Goal: Task Accomplishment & Management: Complete application form

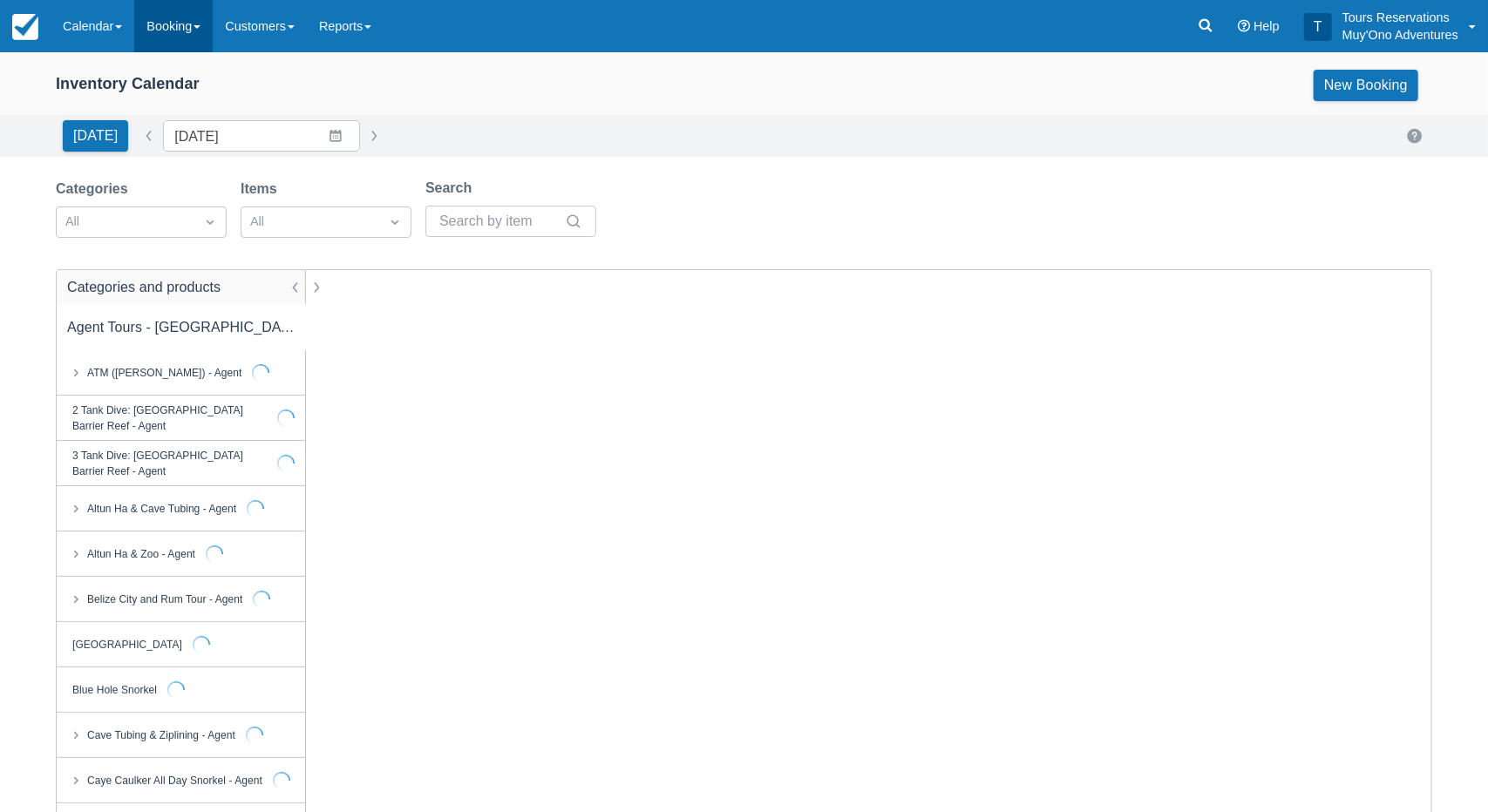
click at [183, 29] on link "Booking" at bounding box center [174, 26] width 78 height 53
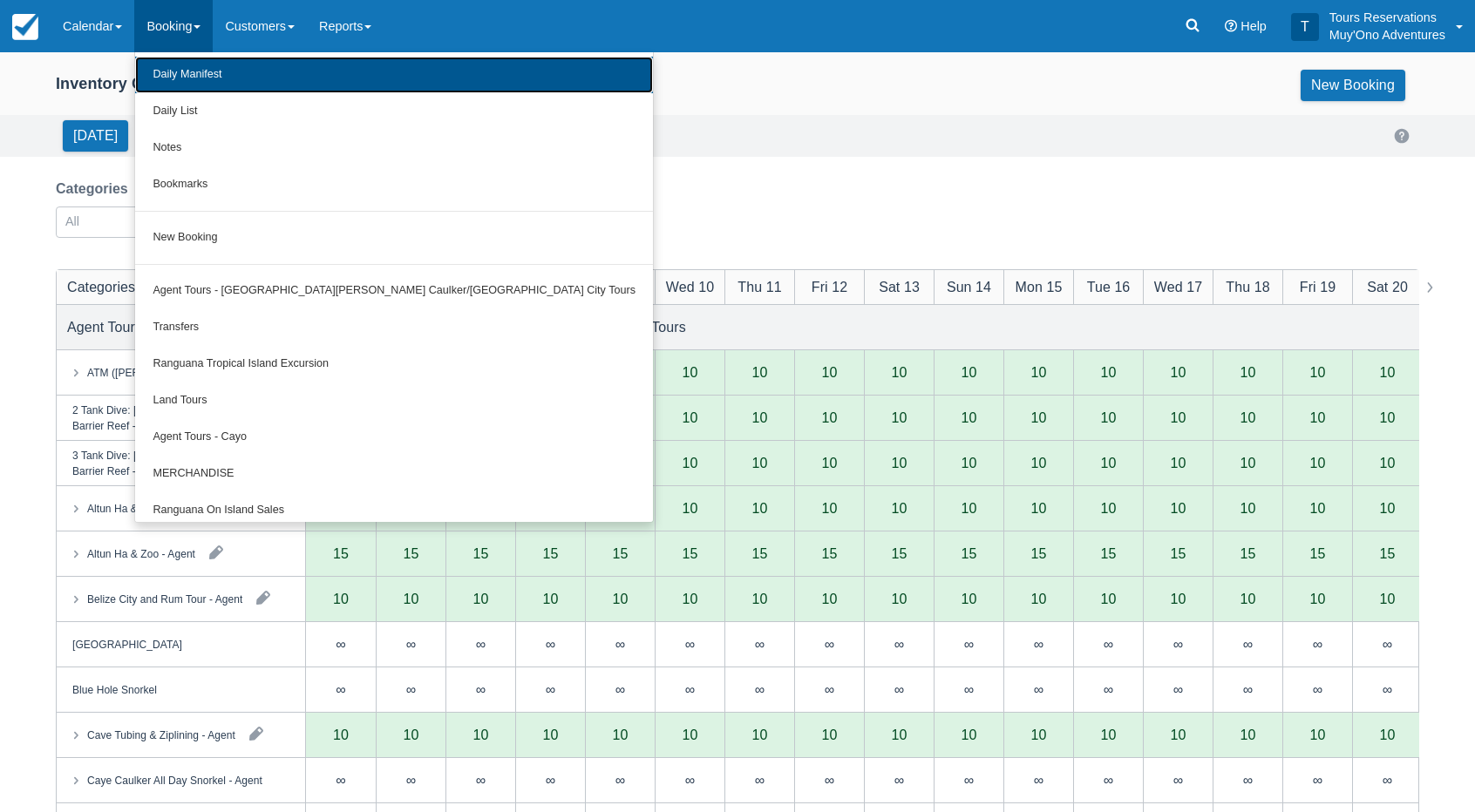
click at [209, 70] on link "Daily Manifest" at bounding box center [394, 75] width 518 height 37
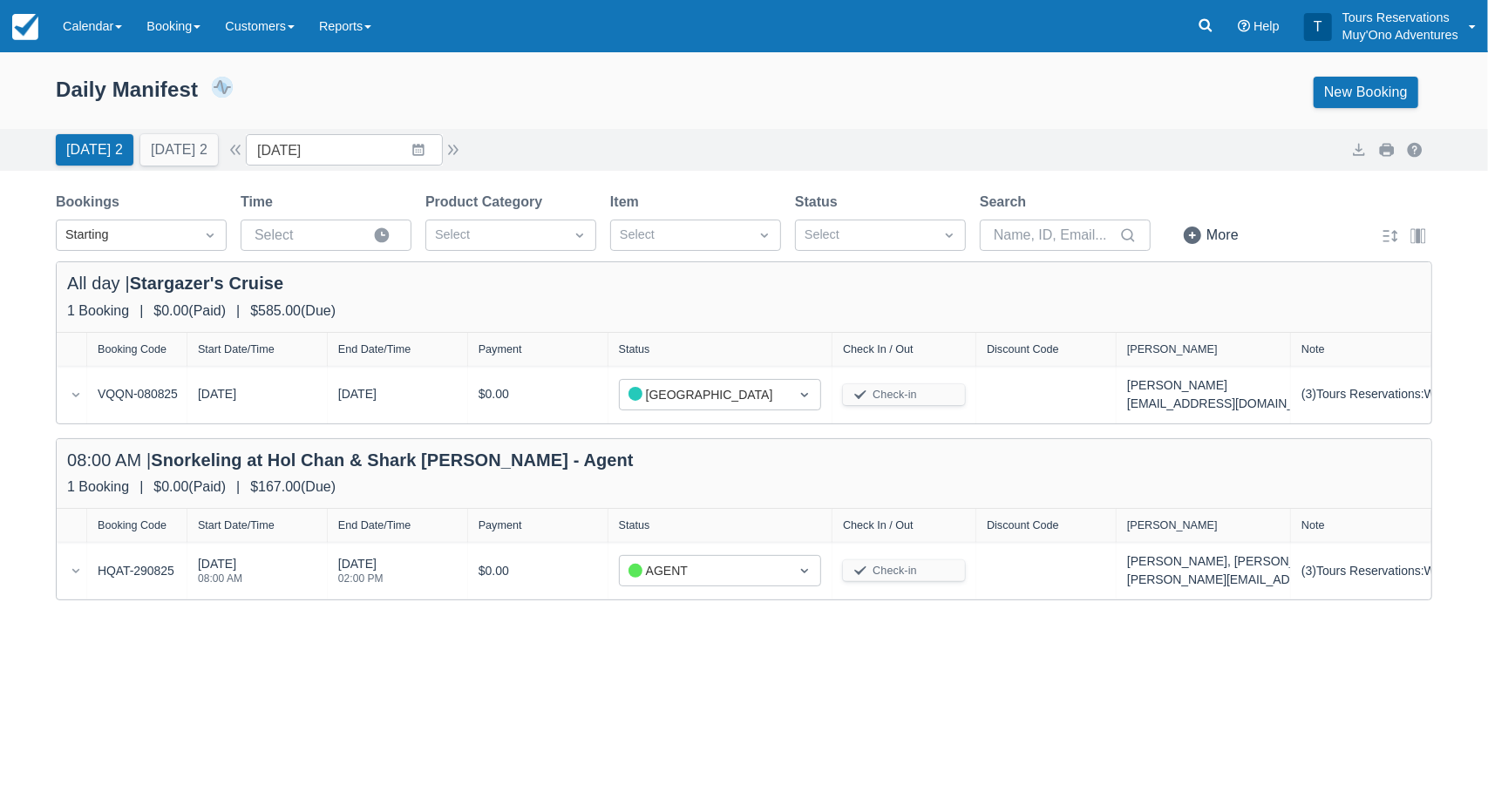
click at [573, 144] on div "Today 2 Tomorrow 2 Date 09/05/25 Navigate forward to interact with the calendar…" at bounding box center [744, 150] width 1377 height 31
click at [598, 135] on div "Today 2 Tomorrow 2 Date 09/05/25 Navigate forward to interact with the calendar…" at bounding box center [744, 150] width 1377 height 31
click at [174, 154] on button "Tomorrow 2" at bounding box center [178, 150] width 78 height 31
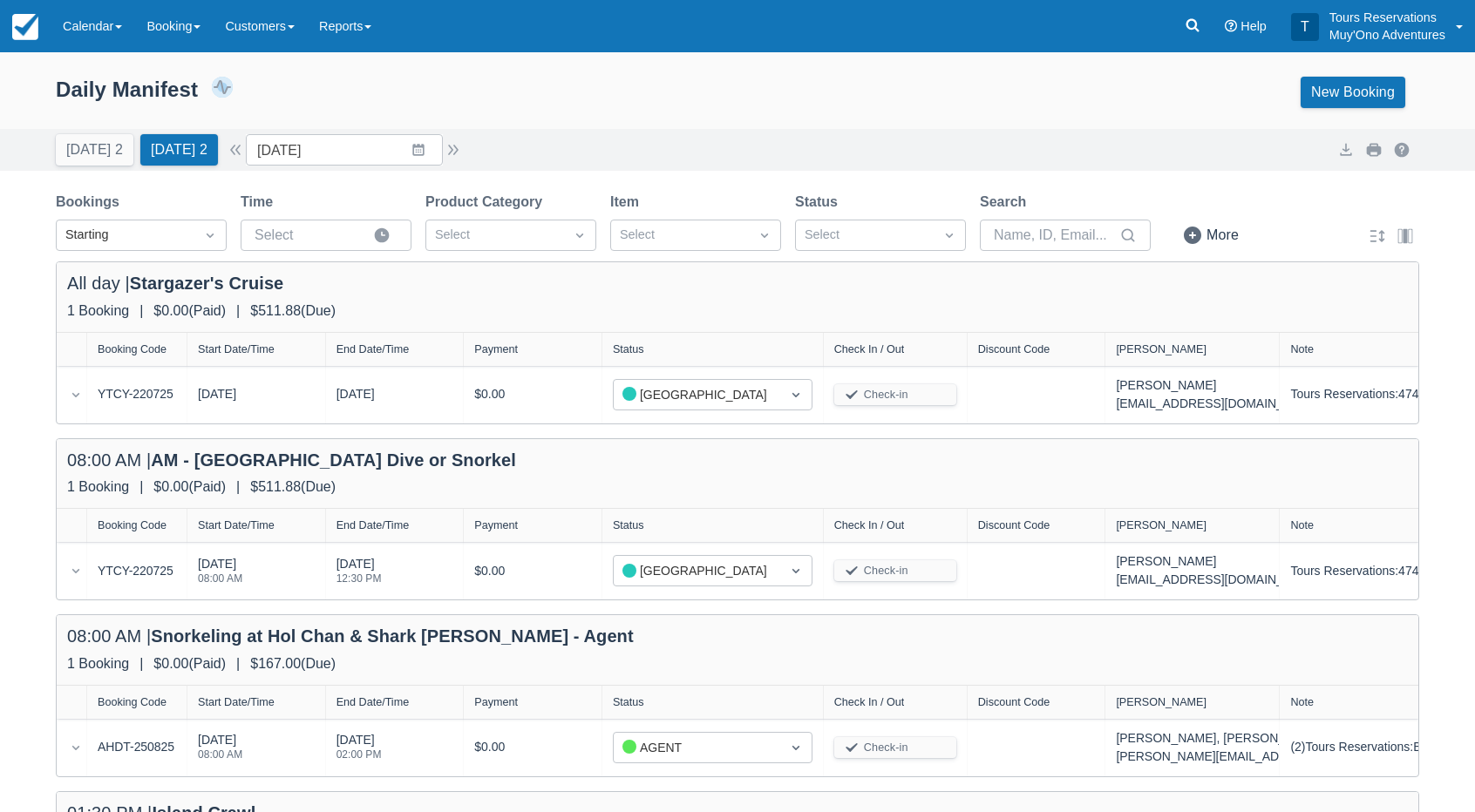
click at [672, 132] on div "Today 2 Tomorrow 2 Date 09/06/25 Navigate forward to interact with the calendar…" at bounding box center [738, 150] width 1475 height 42
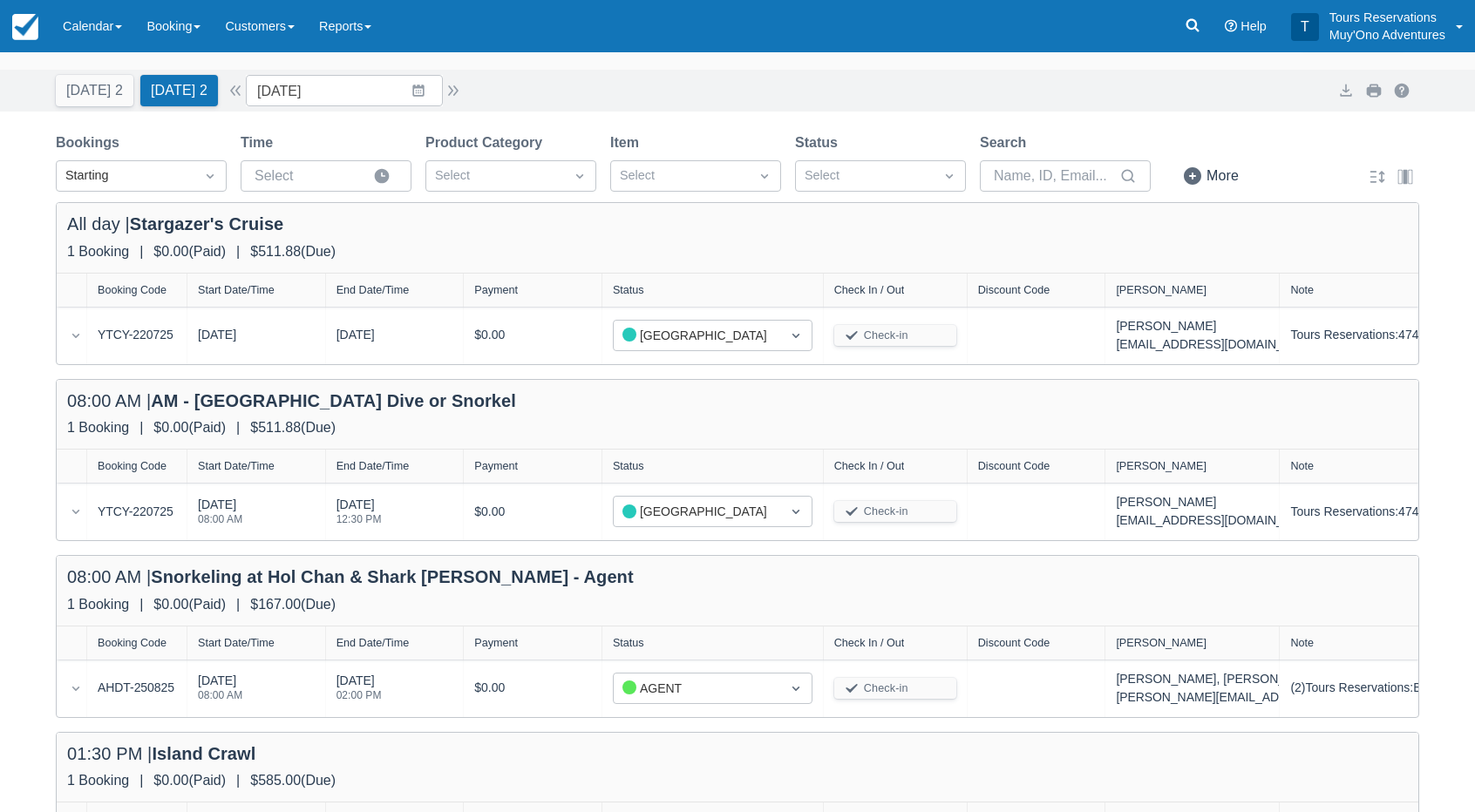
scroll to position [87, 0]
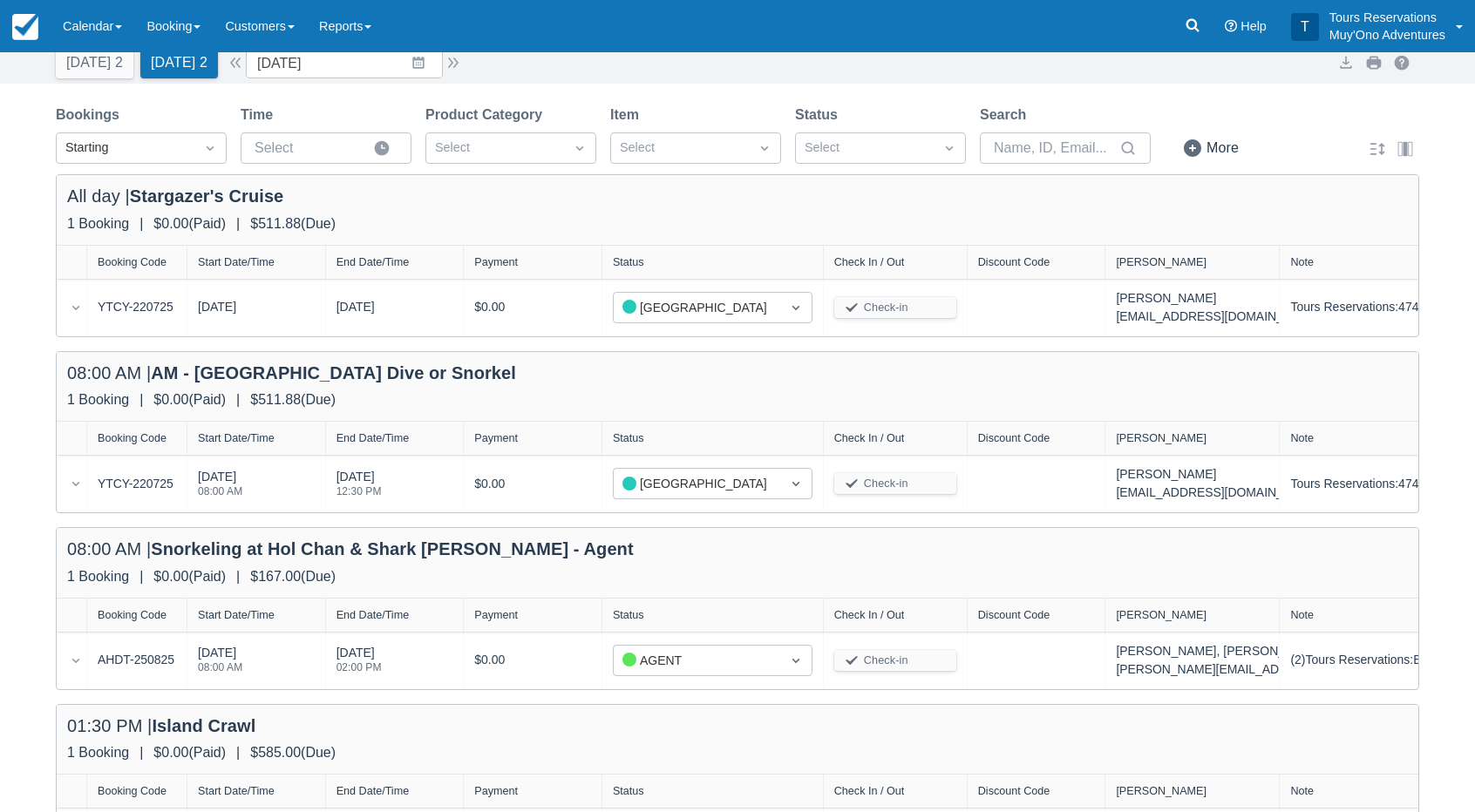
drag, startPoint x: 673, startPoint y: 385, endPoint x: 688, endPoint y: 377, distance: 17.0
click at [673, 385] on div "08:00 AM | AM - Belize Barrier Reef Dive or Snorkel" at bounding box center [738, 376] width 1341 height 28
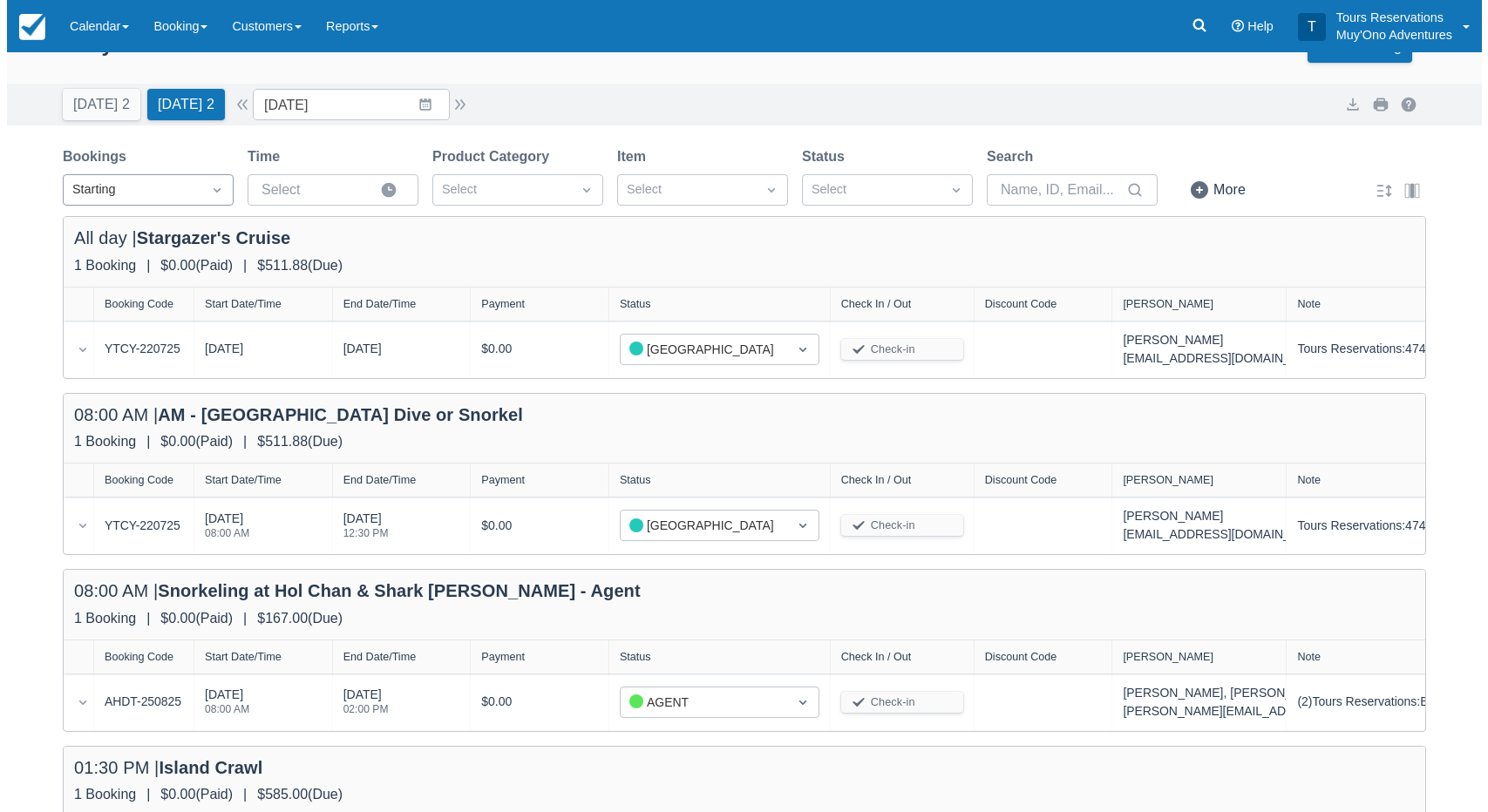
scroll to position [0, 0]
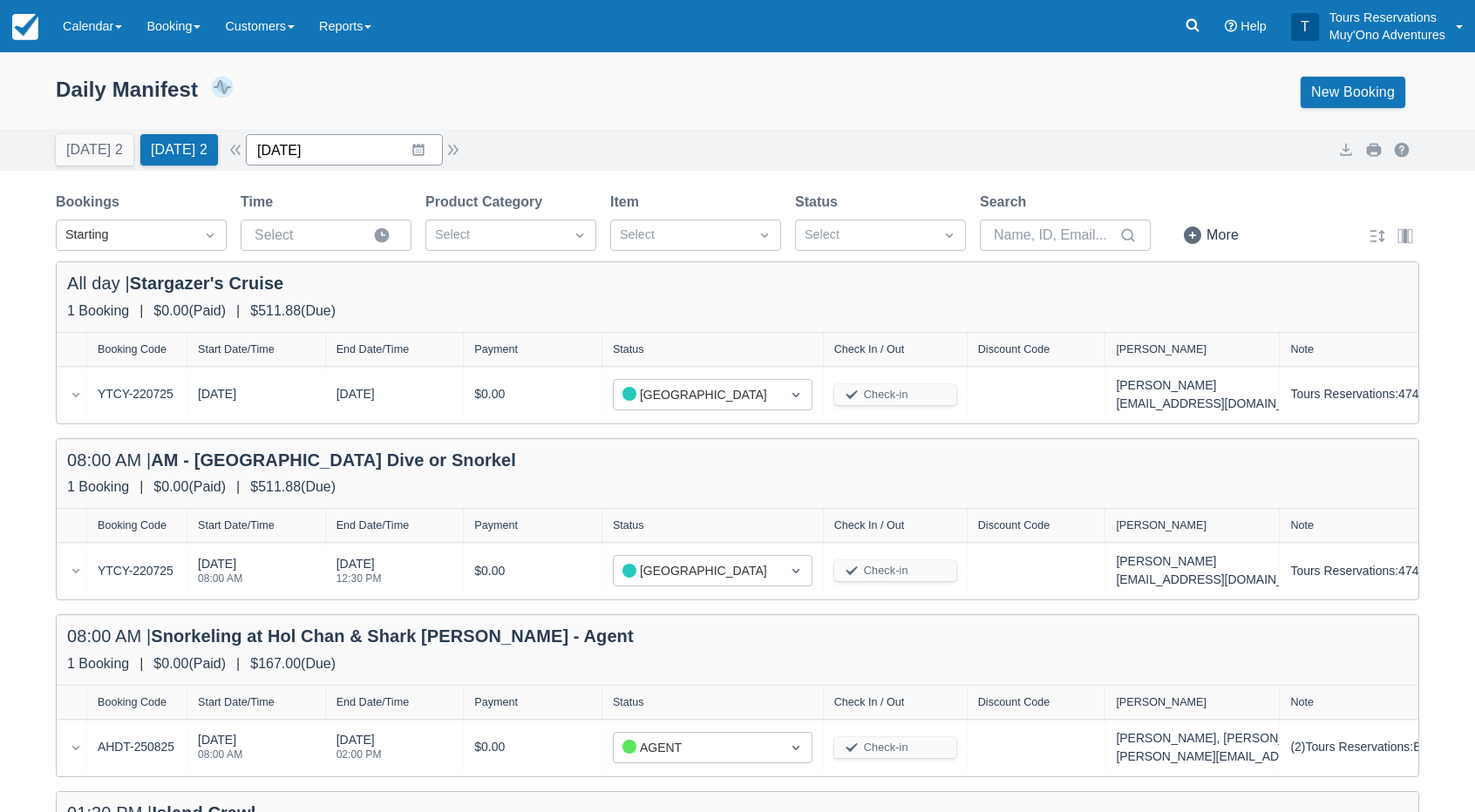
click at [349, 145] on input "09/06/25" at bounding box center [344, 150] width 197 height 31
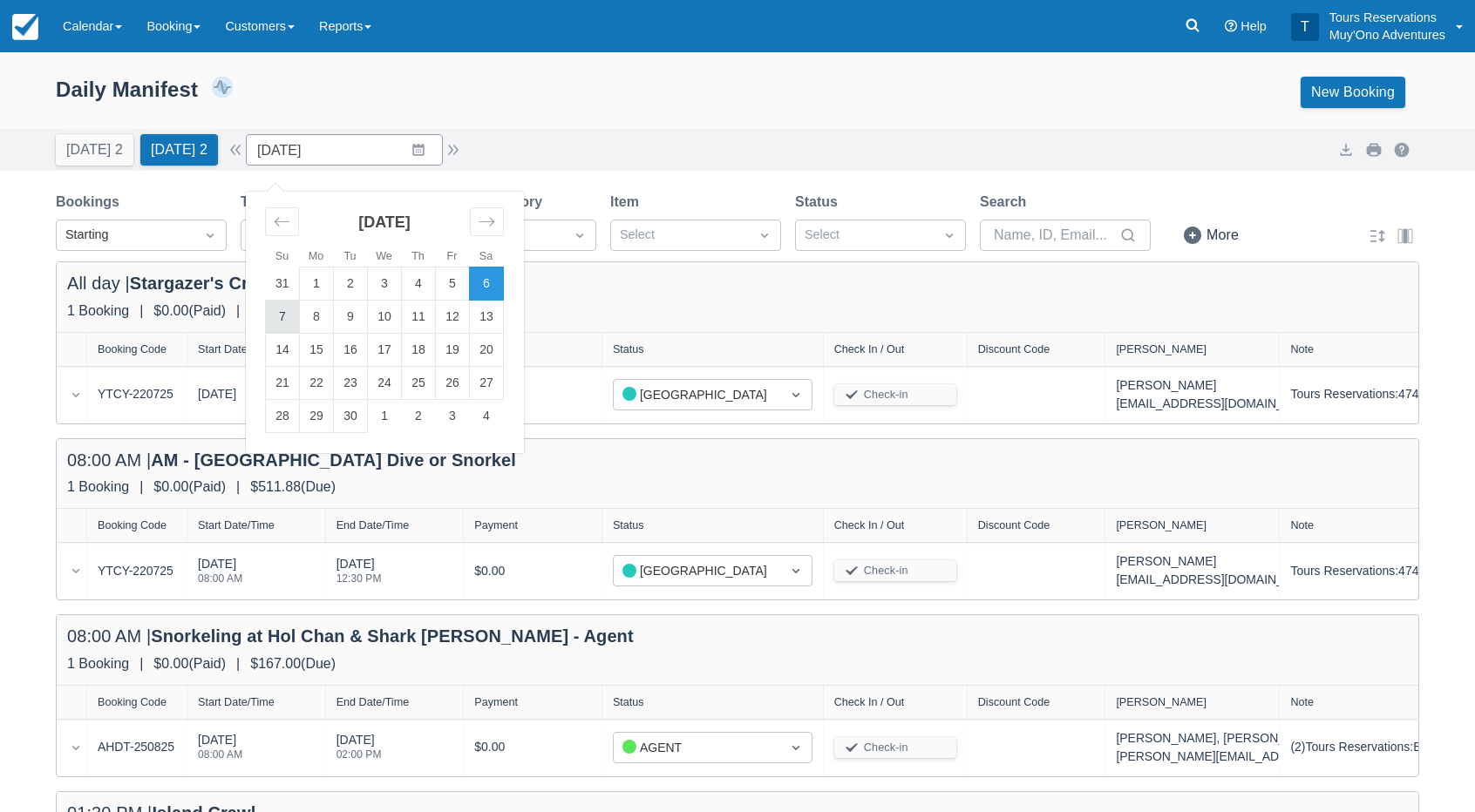
click at [290, 316] on td "7" at bounding box center [283, 316] width 34 height 33
type input "09/07/25"
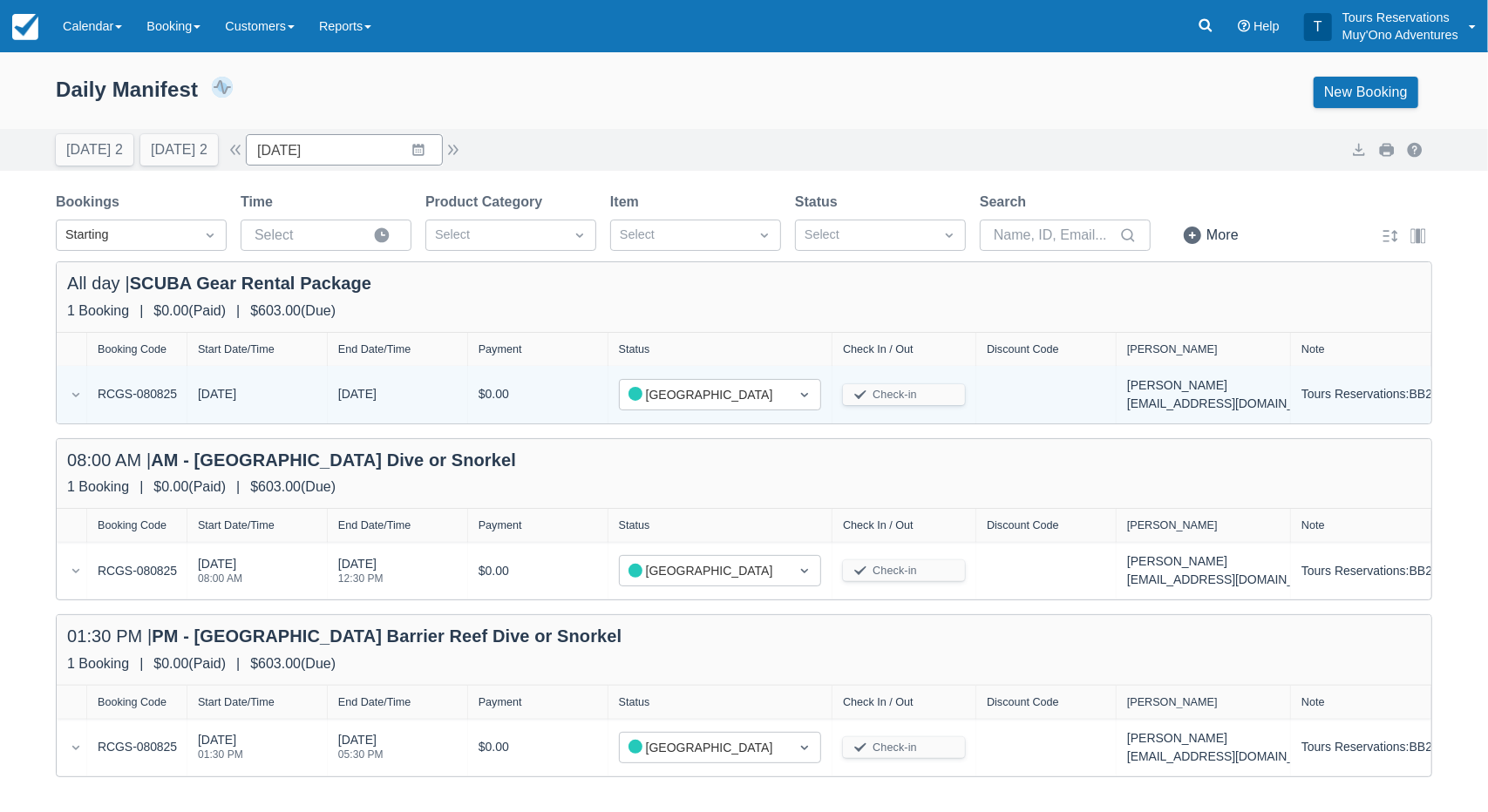
click at [174, 390] on div "RCGS-080825" at bounding box center [137, 394] width 78 height 37
click at [155, 397] on link "RCGS-080825" at bounding box center [137, 394] width 79 height 19
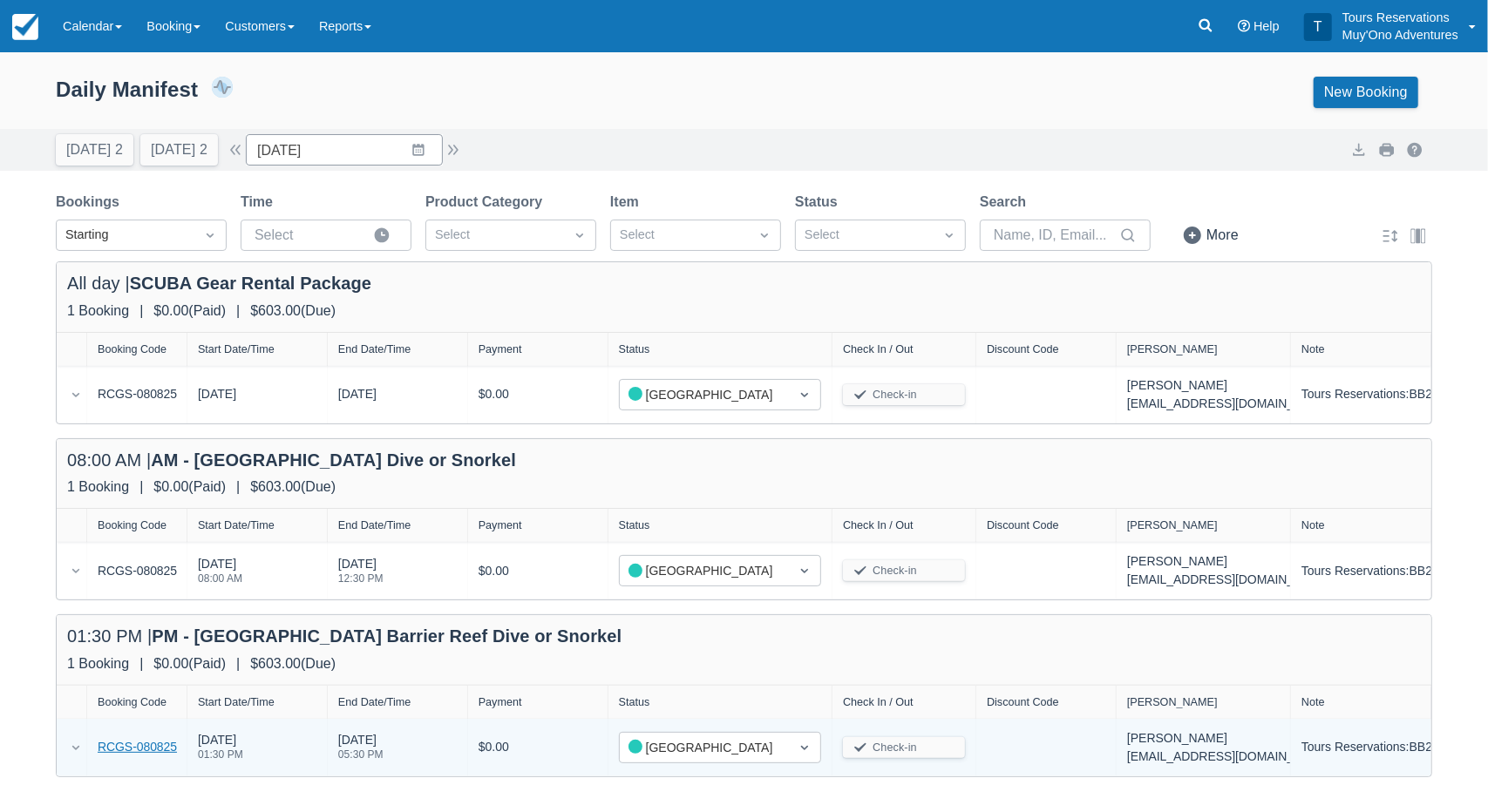
click at [113, 750] on link "RCGS-080825" at bounding box center [137, 747] width 79 height 19
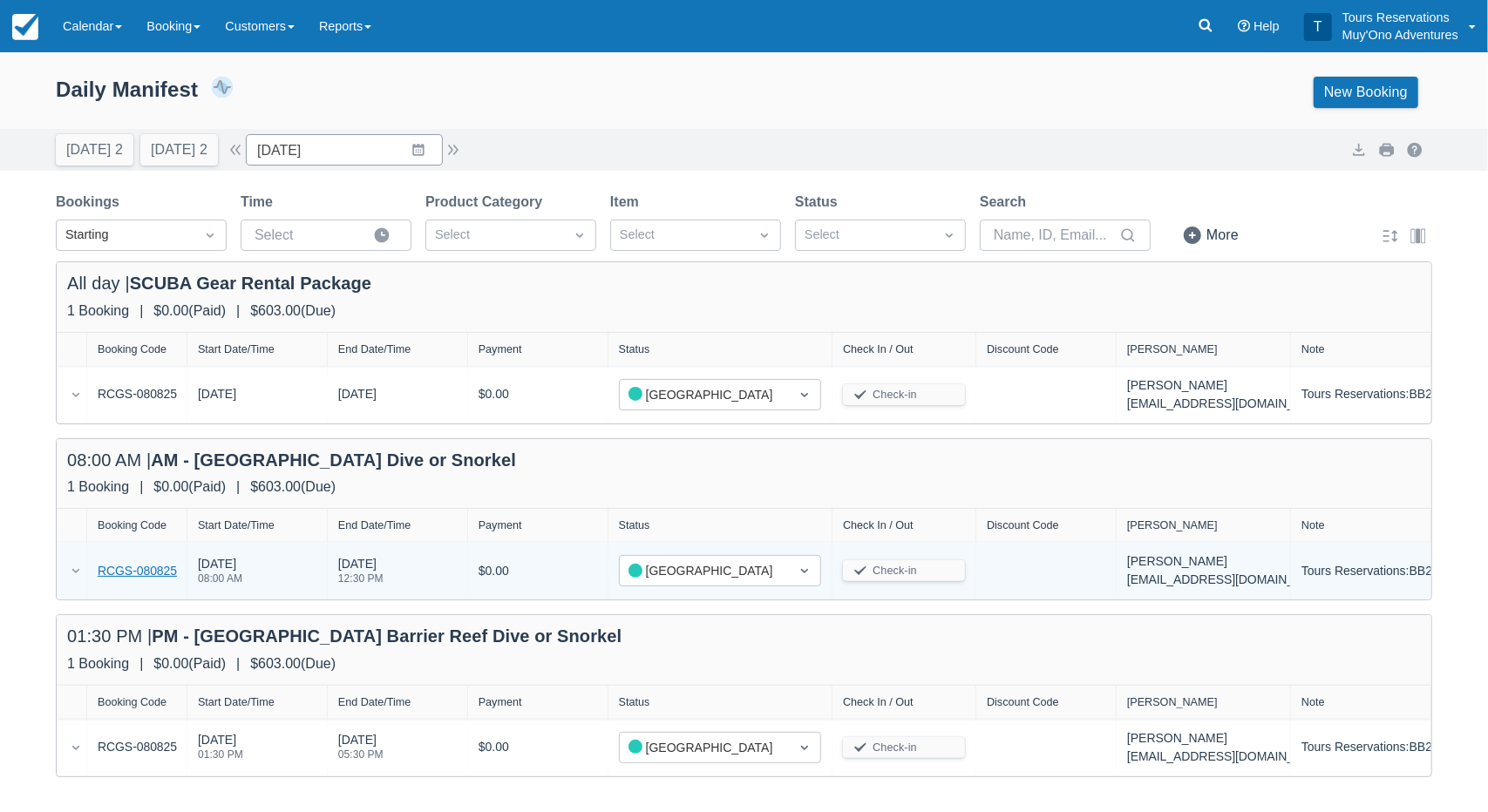
click at [136, 574] on link "RCGS-080825" at bounding box center [137, 571] width 79 height 19
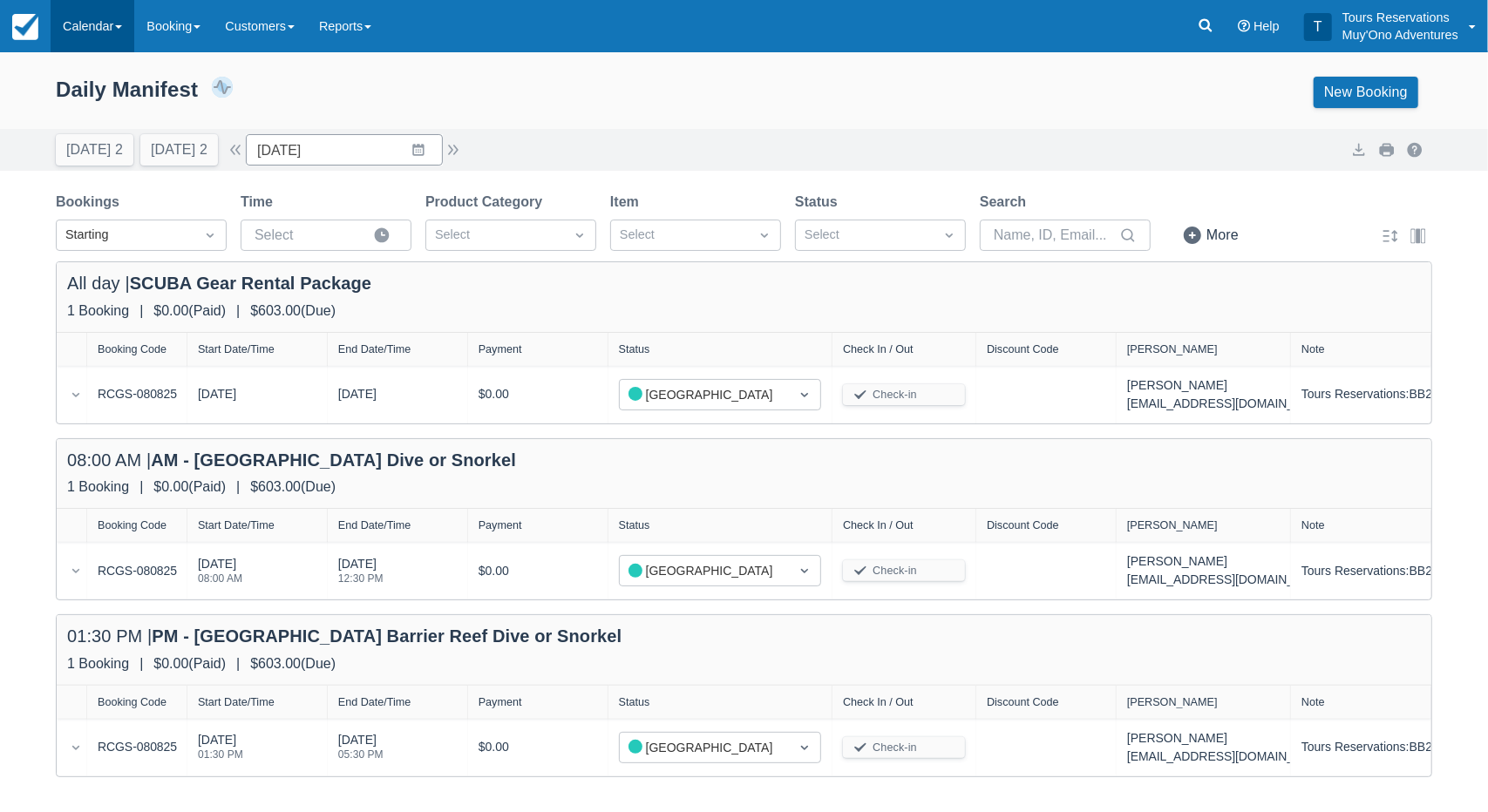
click at [118, 29] on link "Calendar" at bounding box center [93, 26] width 84 height 53
click at [171, 17] on link "Booking" at bounding box center [174, 26] width 78 height 53
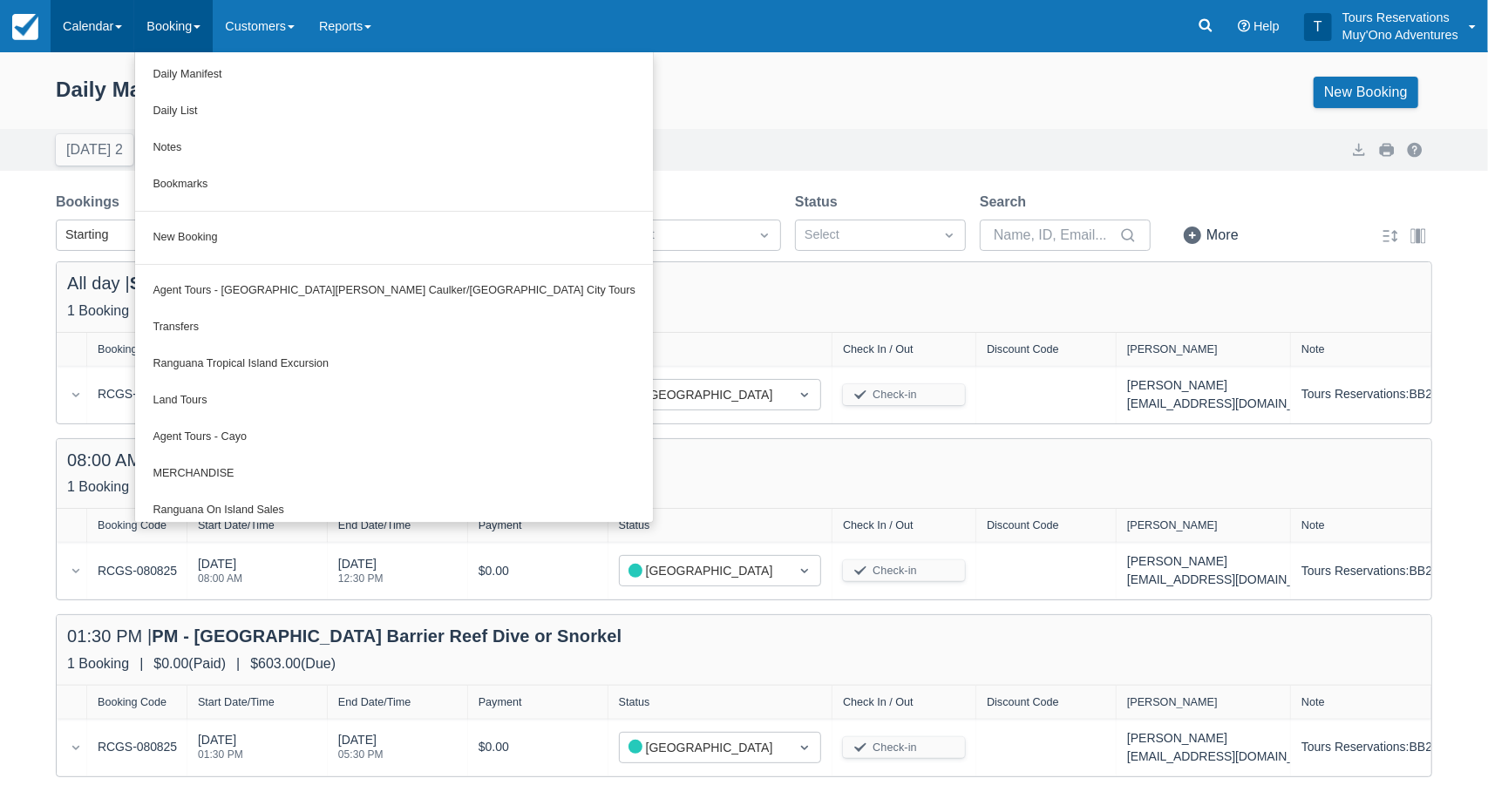
click at [99, 15] on link "Calendar" at bounding box center [93, 26] width 84 height 53
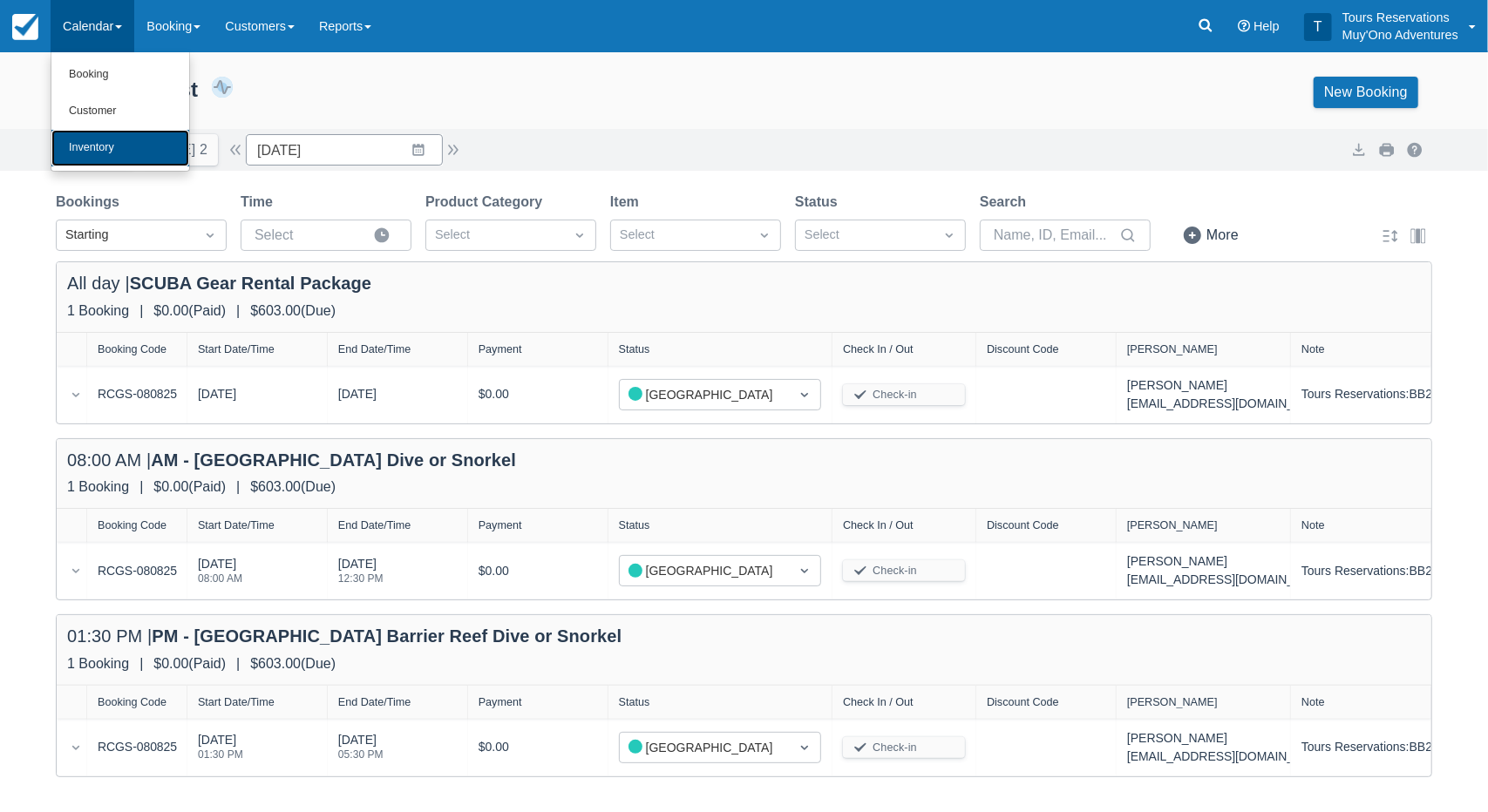
click at [124, 160] on link "Inventory" at bounding box center [120, 148] width 137 height 37
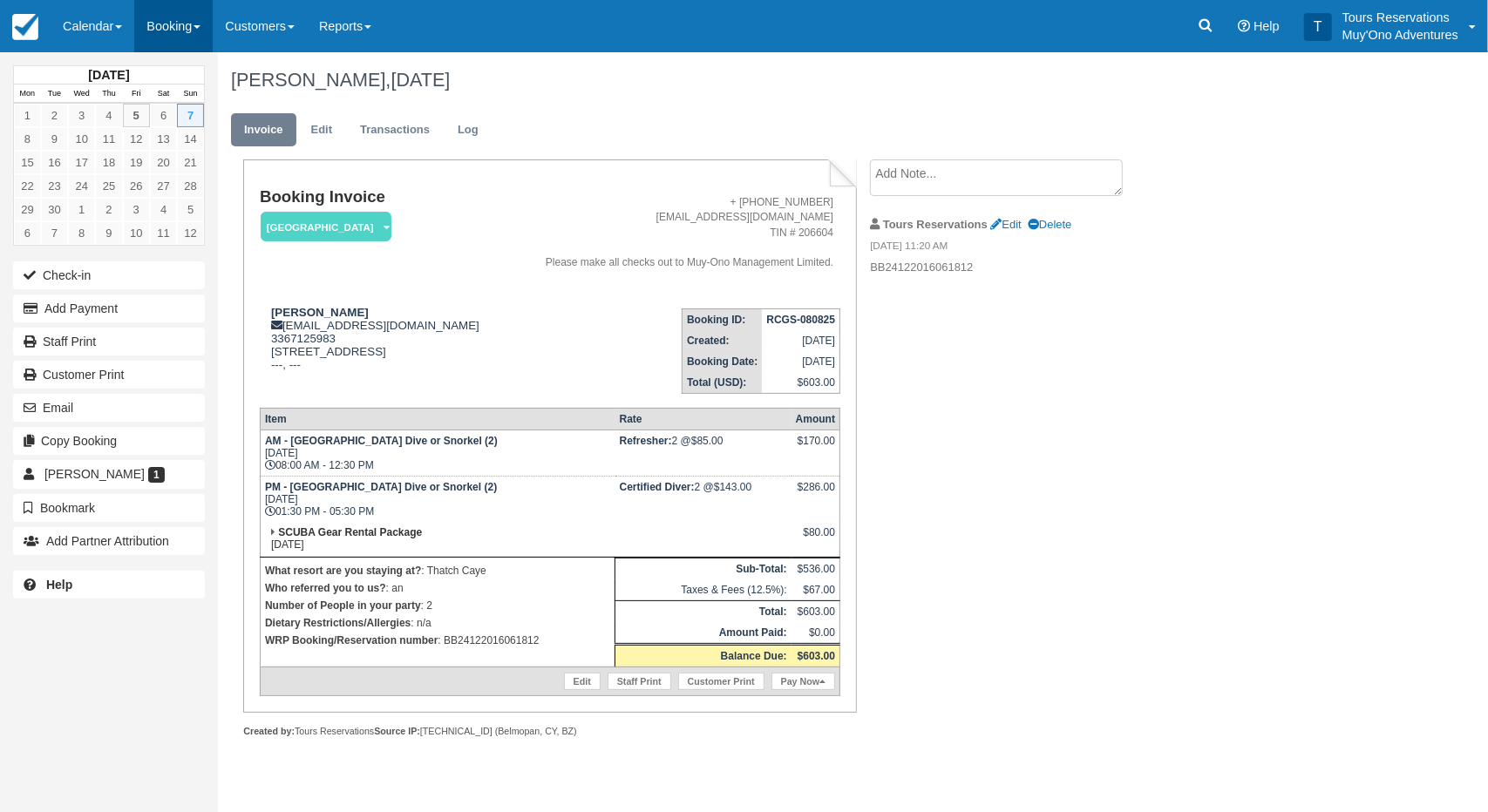
click at [148, 12] on link "Booking" at bounding box center [174, 26] width 78 height 53
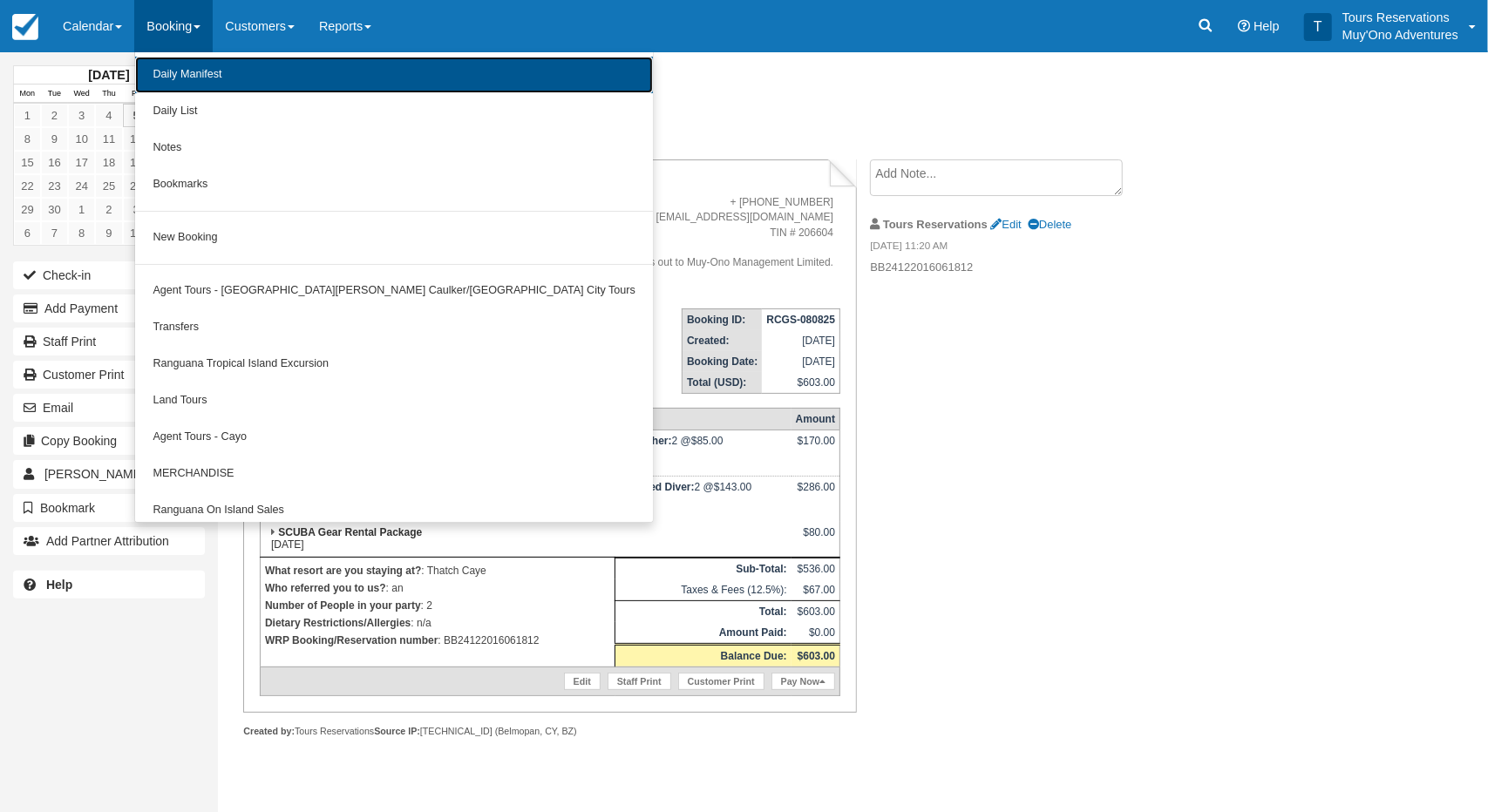
click at [202, 72] on link "Daily Manifest" at bounding box center [394, 75] width 518 height 37
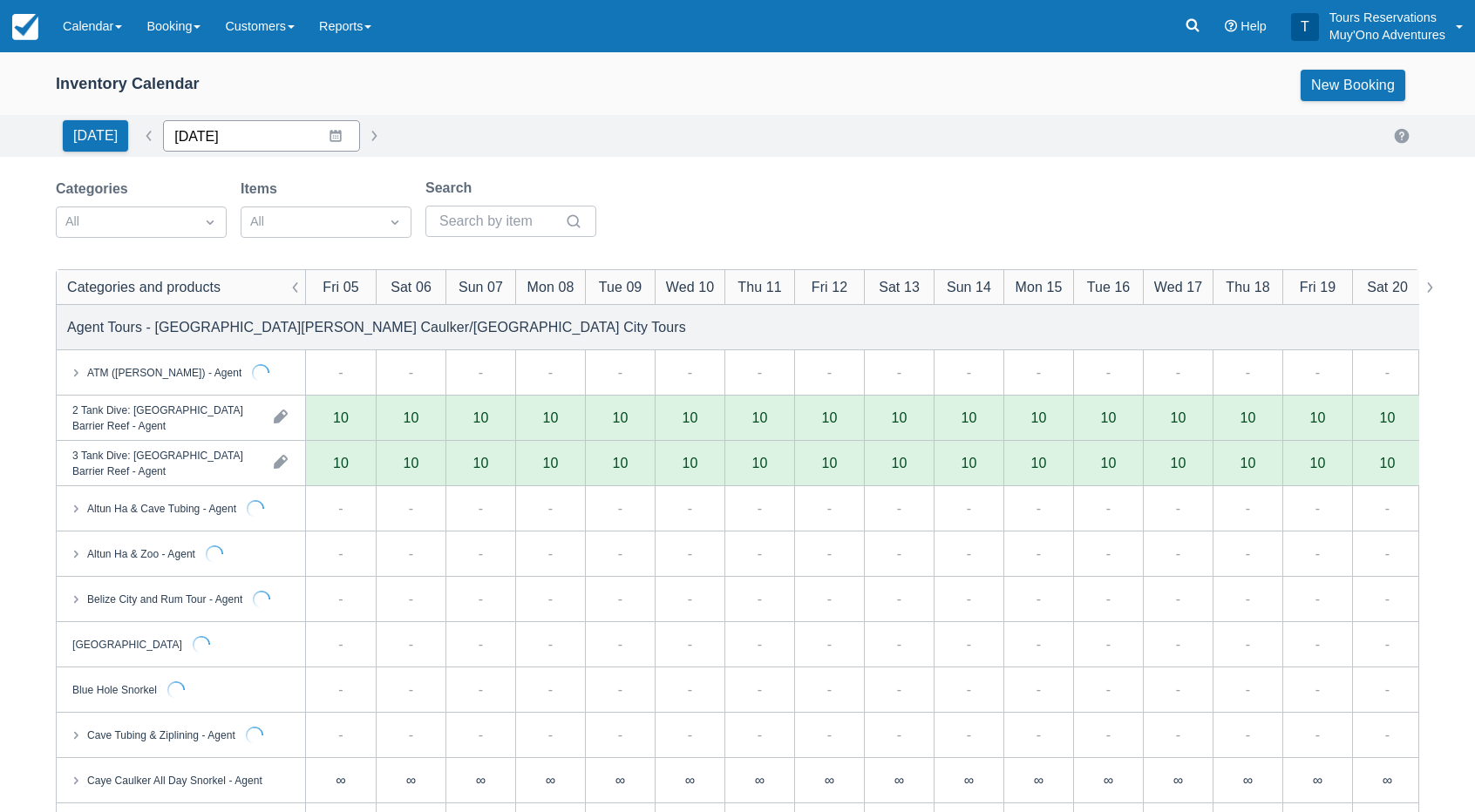
click at [195, 141] on input "[DATE]" at bounding box center [261, 135] width 197 height 31
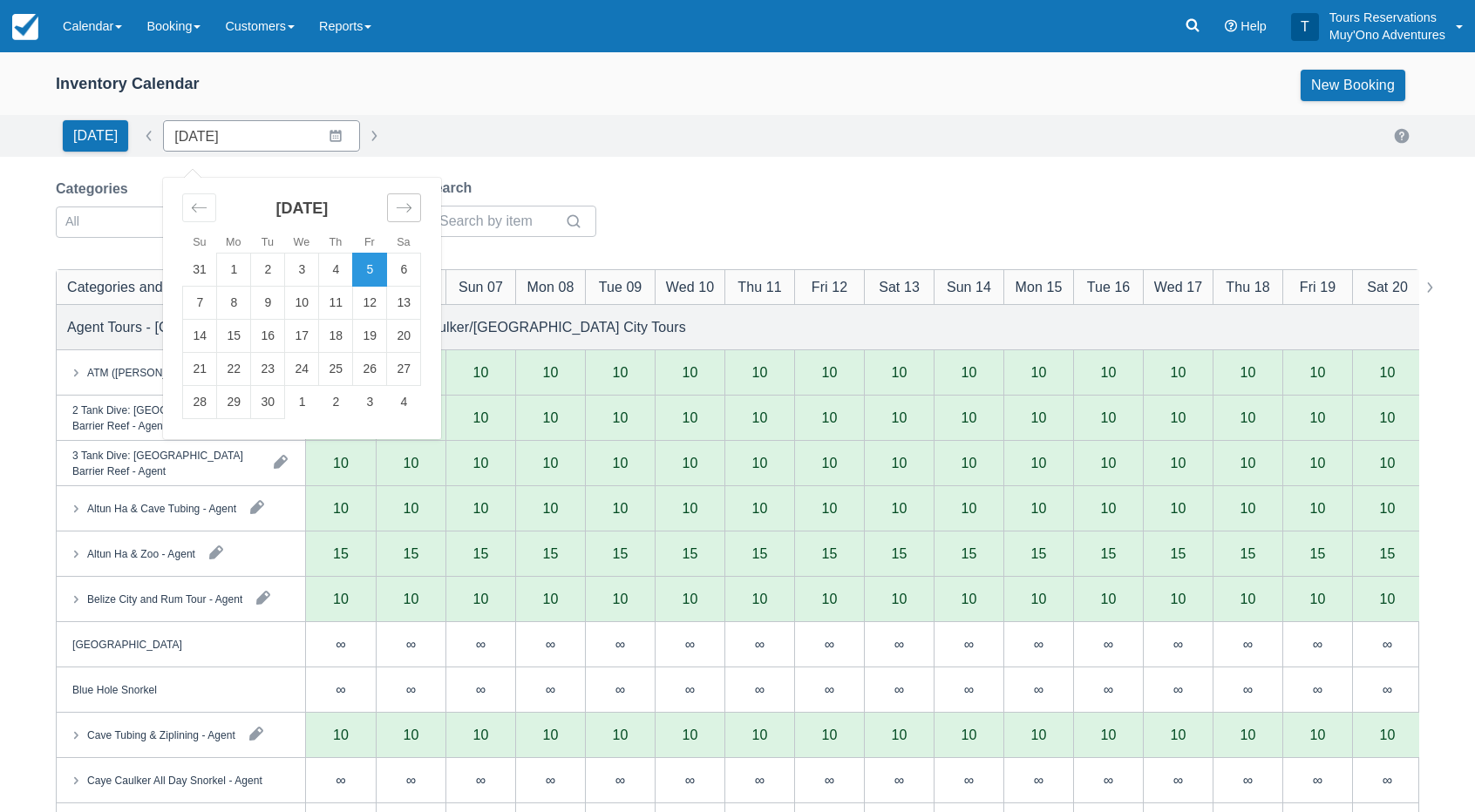
click at [396, 195] on div "Move forward to switch to the next month." at bounding box center [404, 208] width 34 height 29
click at [402, 210] on icon "Move forward to switch to the next month." at bounding box center [404, 208] width 17 height 17
click at [337, 306] on td "6" at bounding box center [336, 303] width 34 height 33
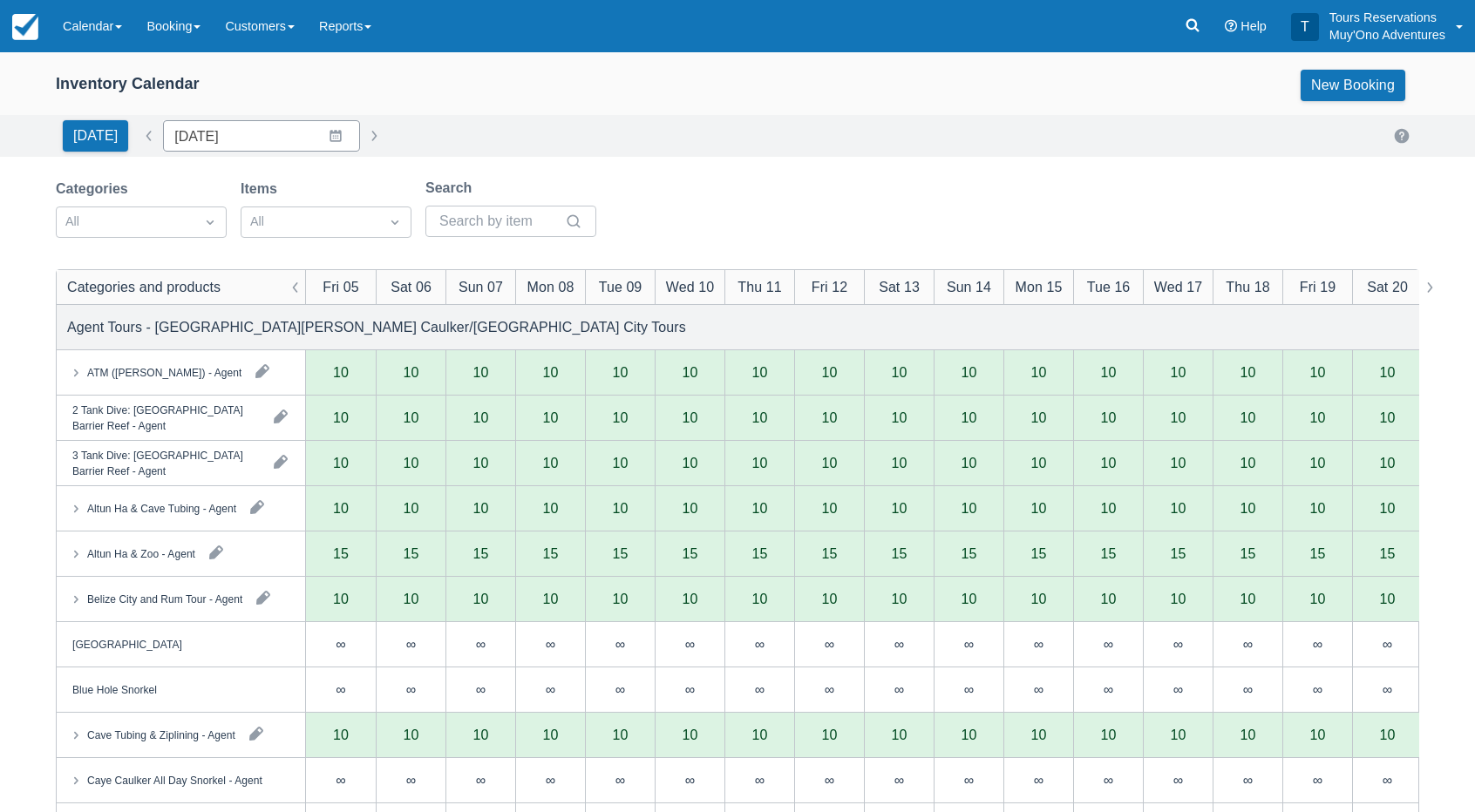
type input "11/06/25"
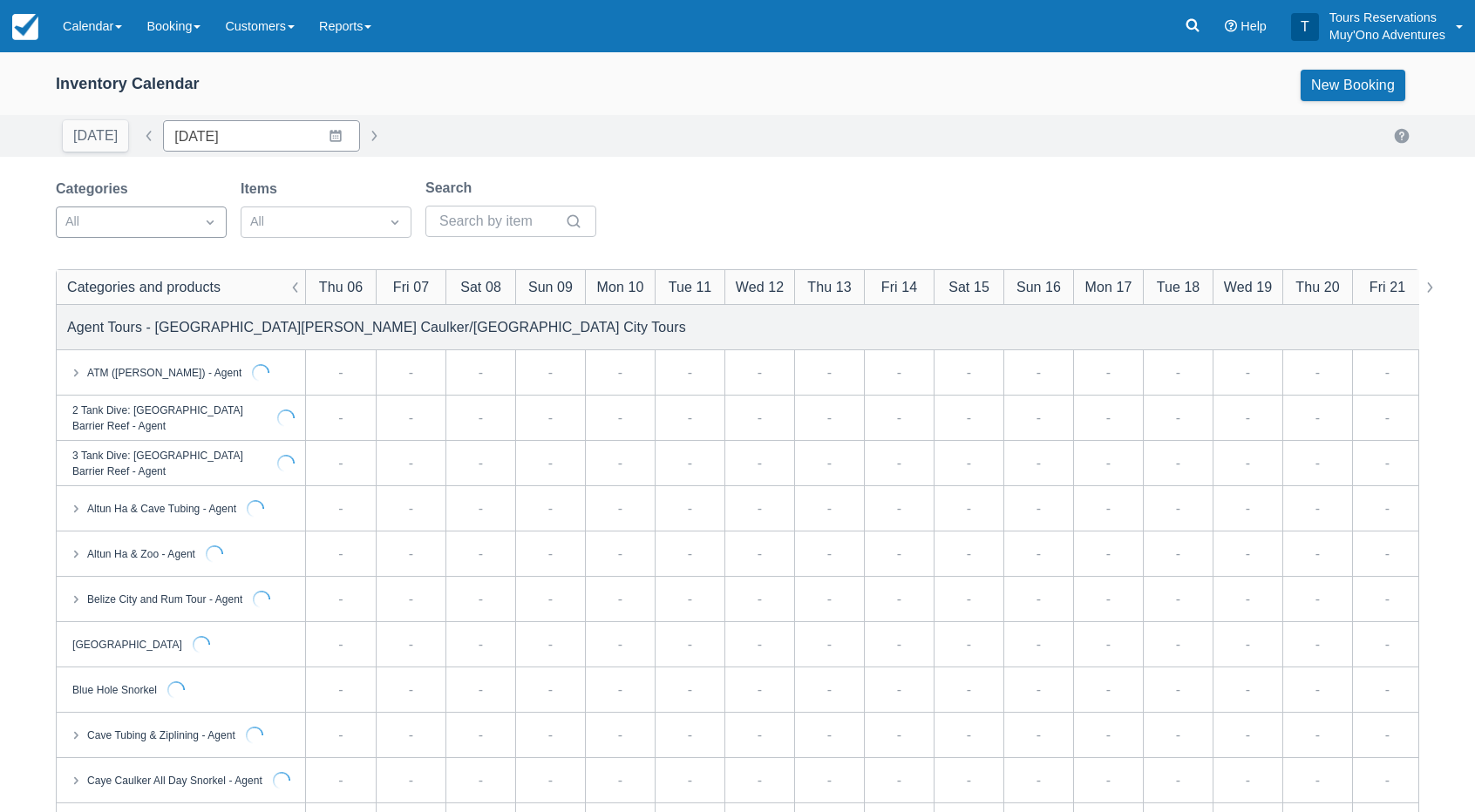
click at [195, 237] on div "All" at bounding box center [142, 222] width 171 height 31
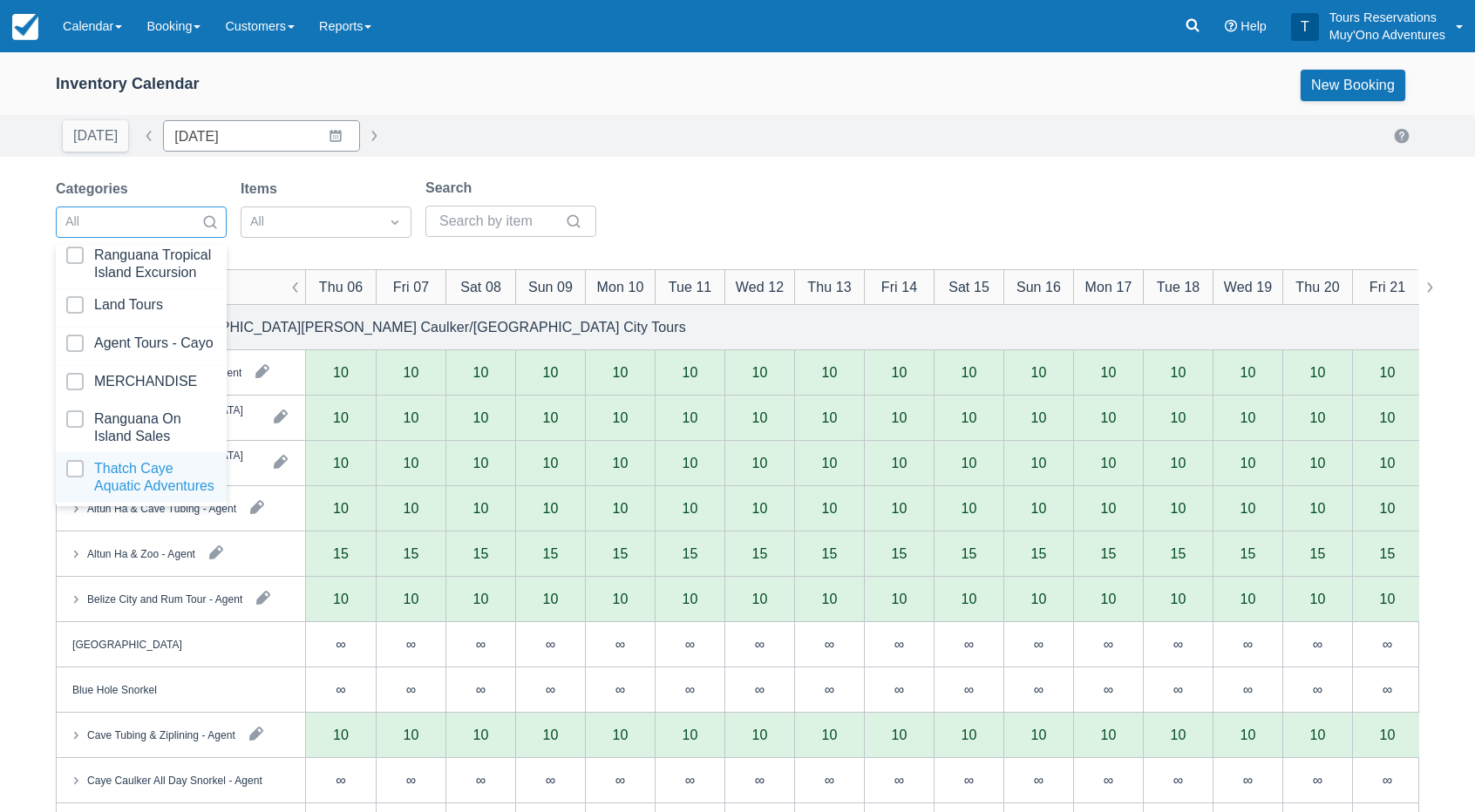
scroll to position [173, 0]
click at [153, 460] on div at bounding box center [141, 477] width 150 height 35
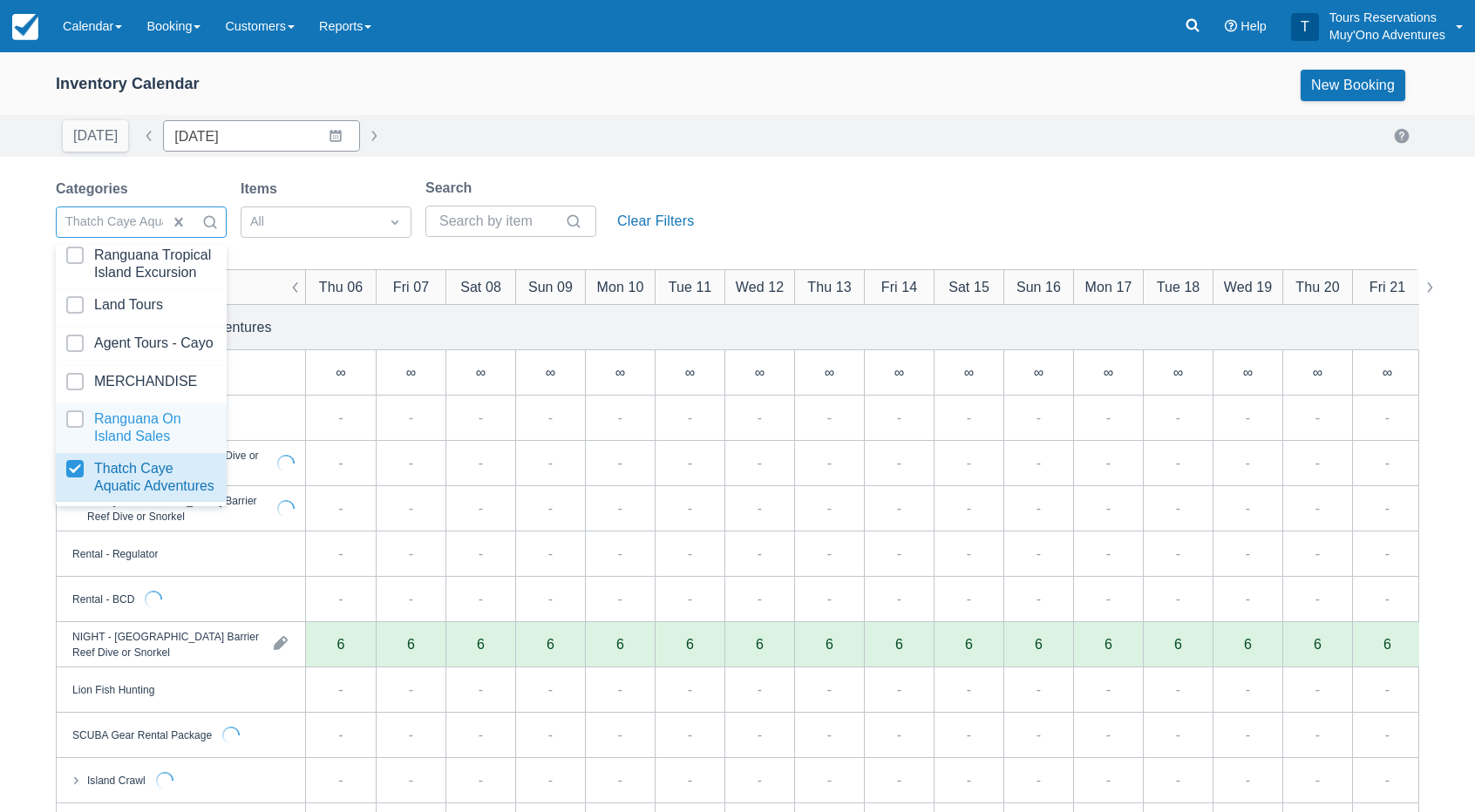
click at [699, 172] on div "Inventory Calendar New Booking Today Date 11/06/25 Navigate forward to interact…" at bounding box center [738, 559] width 1475 height 1013
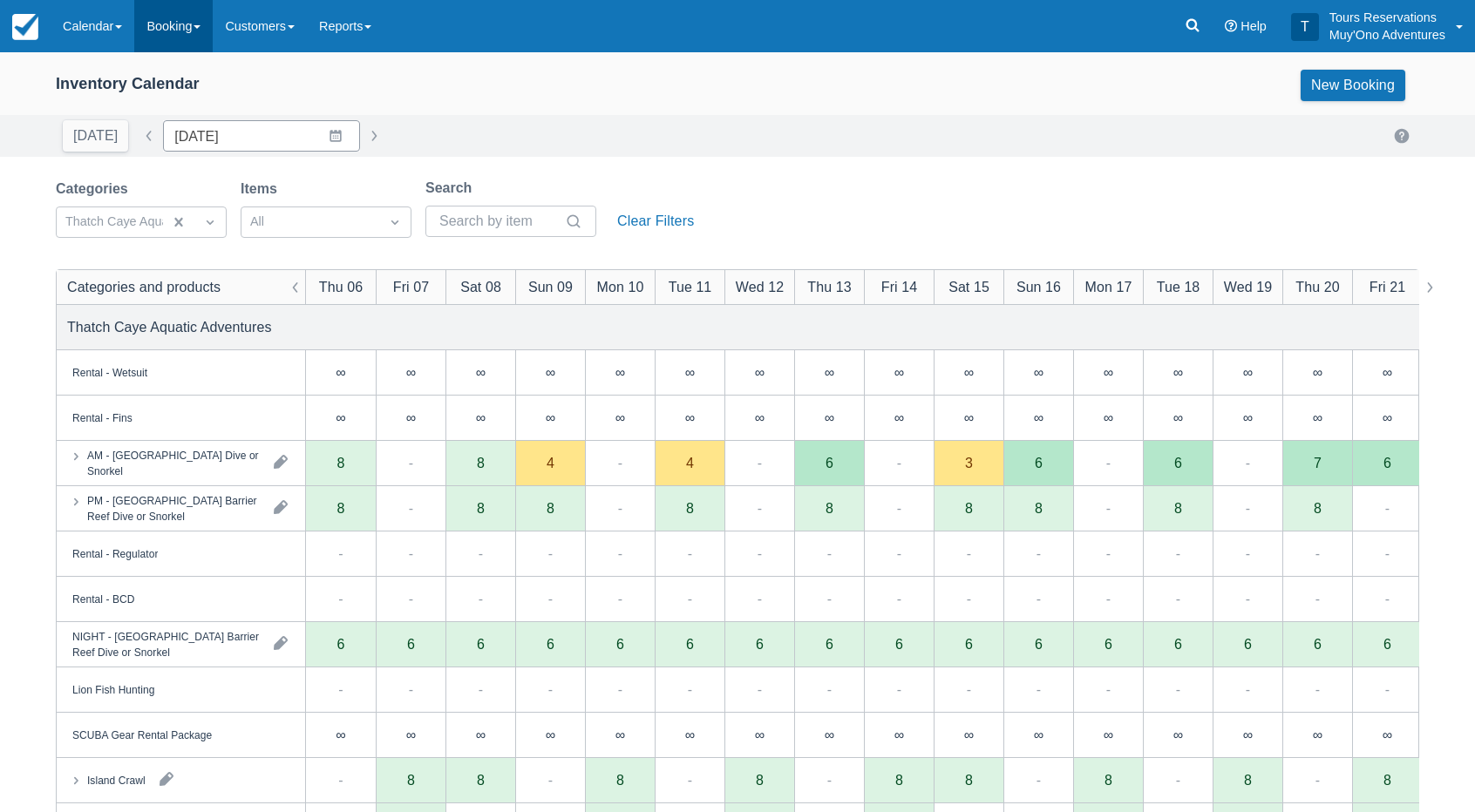
click at [169, 36] on link "Booking" at bounding box center [174, 26] width 78 height 53
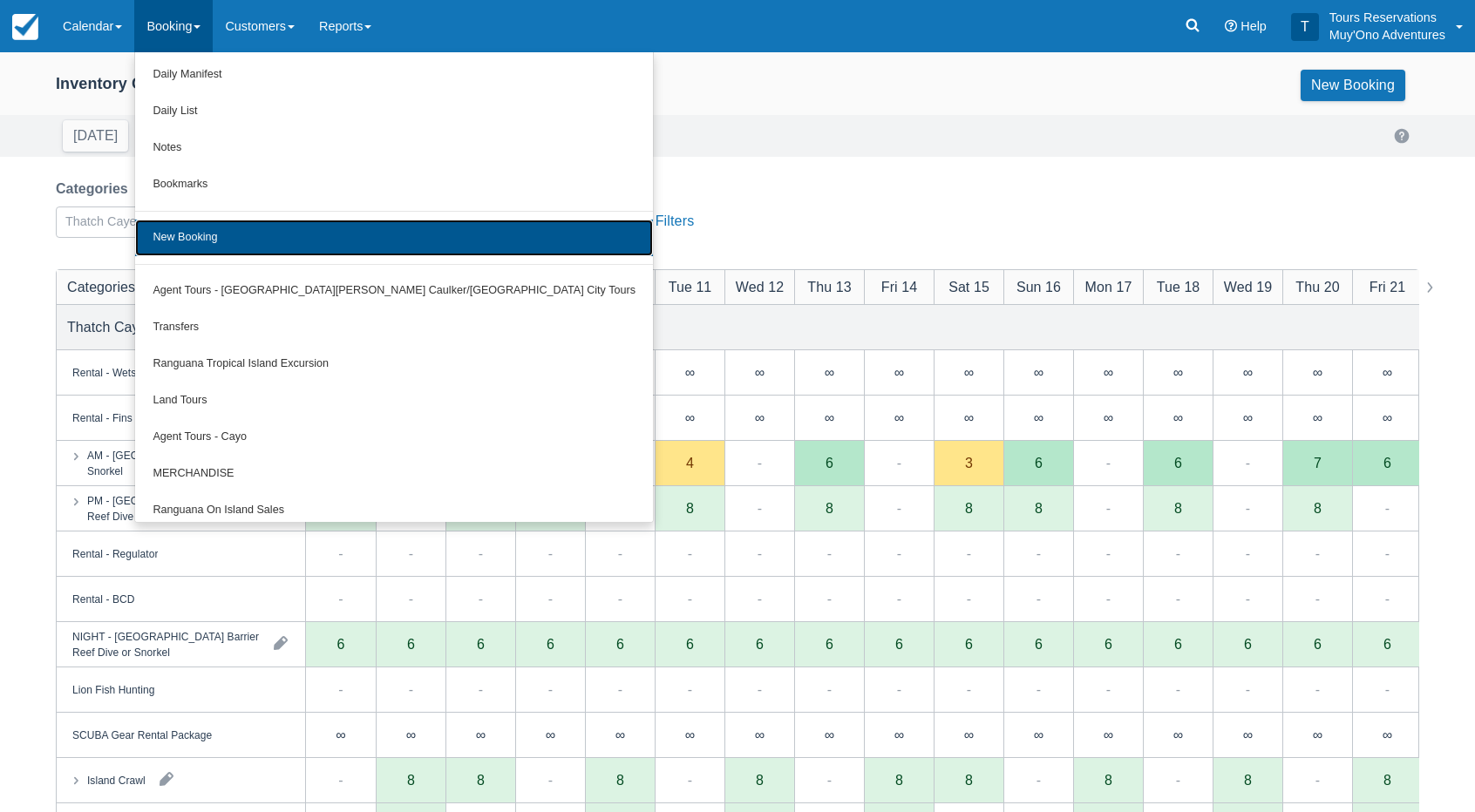
click at [225, 249] on link "New Booking" at bounding box center [394, 237] width 518 height 37
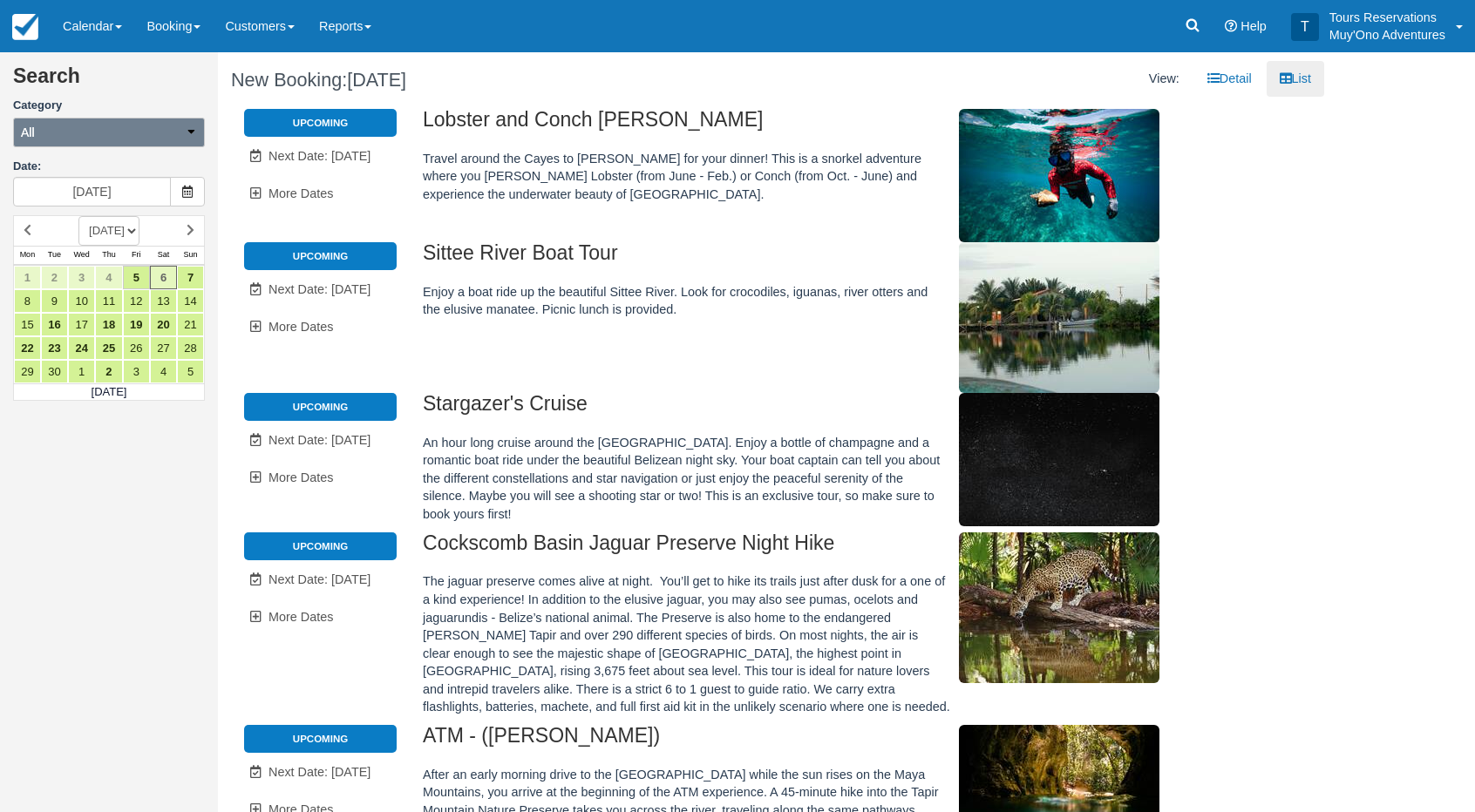
click at [113, 134] on button "All" at bounding box center [109, 132] width 192 height 29
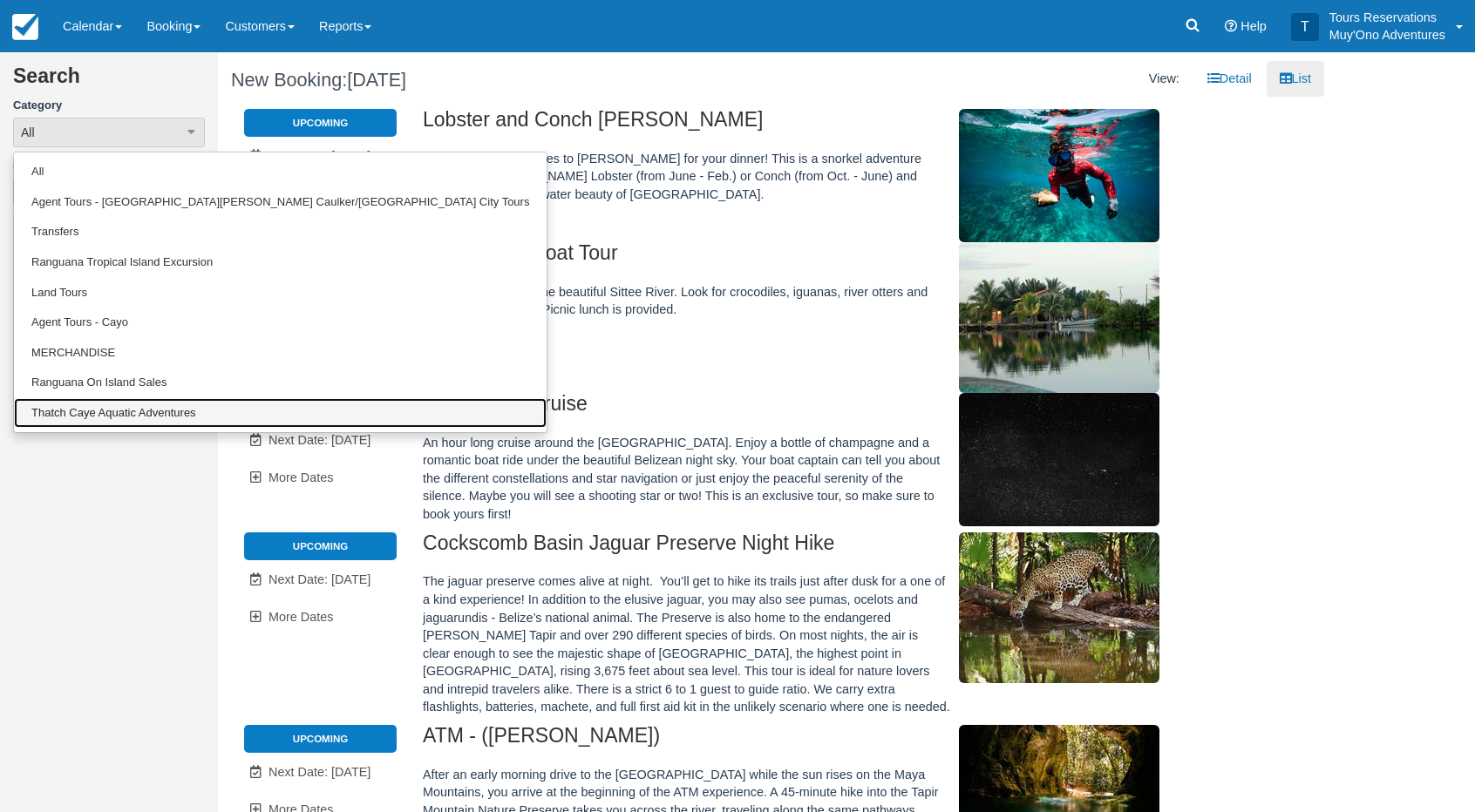
click at [139, 414] on link "Thatch Caye Aquatic Adventures" at bounding box center [280, 414] width 532 height 30
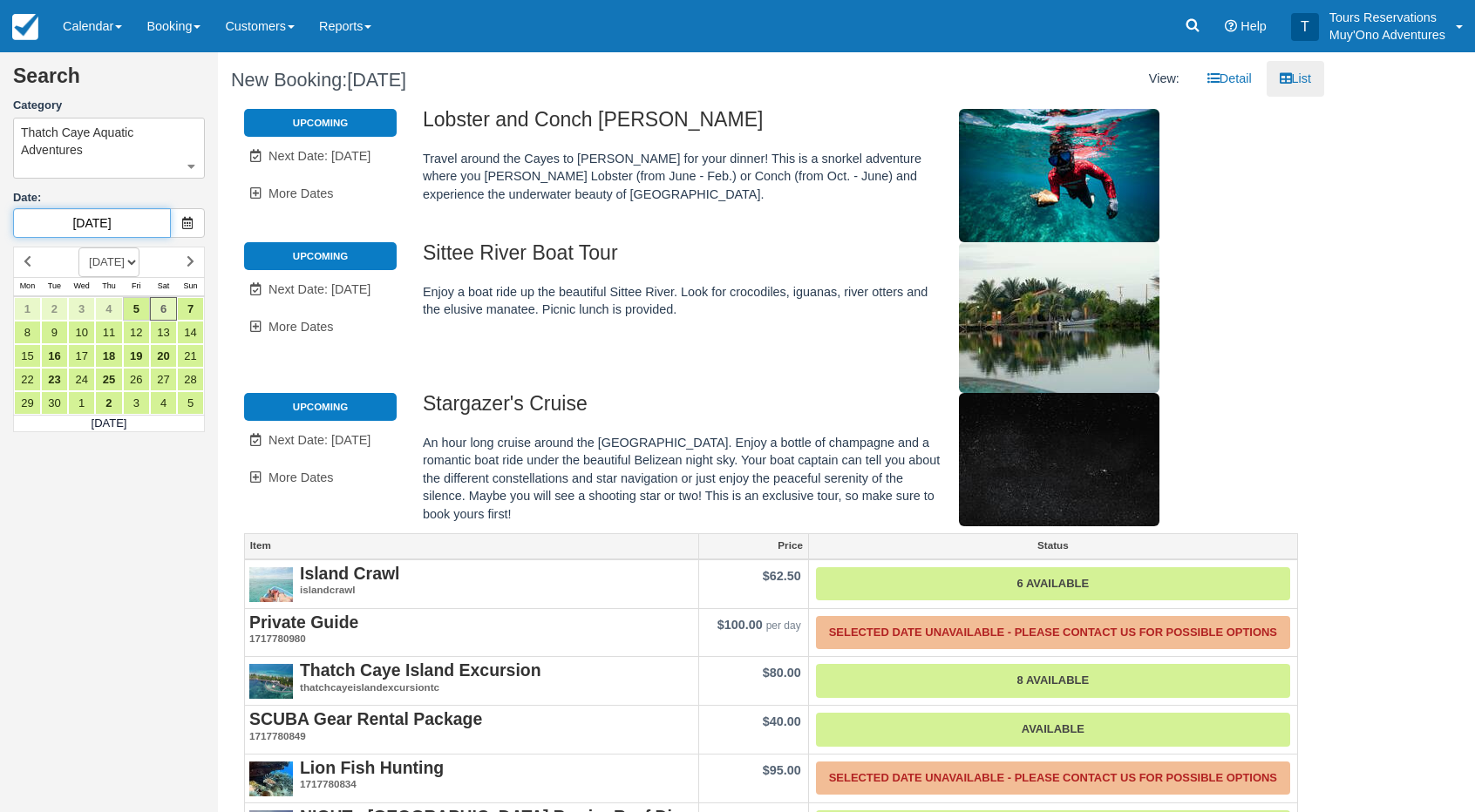
click at [104, 229] on input "09/06/25" at bounding box center [92, 223] width 158 height 29
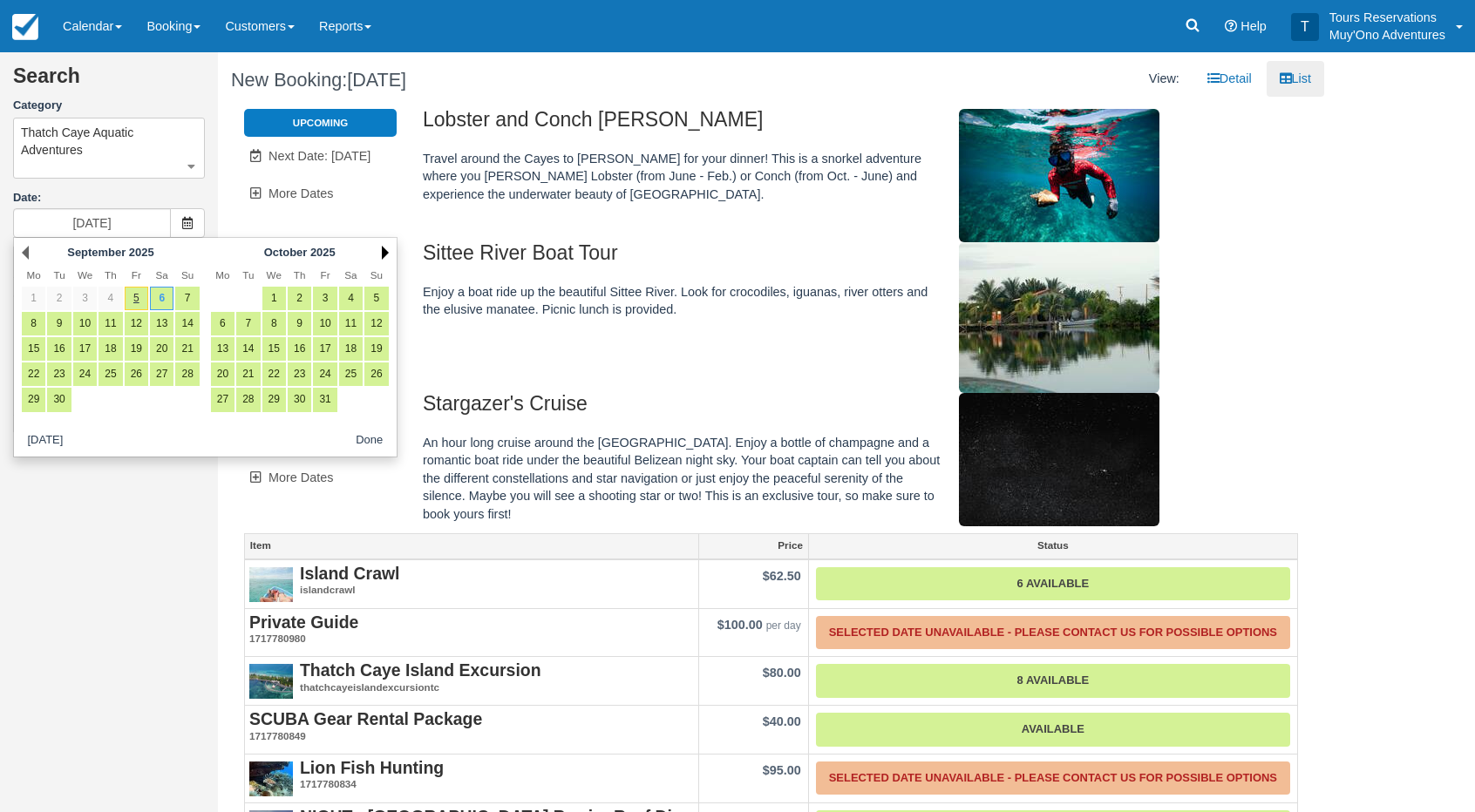
click at [382, 252] on link "Next" at bounding box center [385, 253] width 7 height 14
click at [385, 252] on link "Next" at bounding box center [385, 253] width 7 height 14
click at [138, 324] on link "7" at bounding box center [136, 324] width 23 height 23
type input "11/07/25"
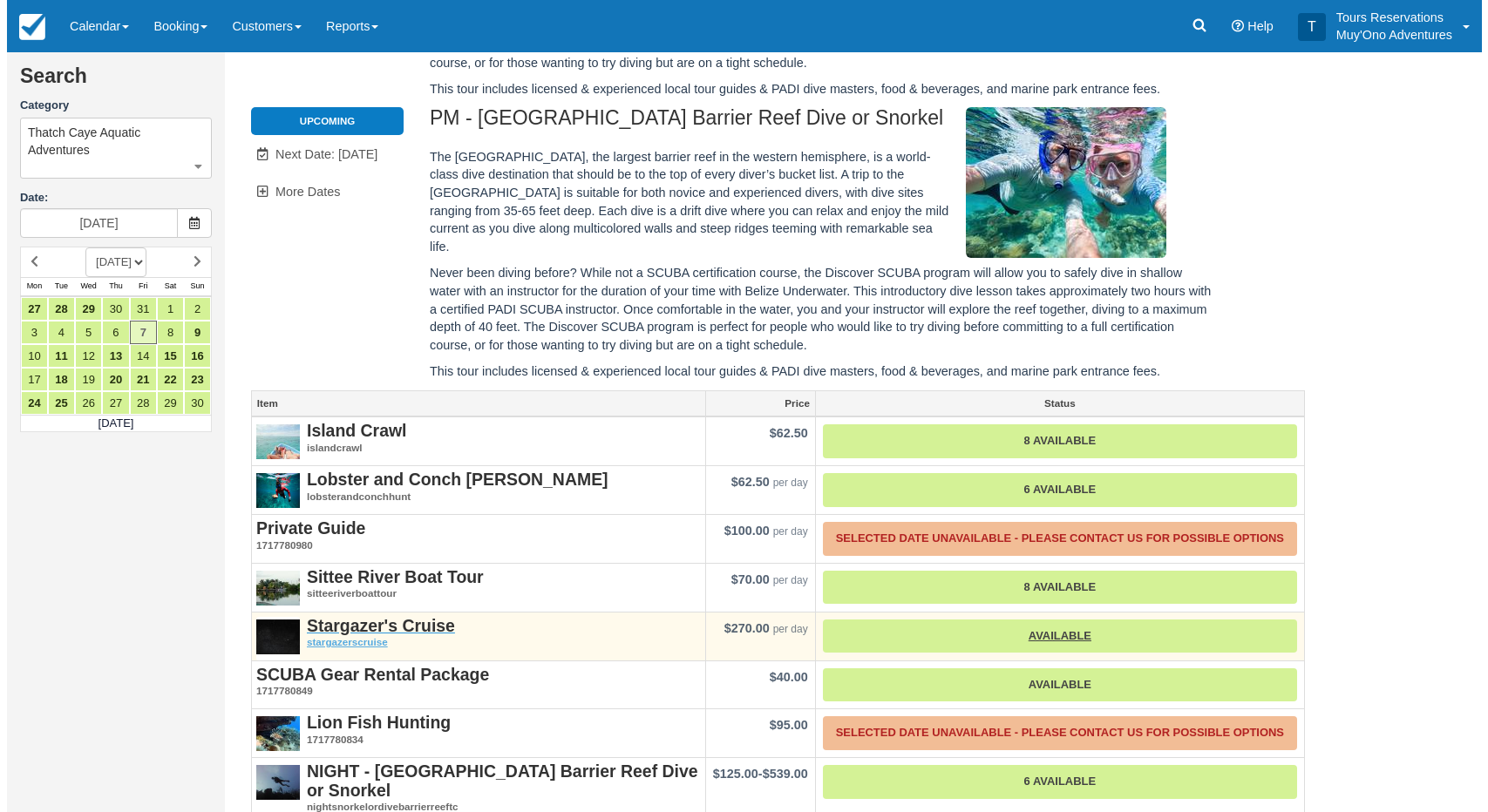
scroll to position [564, 0]
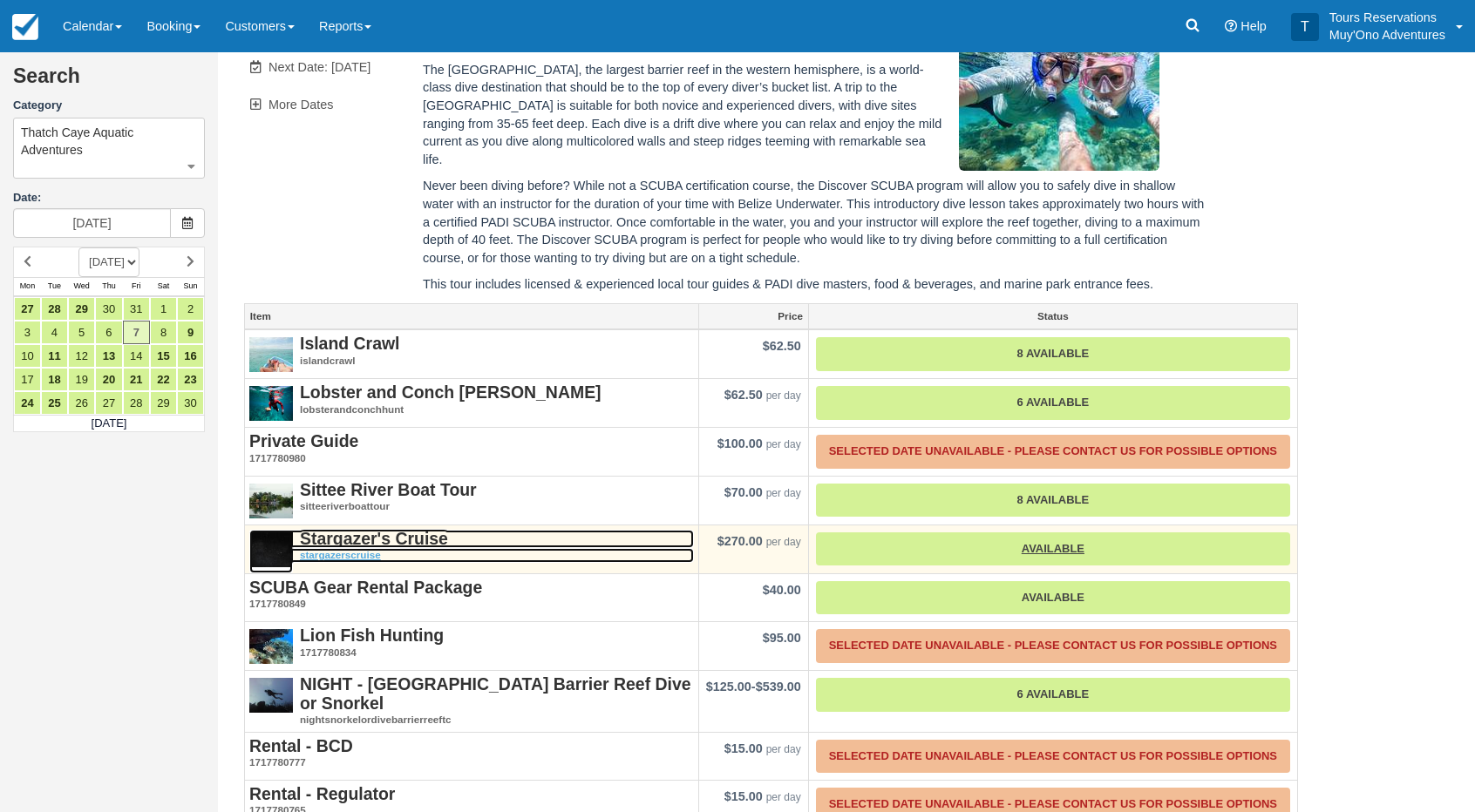
click at [377, 529] on strong "Stargazer's Cruise" at bounding box center [374, 539] width 148 height 20
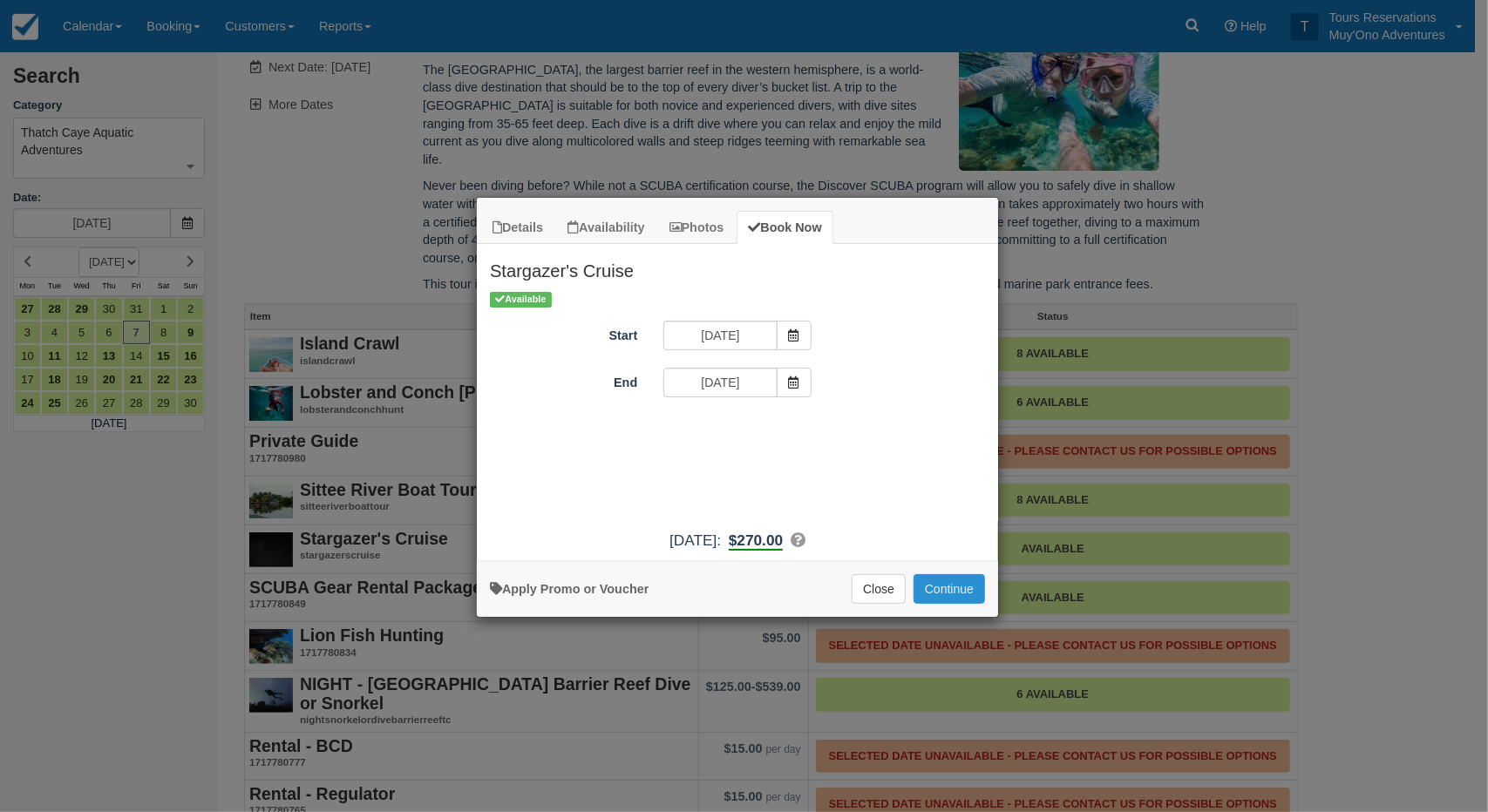
click at [956, 586] on button "Continue" at bounding box center [950, 588] width 71 height 29
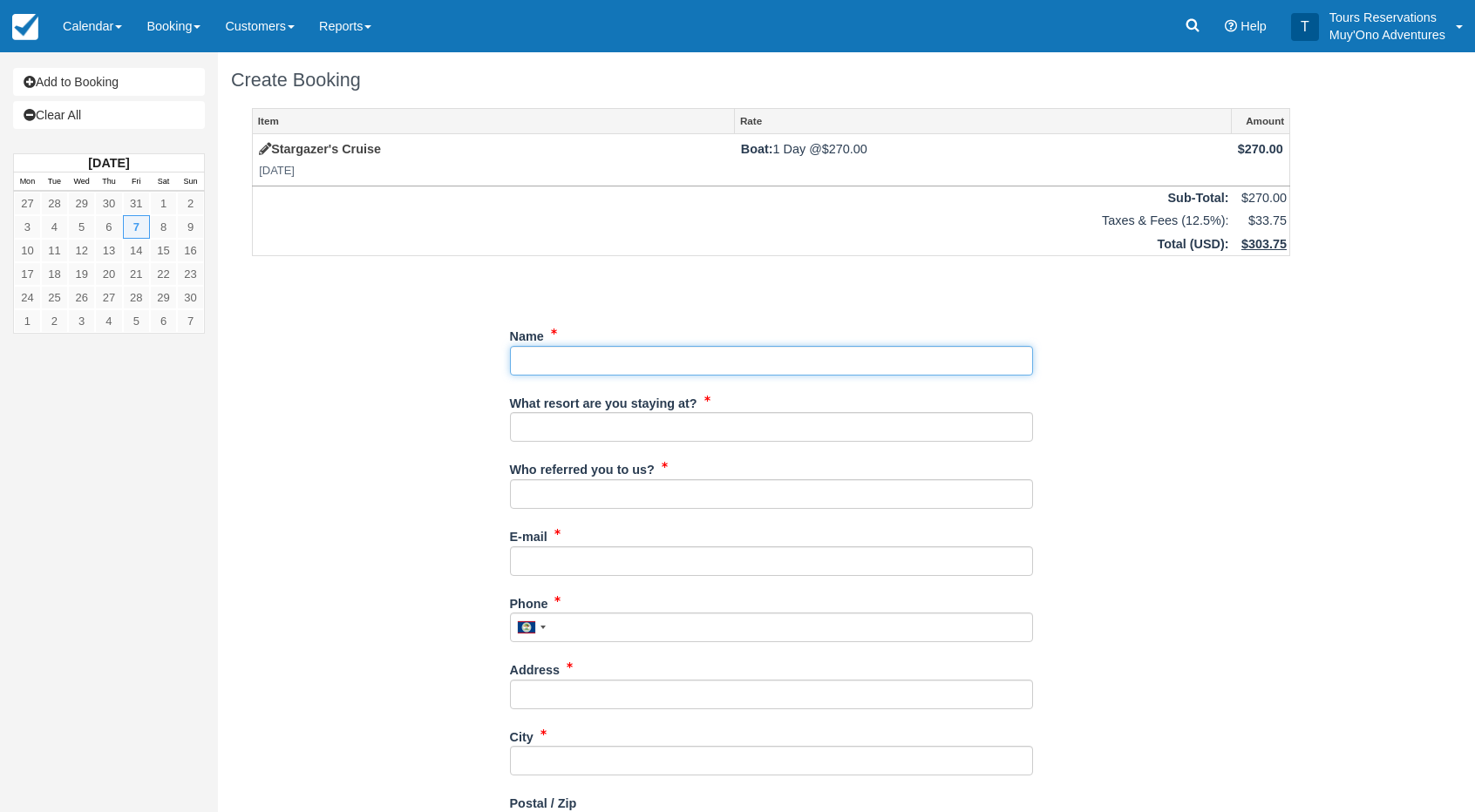
click at [569, 365] on input "Name" at bounding box center [771, 360] width 523 height 29
click at [602, 353] on input "Name" at bounding box center [771, 360] width 523 height 29
paste input "[PERSON_NAME]"
drag, startPoint x: 591, startPoint y: 358, endPoint x: 483, endPoint y: 357, distance: 108.0
click at [483, 357] on div "Item Rate Amount Stargazer's Cruise [DATE] Boat: 1 Day @ $270.00 $270.00 Sub-To…" at bounding box center [771, 624] width 1081 height 1032
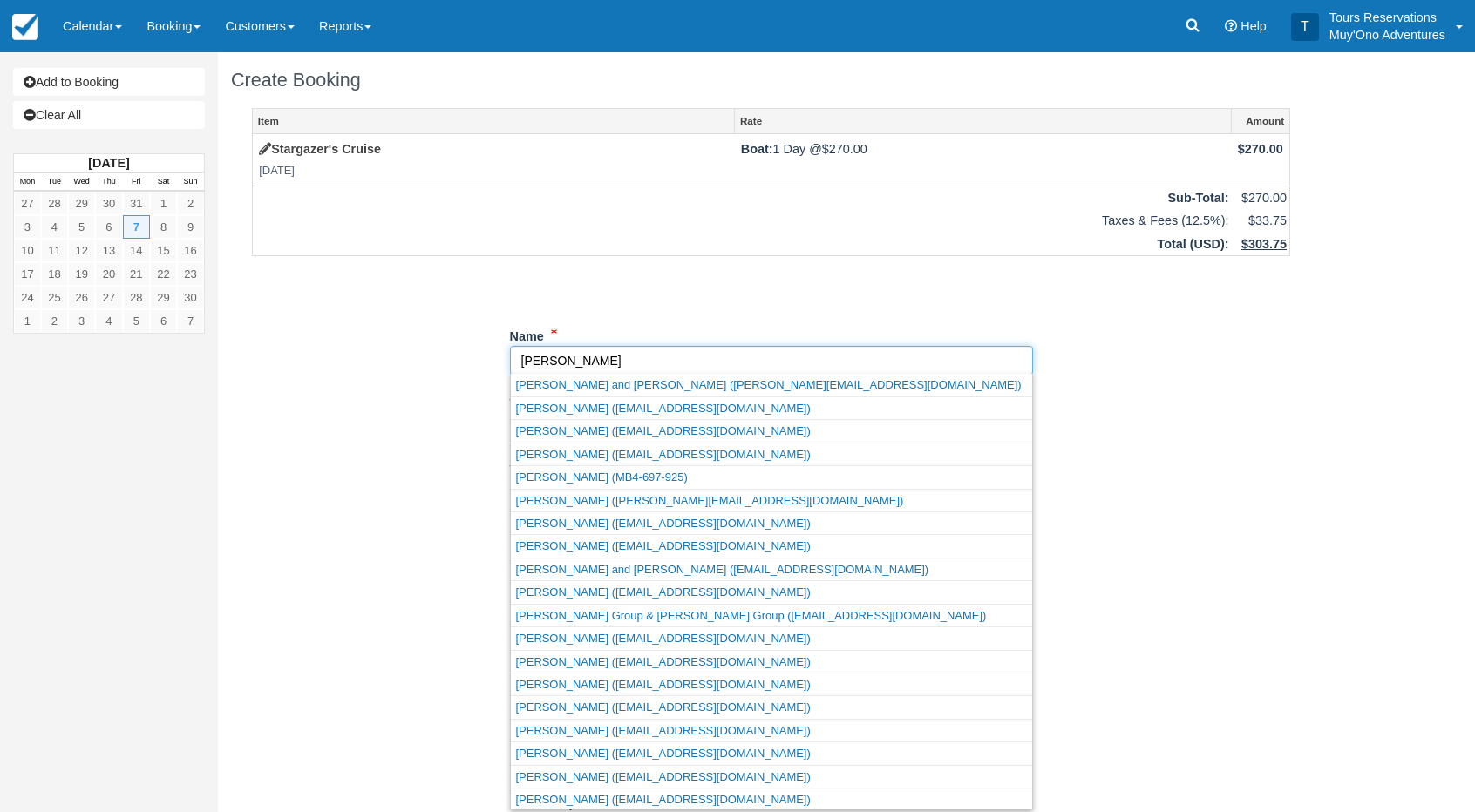
click at [621, 350] on input "Name" at bounding box center [771, 360] width 523 height 29
paste input "Bruggeman,"
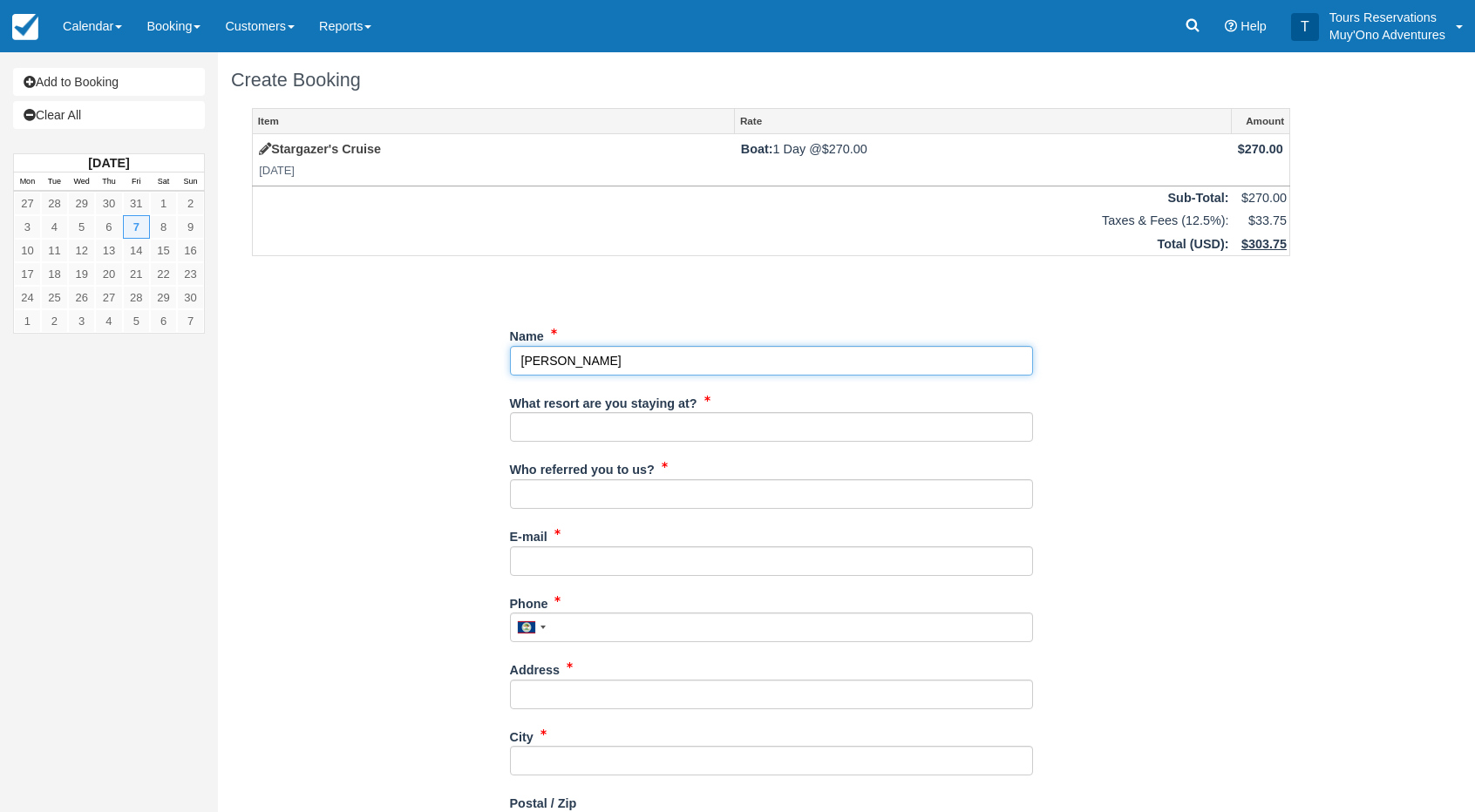
type input "[PERSON_NAME]"
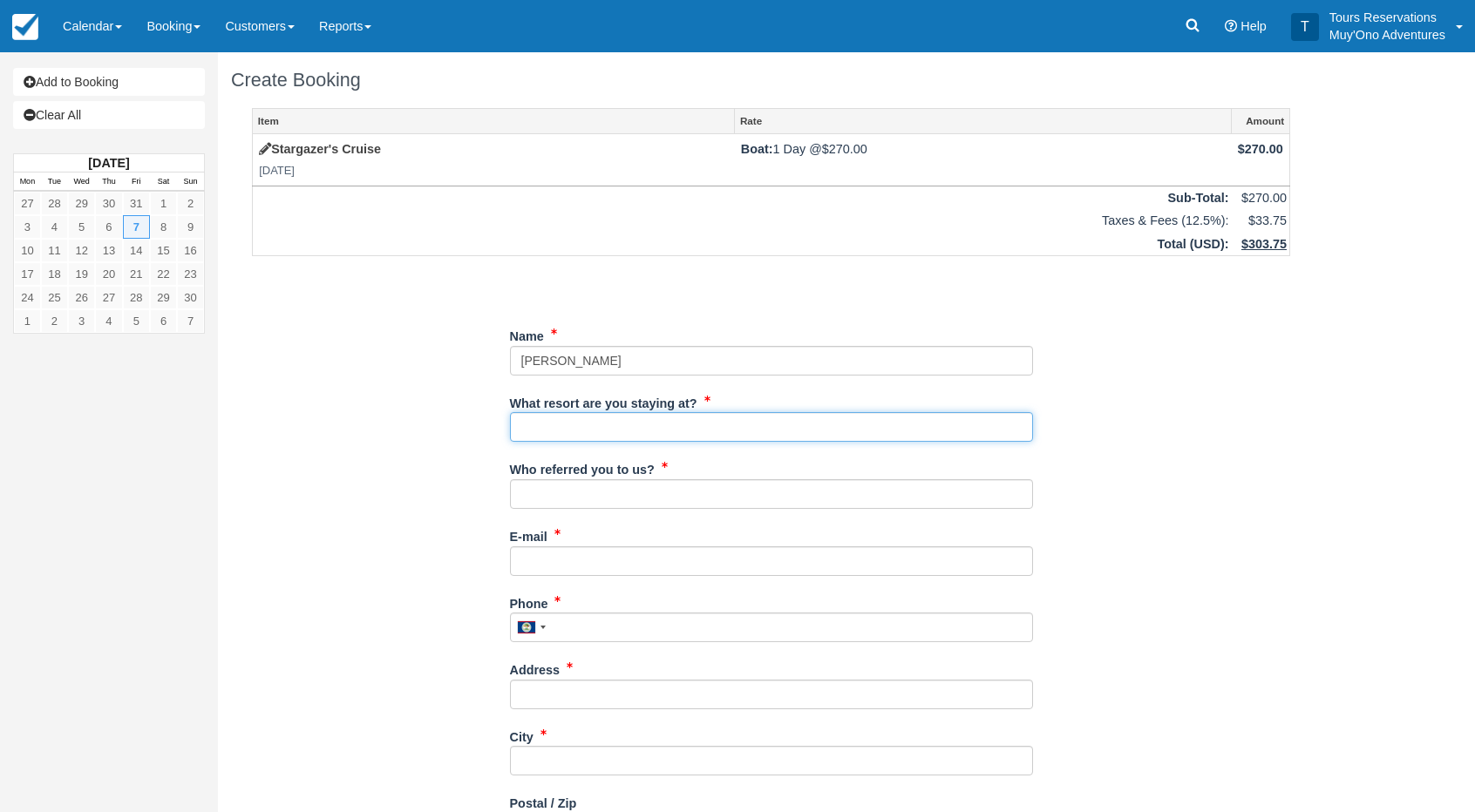
click at [607, 431] on input "What resort are you staying at?" at bounding box center [771, 427] width 523 height 29
type input "Thatch Caye"
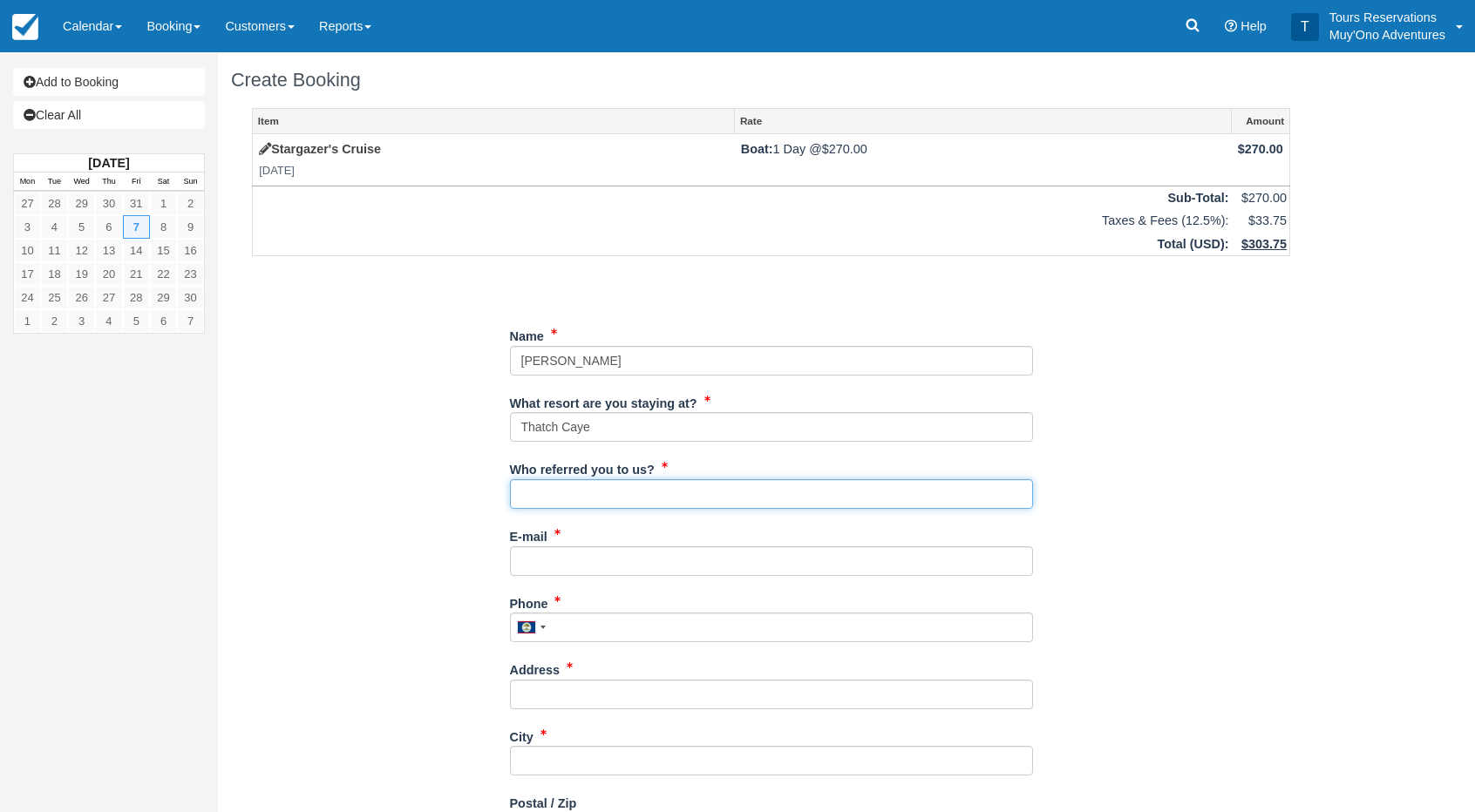
click at [579, 502] on input "Who referred you to us?" at bounding box center [771, 494] width 523 height 29
type input "an"
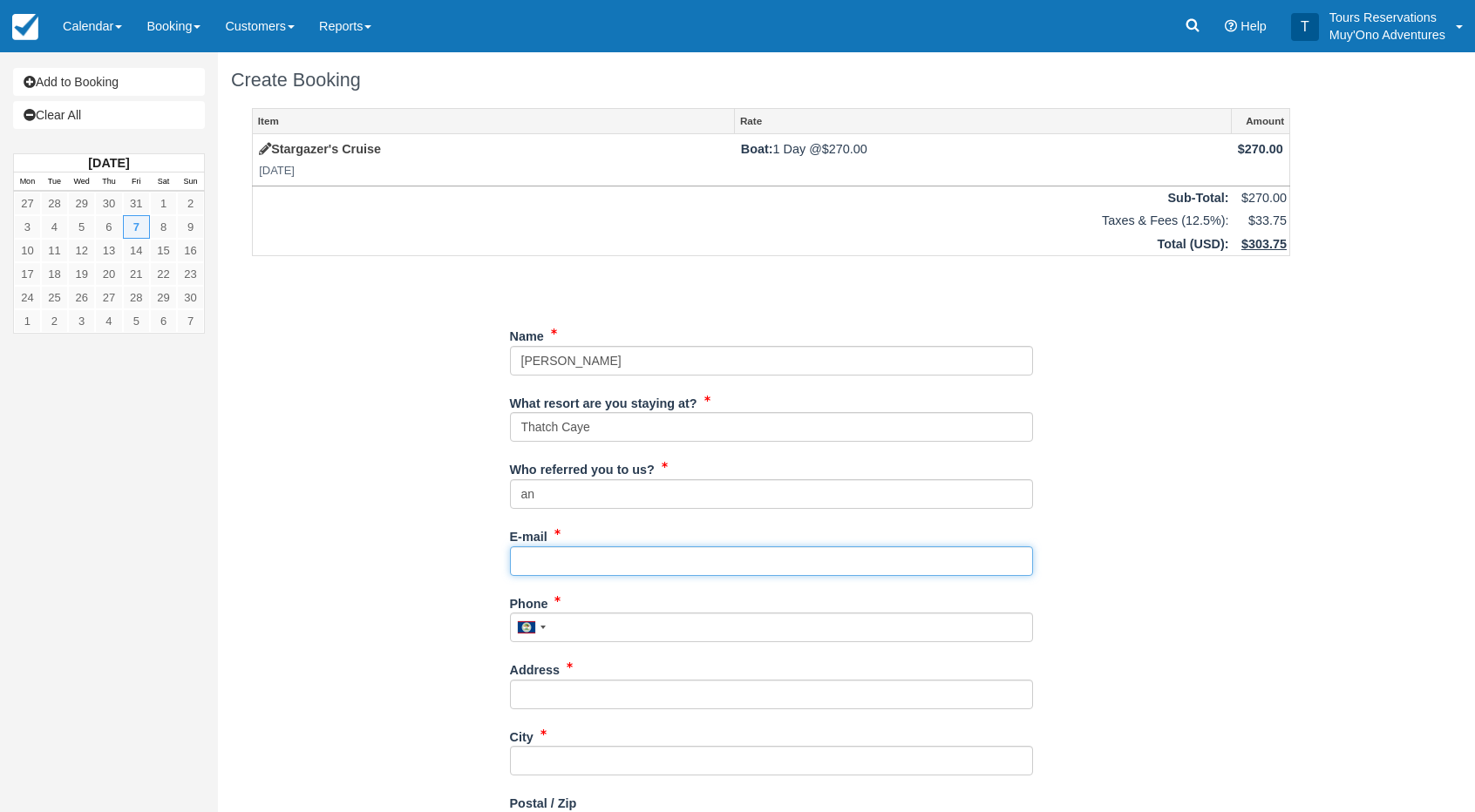
drag, startPoint x: 555, startPoint y: 557, endPoint x: 512, endPoint y: 506, distance: 66.7
click at [555, 557] on input "E-mail" at bounding box center [771, 561] width 523 height 29
drag, startPoint x: 544, startPoint y: 565, endPoint x: 532, endPoint y: 564, distance: 12.0
click at [544, 565] on input "E-mail" at bounding box center [771, 561] width 523 height 29
paste input "[PERSON_NAME][EMAIL_ADDRESS][PERSON_NAME][DOMAIN_NAME]"
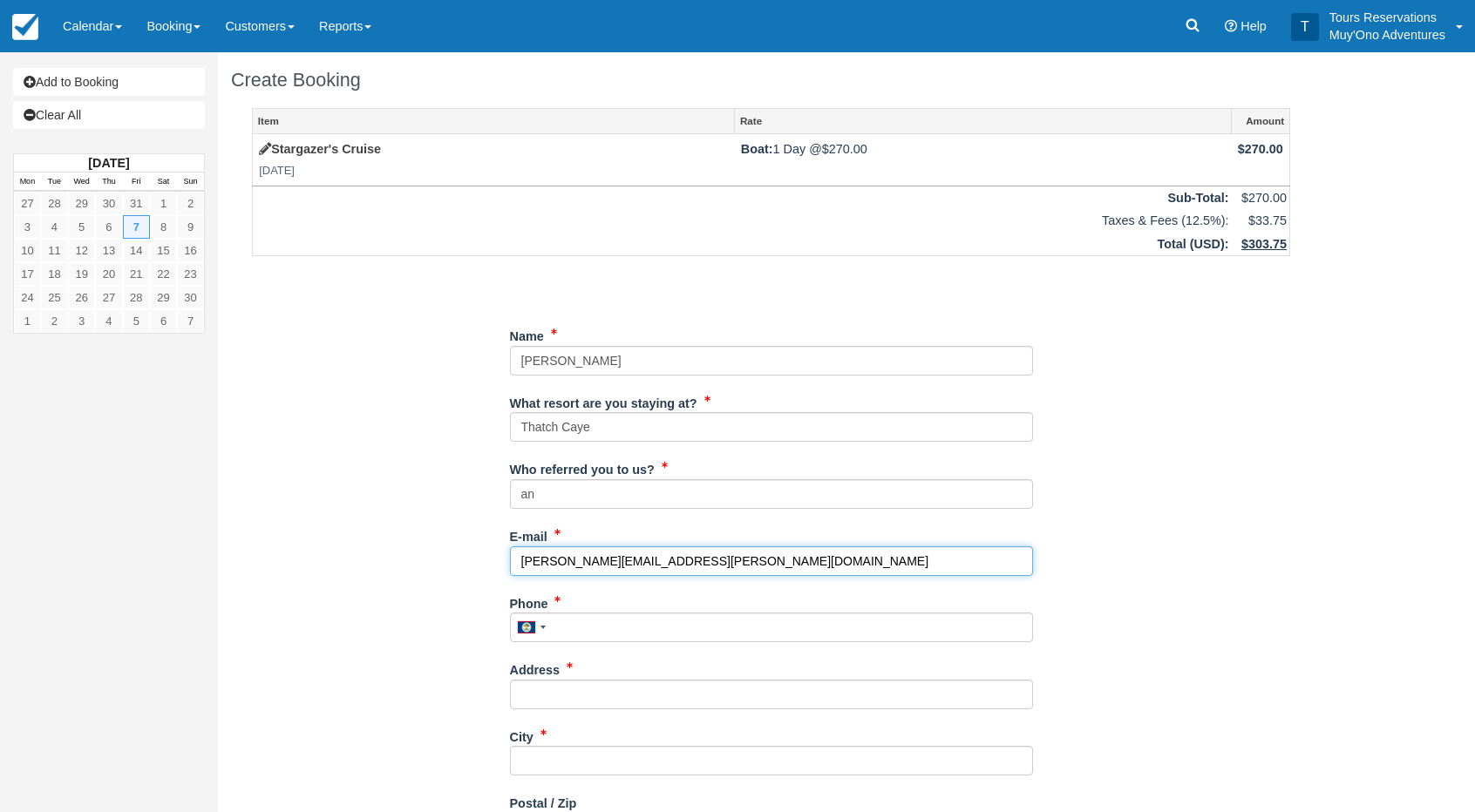
type input "[PERSON_NAME][EMAIL_ADDRESS][PERSON_NAME][DOMAIN_NAME]"
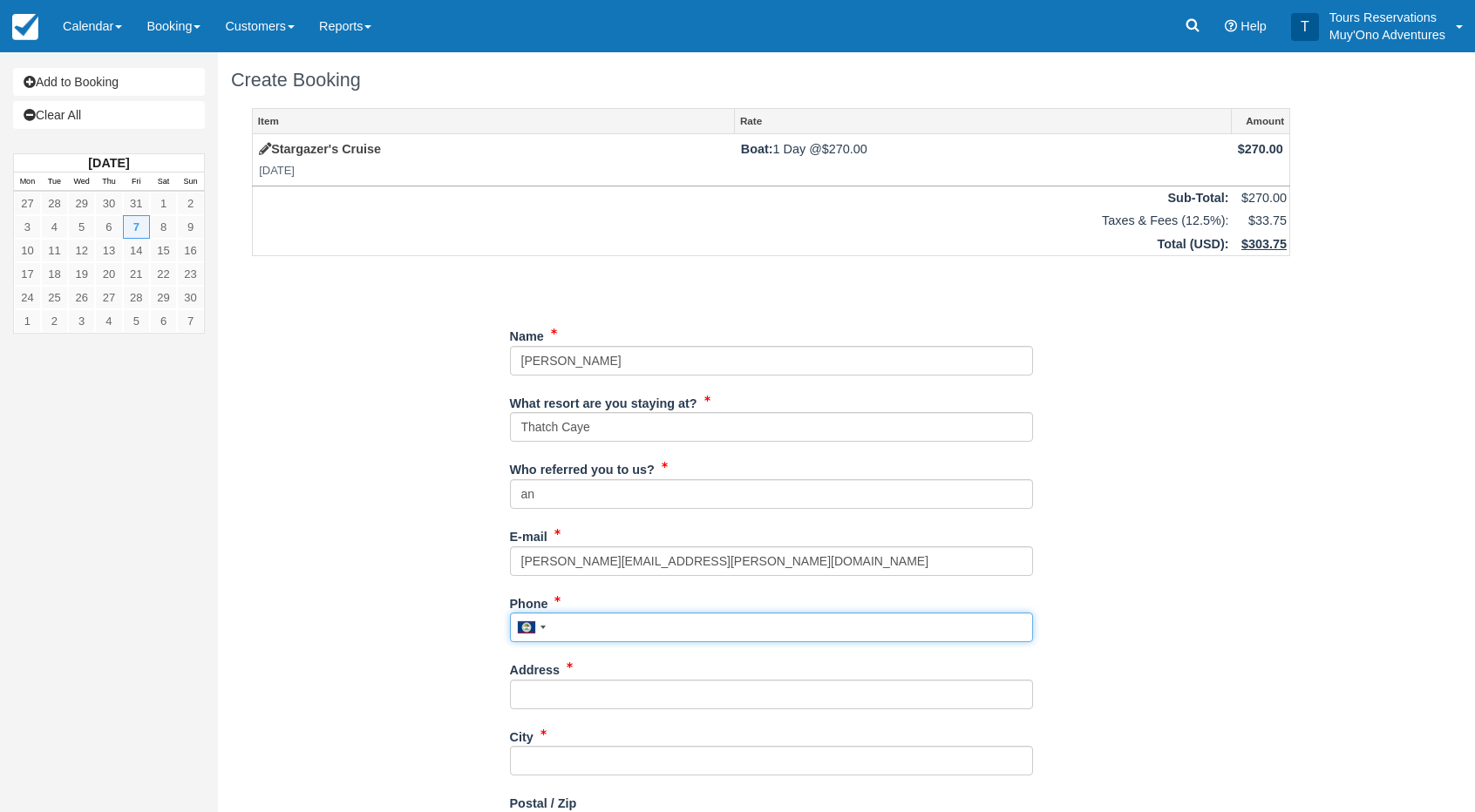
click at [615, 630] on input "Phone" at bounding box center [771, 627] width 523 height 29
click at [589, 629] on input "Phone" at bounding box center [771, 627] width 523 height 29
paste input "219-895-3561"
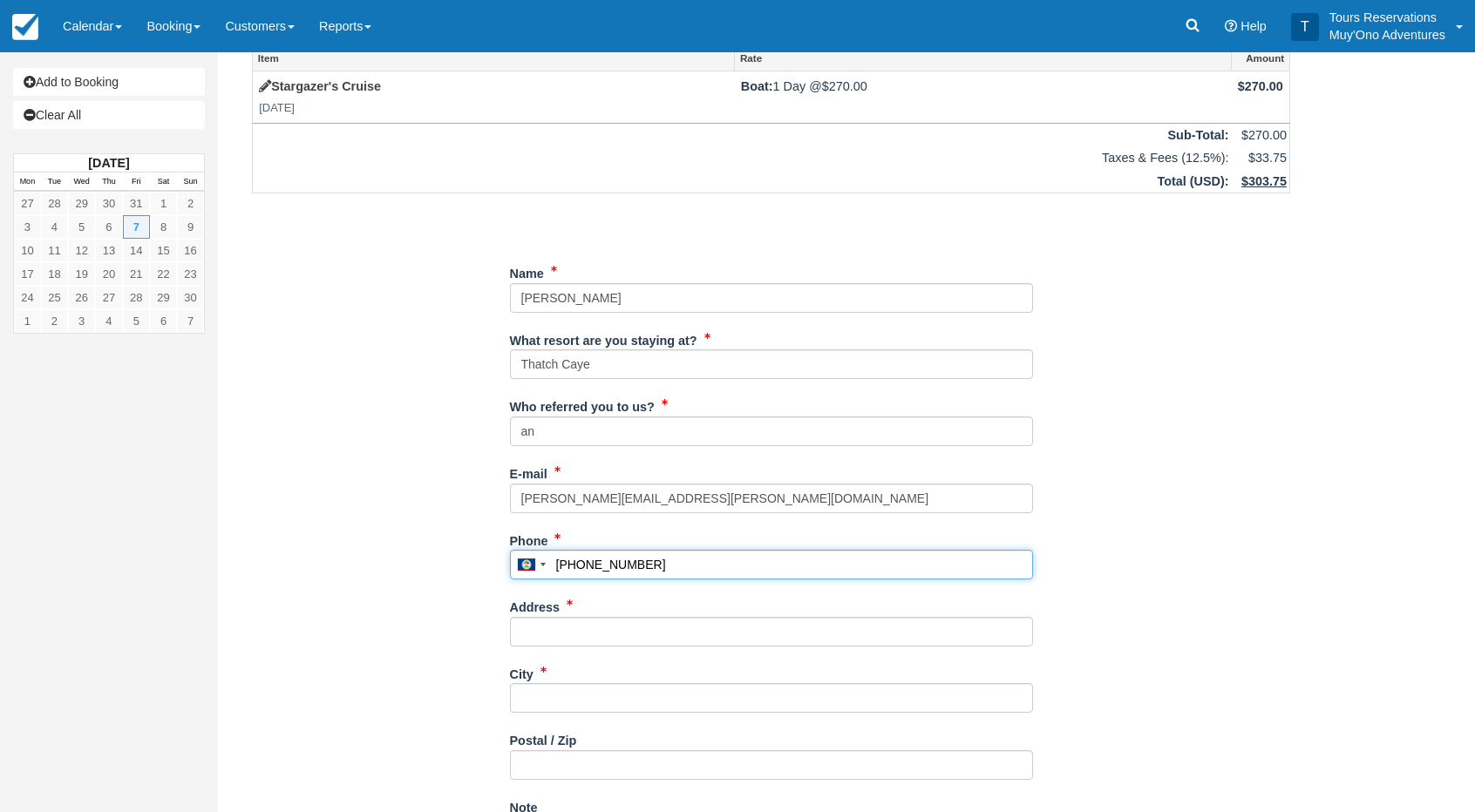
scroll to position [87, 0]
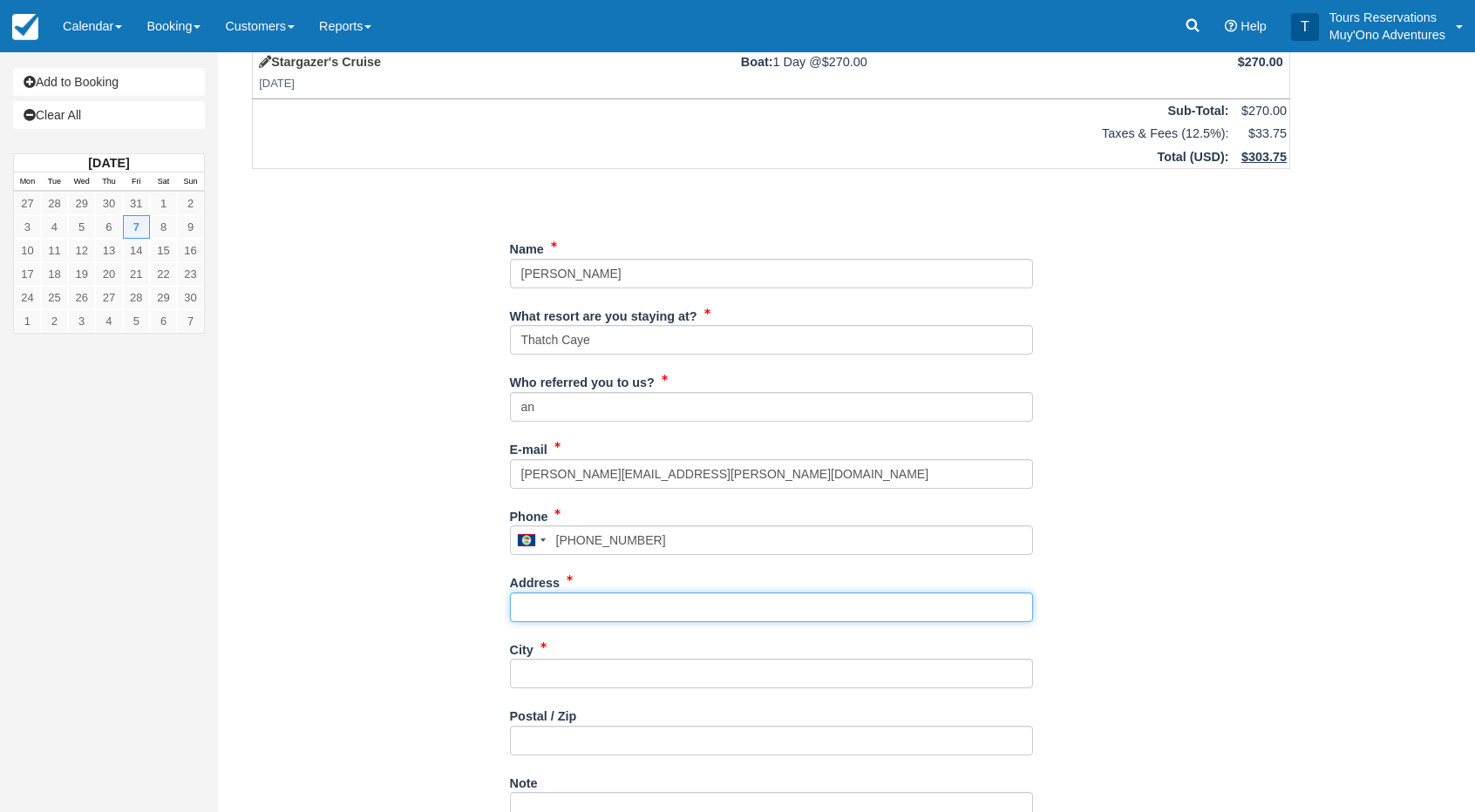
type input "2198953561"
click at [544, 611] on input "Address" at bounding box center [771, 607] width 523 height 29
drag, startPoint x: 537, startPoint y: 607, endPoint x: 576, endPoint y: 609, distance: 39.1
click at [537, 607] on input "Address" at bounding box center [771, 607] width 523 height 29
paste input "[STREET_ADDRESS][PERSON_NAME]"
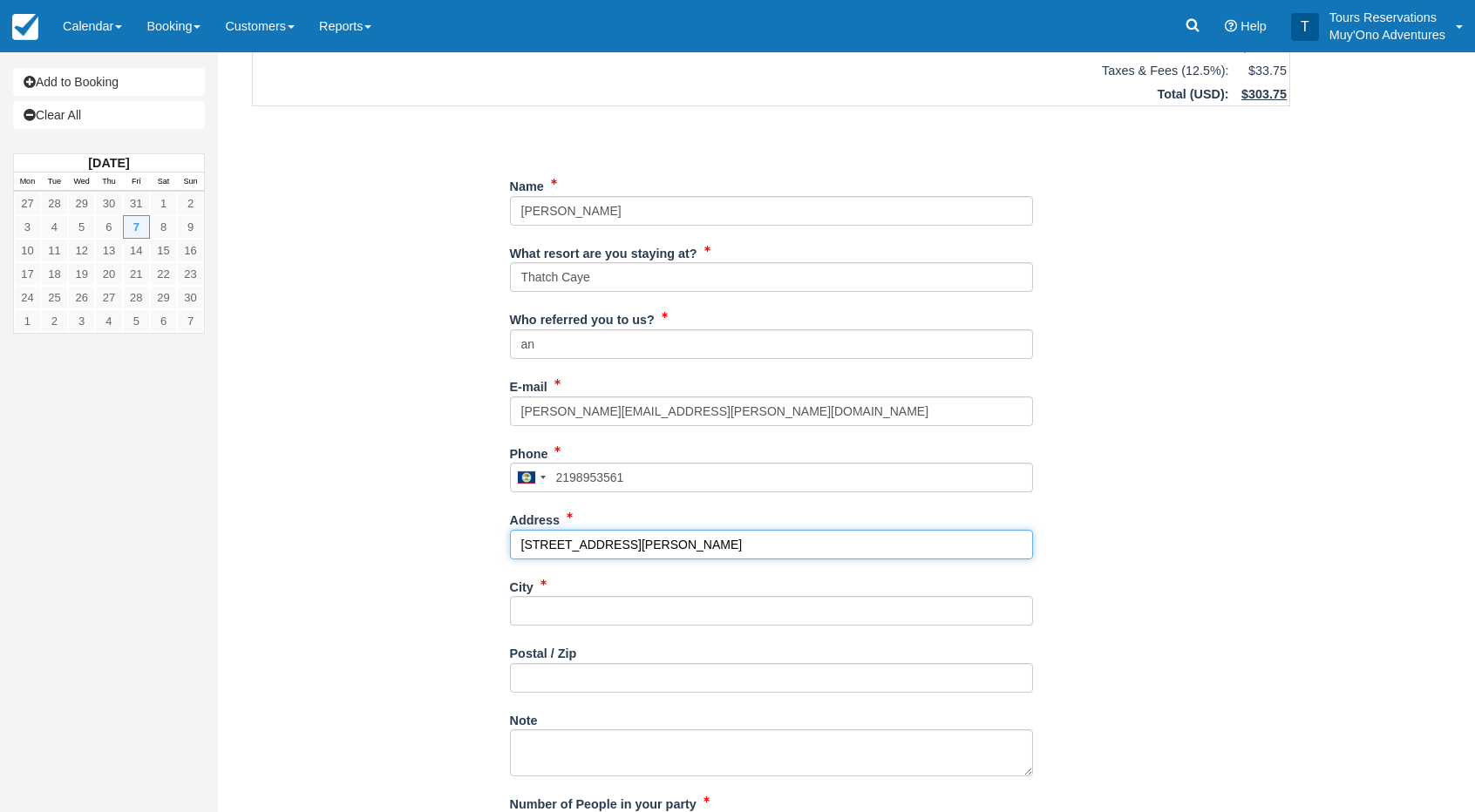
scroll to position [175, 0]
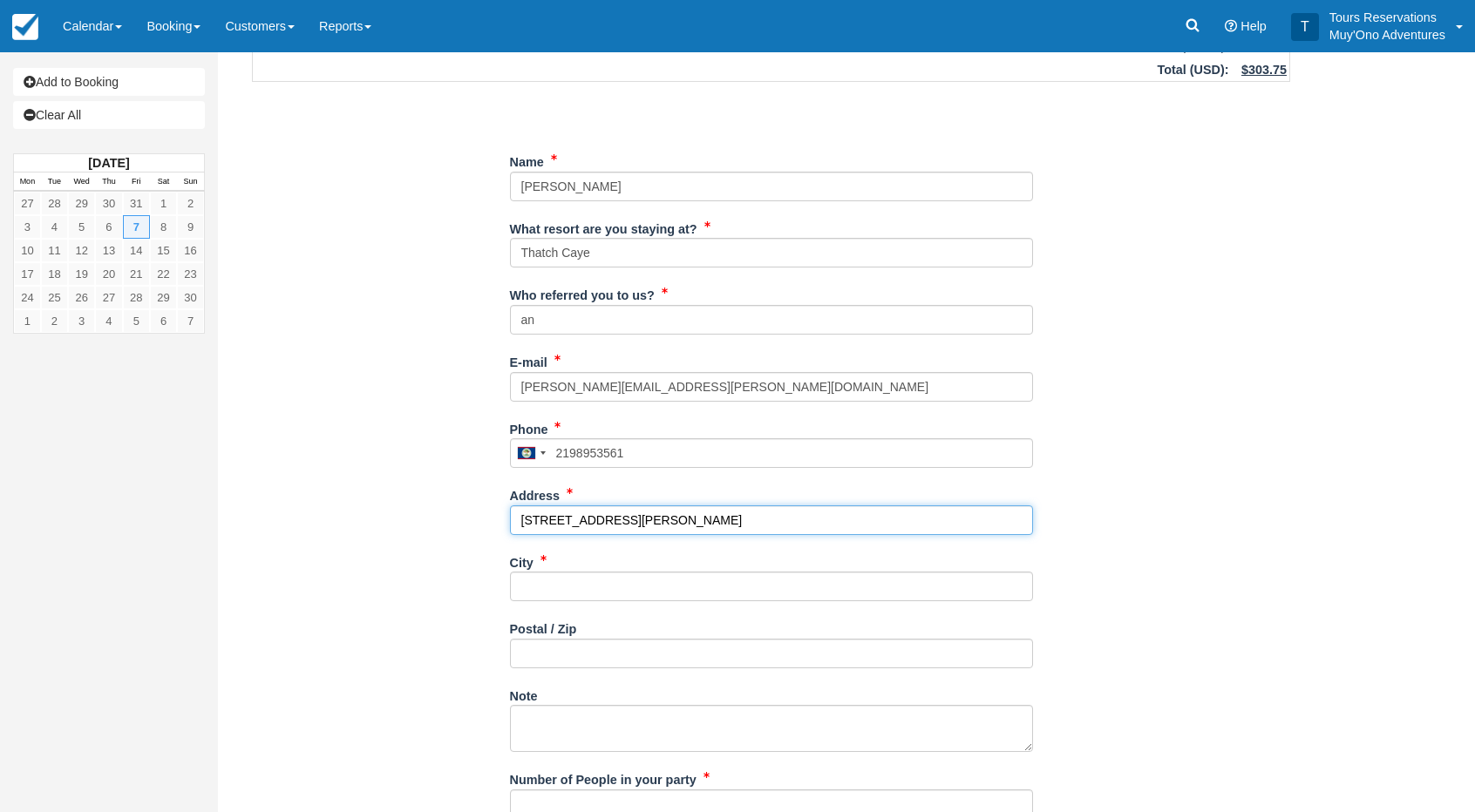
type input "[STREET_ADDRESS][PERSON_NAME]"
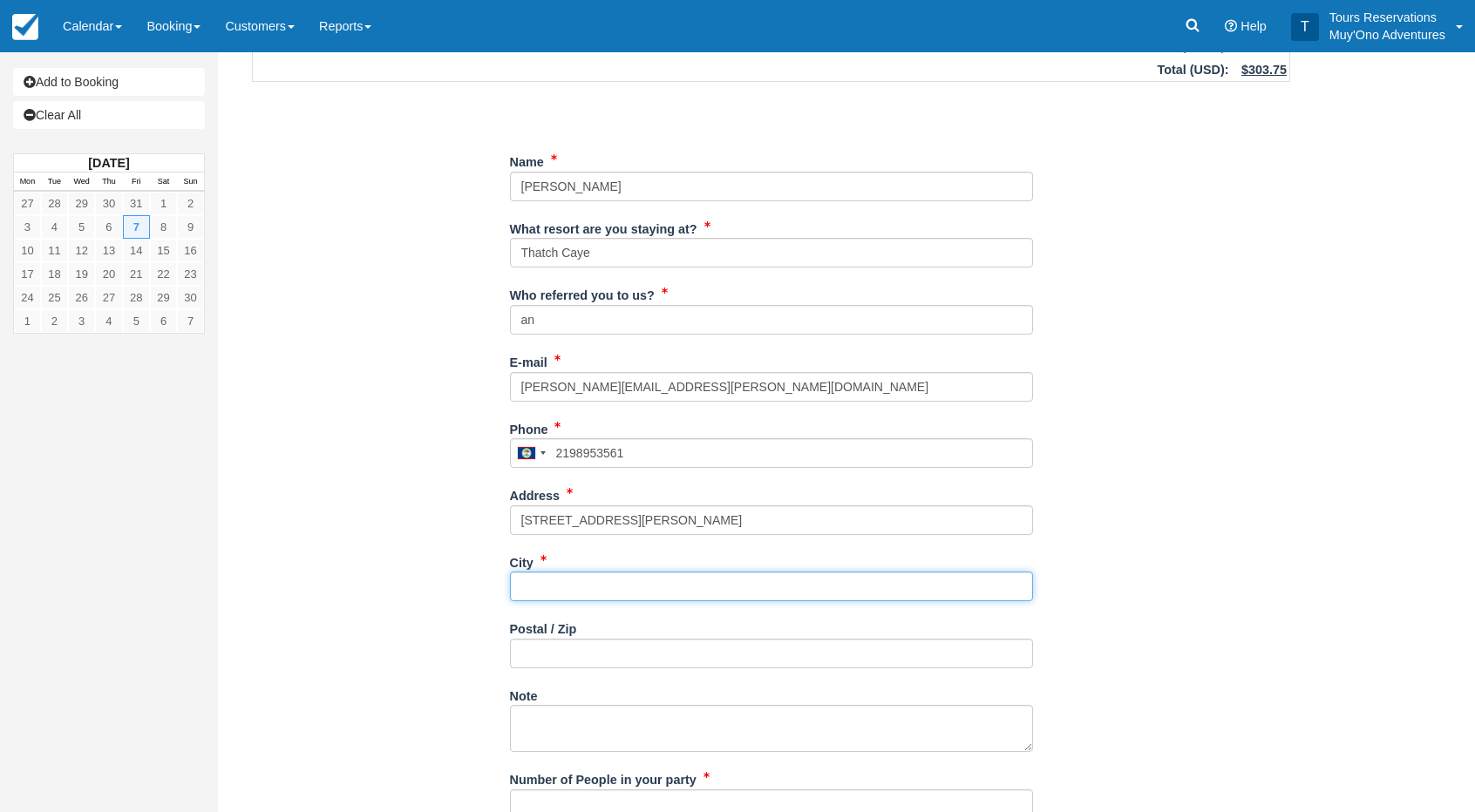
click at [554, 592] on input "City" at bounding box center [771, 586] width 523 height 29
type input "---"
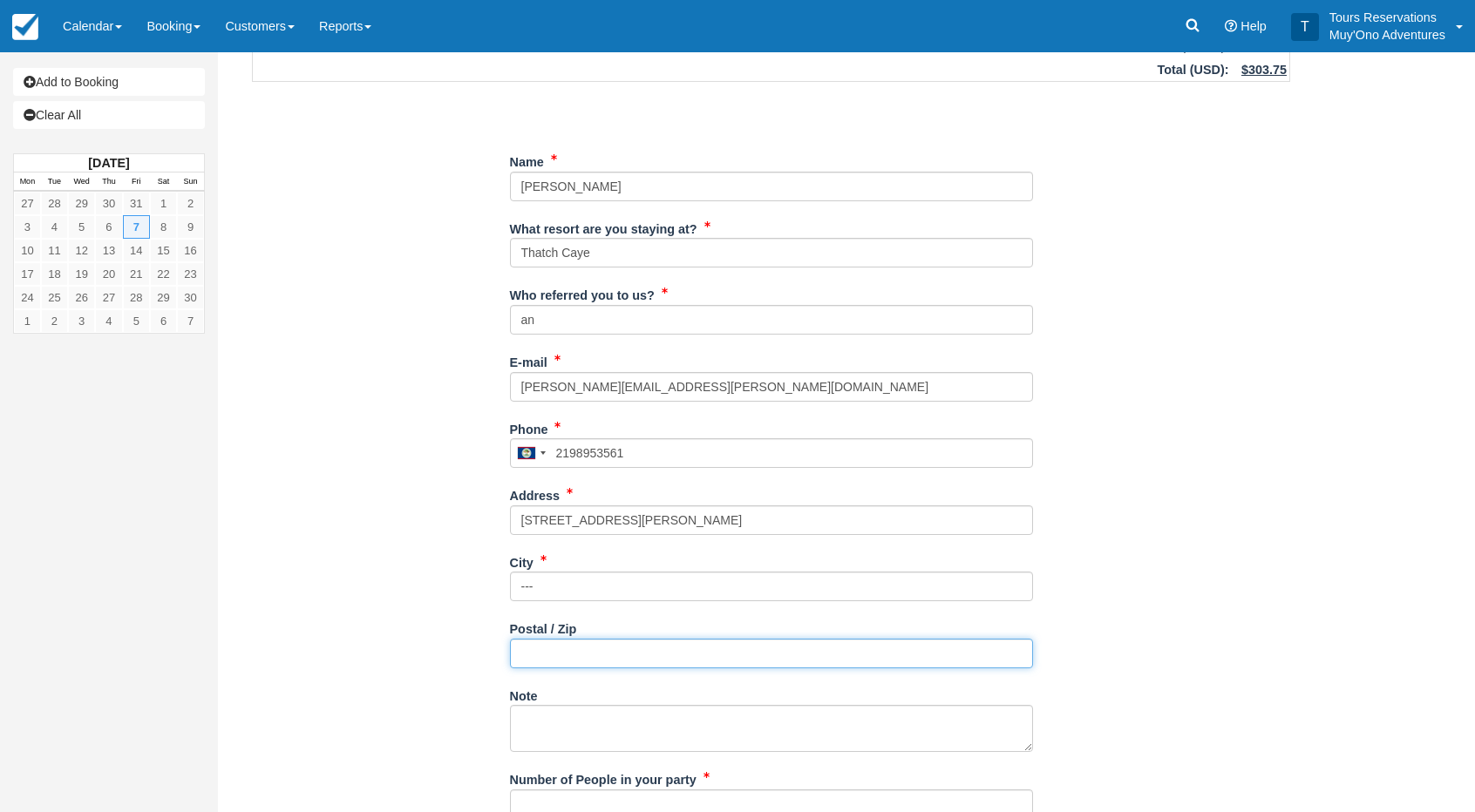
drag, startPoint x: 544, startPoint y: 652, endPoint x: 569, endPoint y: 668, distance: 29.7
click at [544, 652] on input "Postal / Zip" at bounding box center [771, 653] width 523 height 29
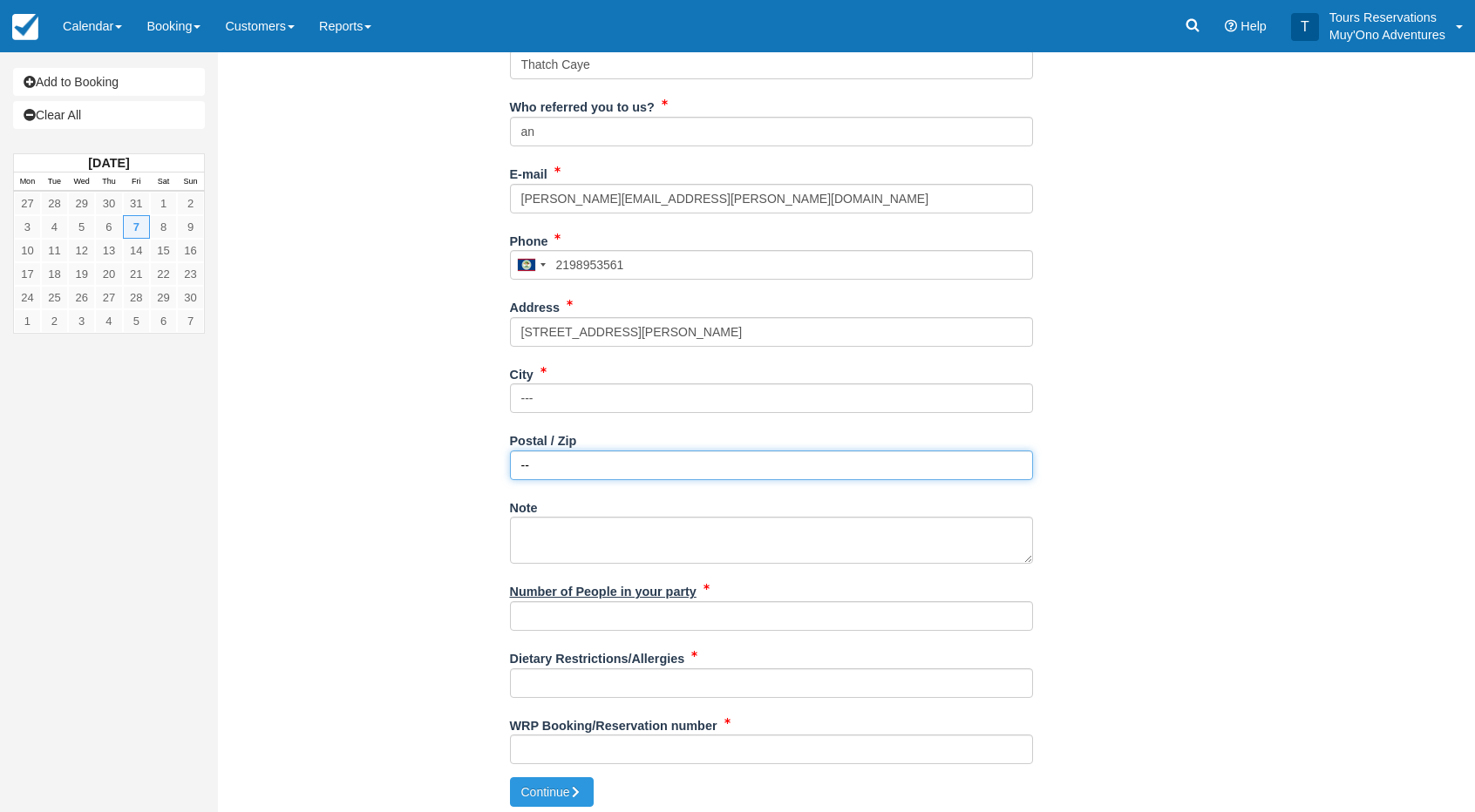
scroll to position [368, 0]
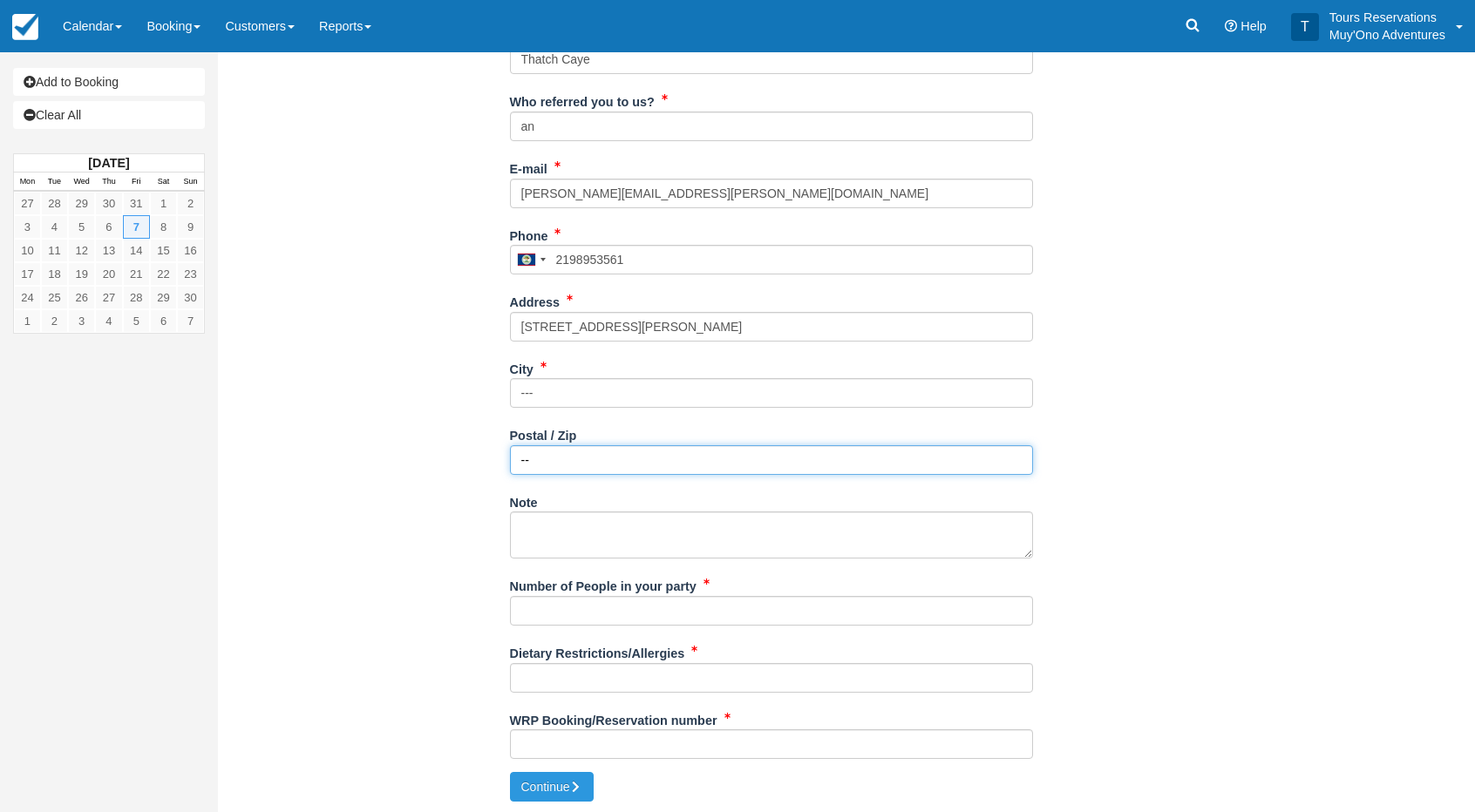
type input "--"
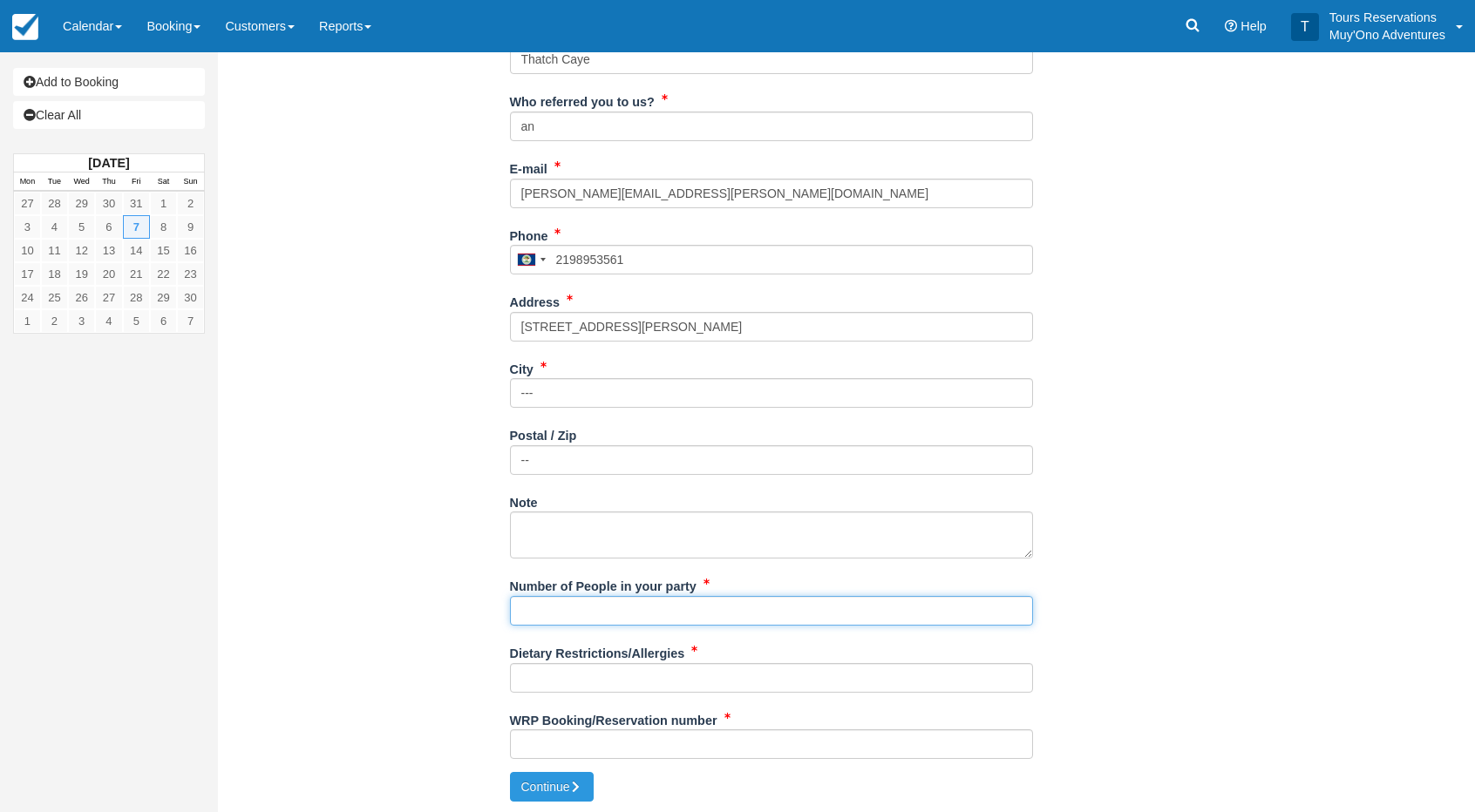
click at [551, 611] on input "Number of People in your party" at bounding box center [771, 611] width 523 height 29
type input "2 Pax"
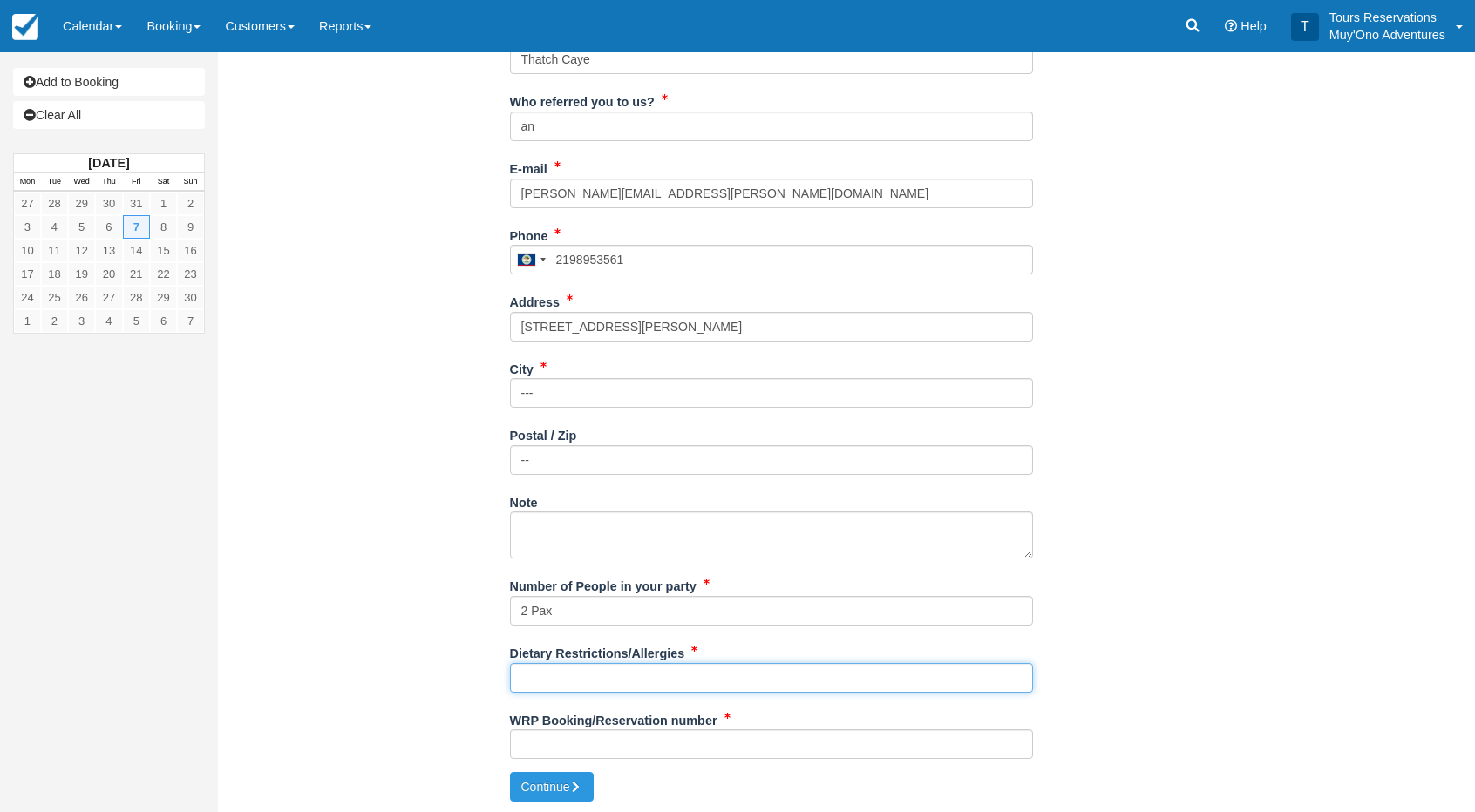
click at [593, 683] on input "Dietary Restrictions/Allergies" at bounding box center [771, 677] width 523 height 29
drag, startPoint x: 464, startPoint y: 677, endPoint x: 450, endPoint y: 674, distance: 14.3
click at [456, 677] on div "Item Rate Amount Stargazer's Cruise Fri Nov 7, 2025 Boat: 1 Day @ $270.00 $270.…" at bounding box center [771, 257] width 1081 height 1032
paste input "[PERSON_NAME] is allergic to fennel"
type input "[PERSON_NAME] is allergic to fennel"
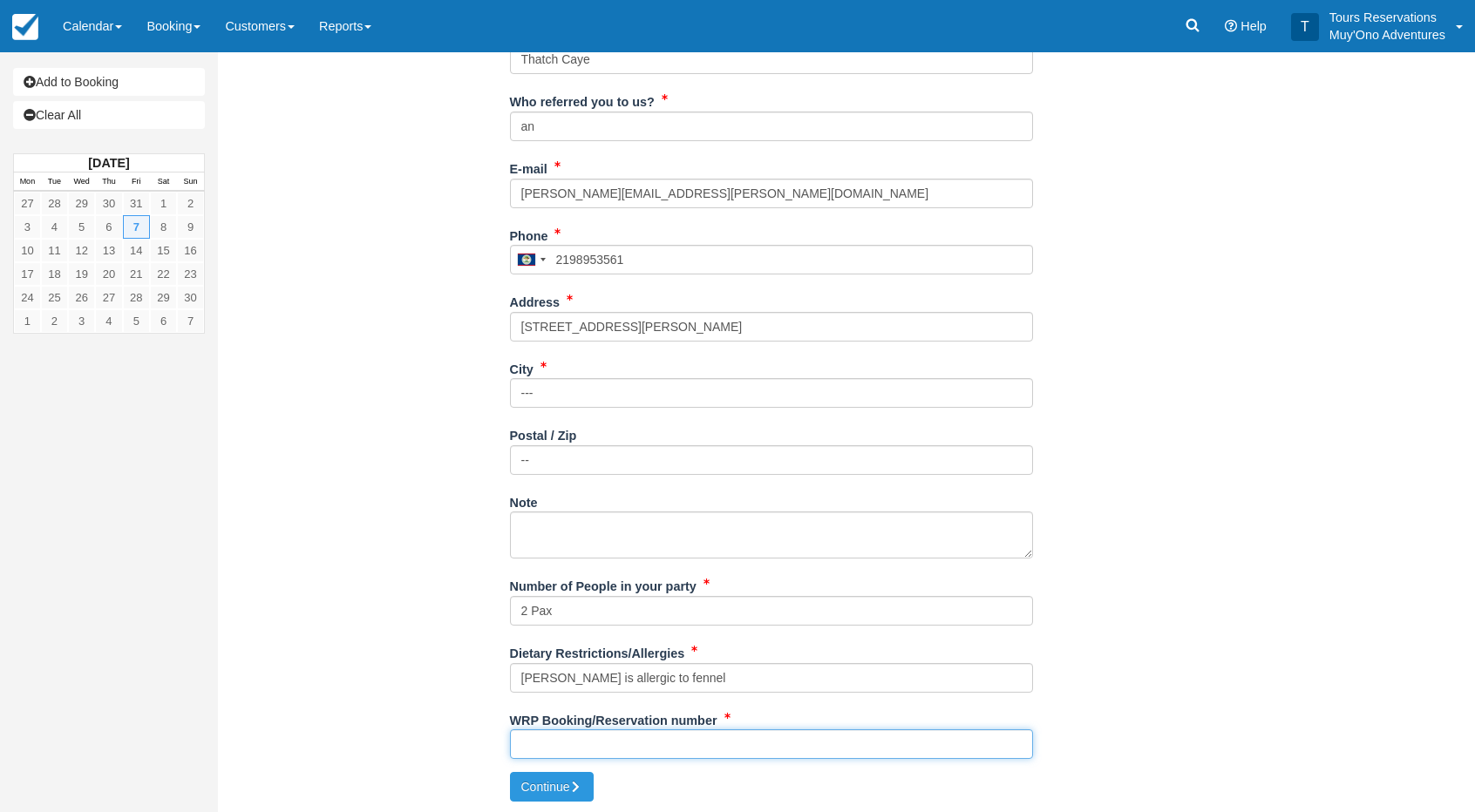
drag, startPoint x: 584, startPoint y: 748, endPoint x: 569, endPoint y: 621, distance: 127.9
click at [589, 744] on input "WRP Booking/Reservation number" at bounding box center [771, 743] width 523 height 29
click at [617, 734] on input "WRP Booking/Reservation number" at bounding box center [771, 743] width 523 height 29
paste input "BB25032816989272"
type input "BB25032816989272"
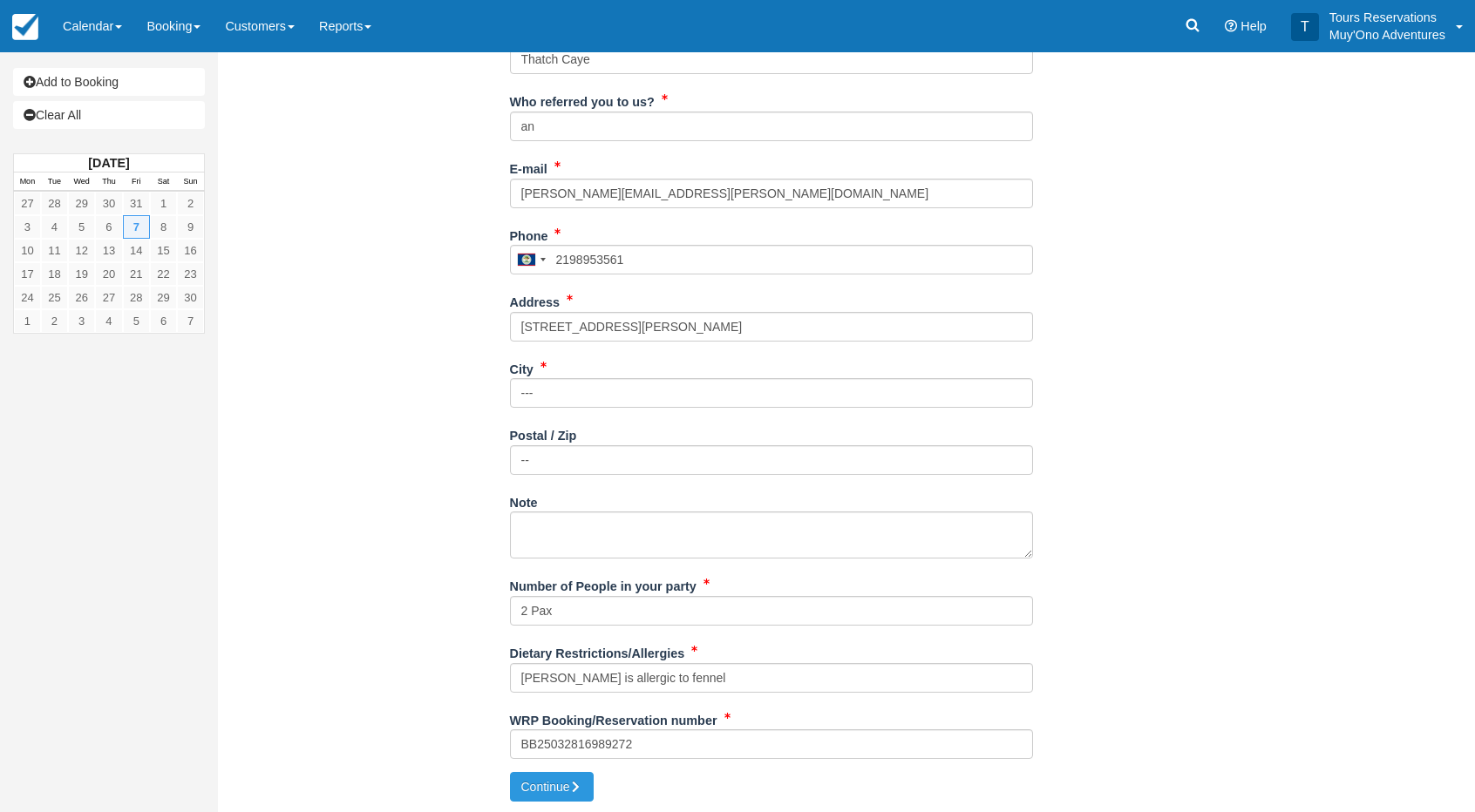
click at [672, 788] on div "Create Booking Item Rate Amount Stargazer's Cruise Fri Nov 7, 2025 Boat: 1 Day …" at bounding box center [770, 250] width 1107 height 1130
click at [560, 787] on button "Continue" at bounding box center [552, 786] width 84 height 29
type input "[PHONE_NUMBER]"
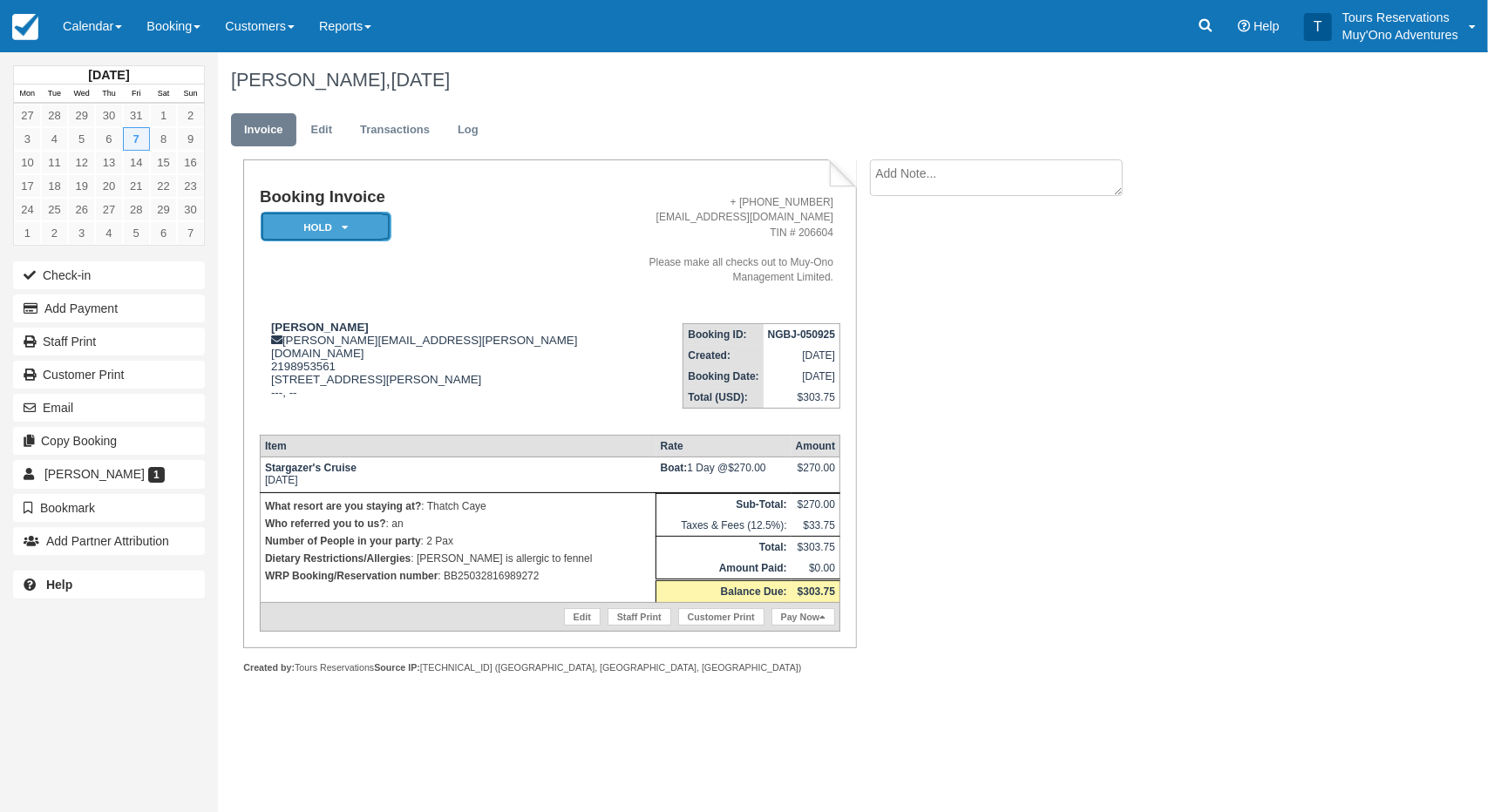
click at [354, 219] on em "HOLD" at bounding box center [325, 227] width 131 height 30
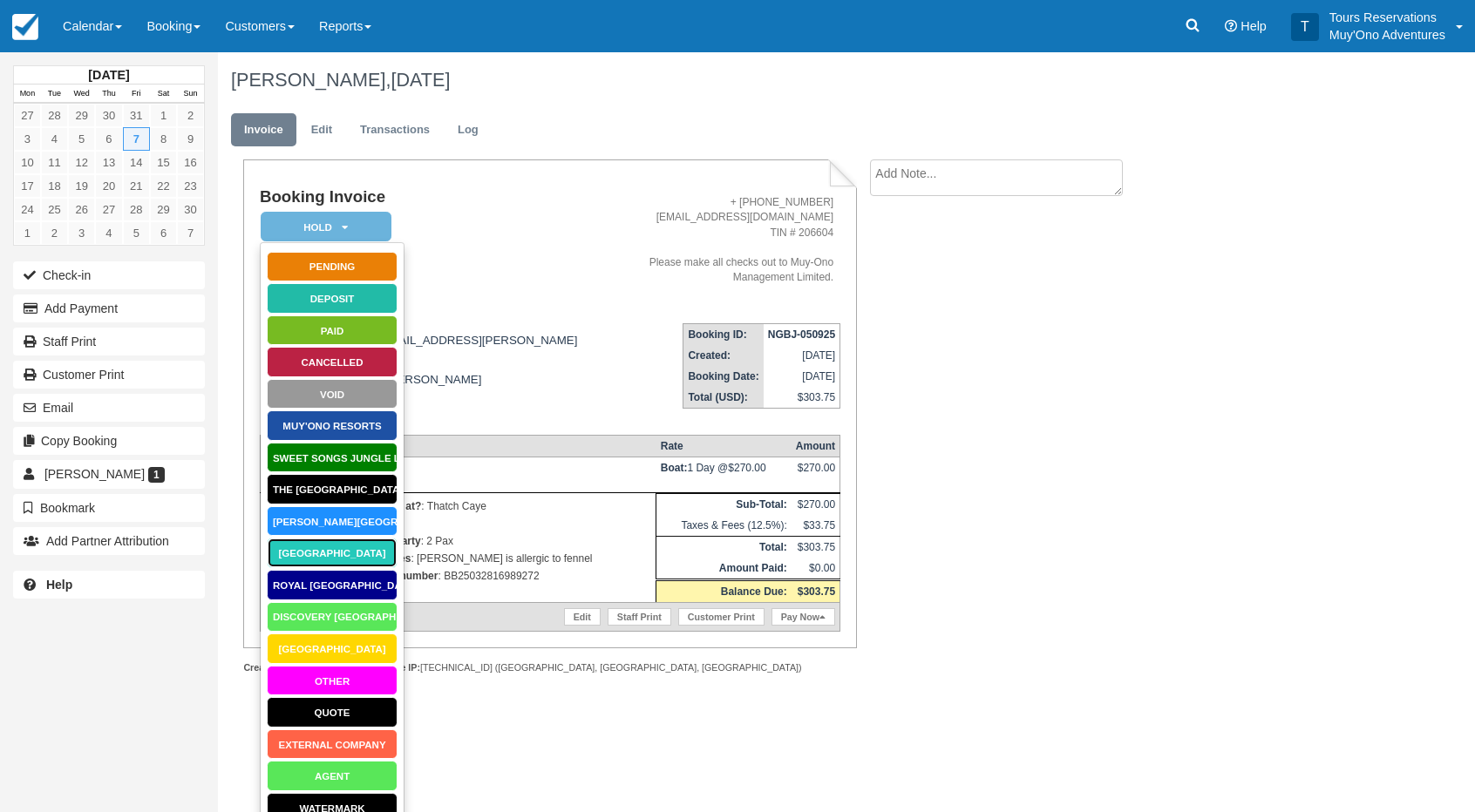
click at [342, 554] on link "[GEOGRAPHIC_DATA]" at bounding box center [332, 553] width 131 height 30
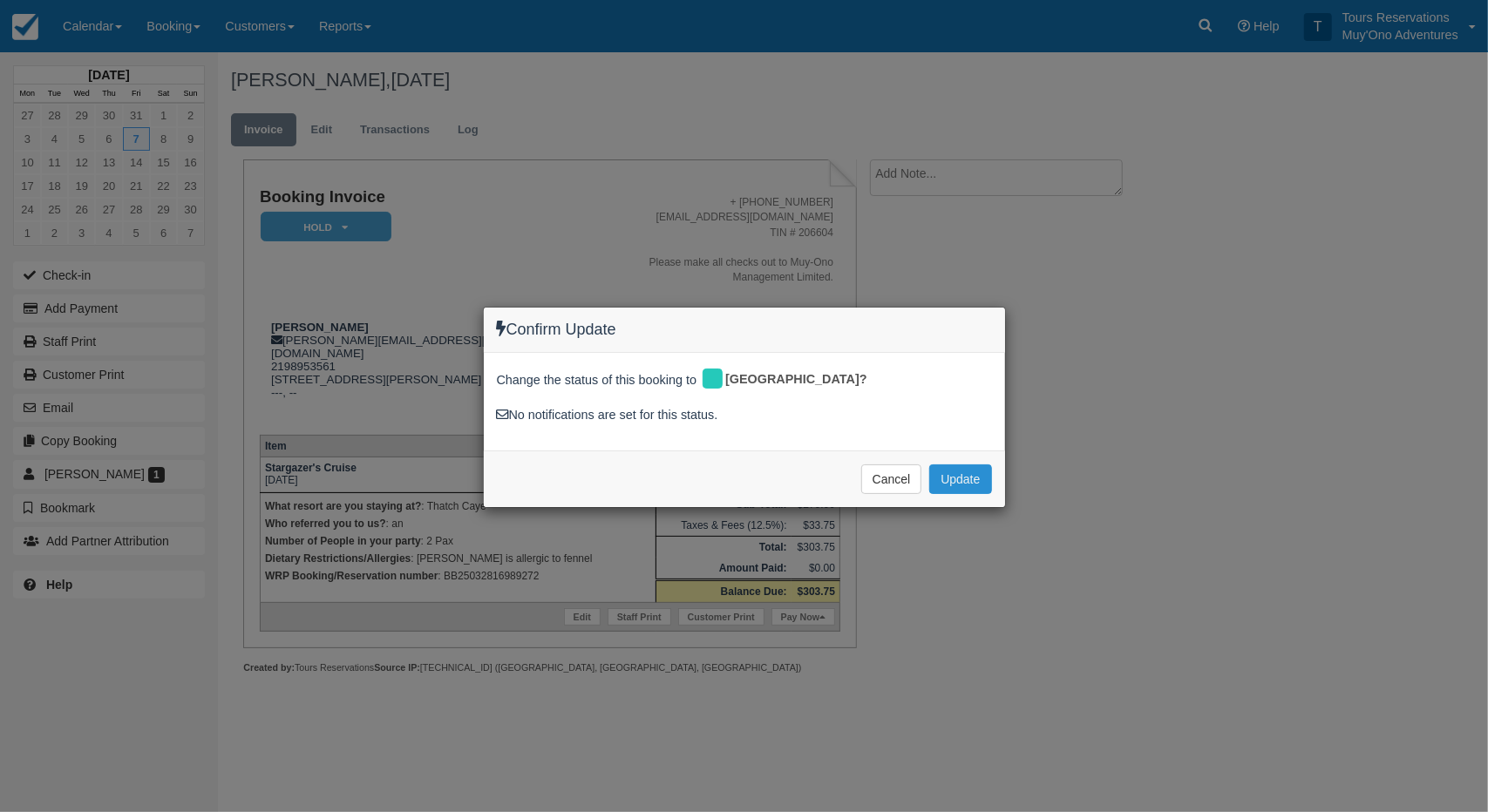
click at [954, 473] on button "Update" at bounding box center [959, 479] width 62 height 29
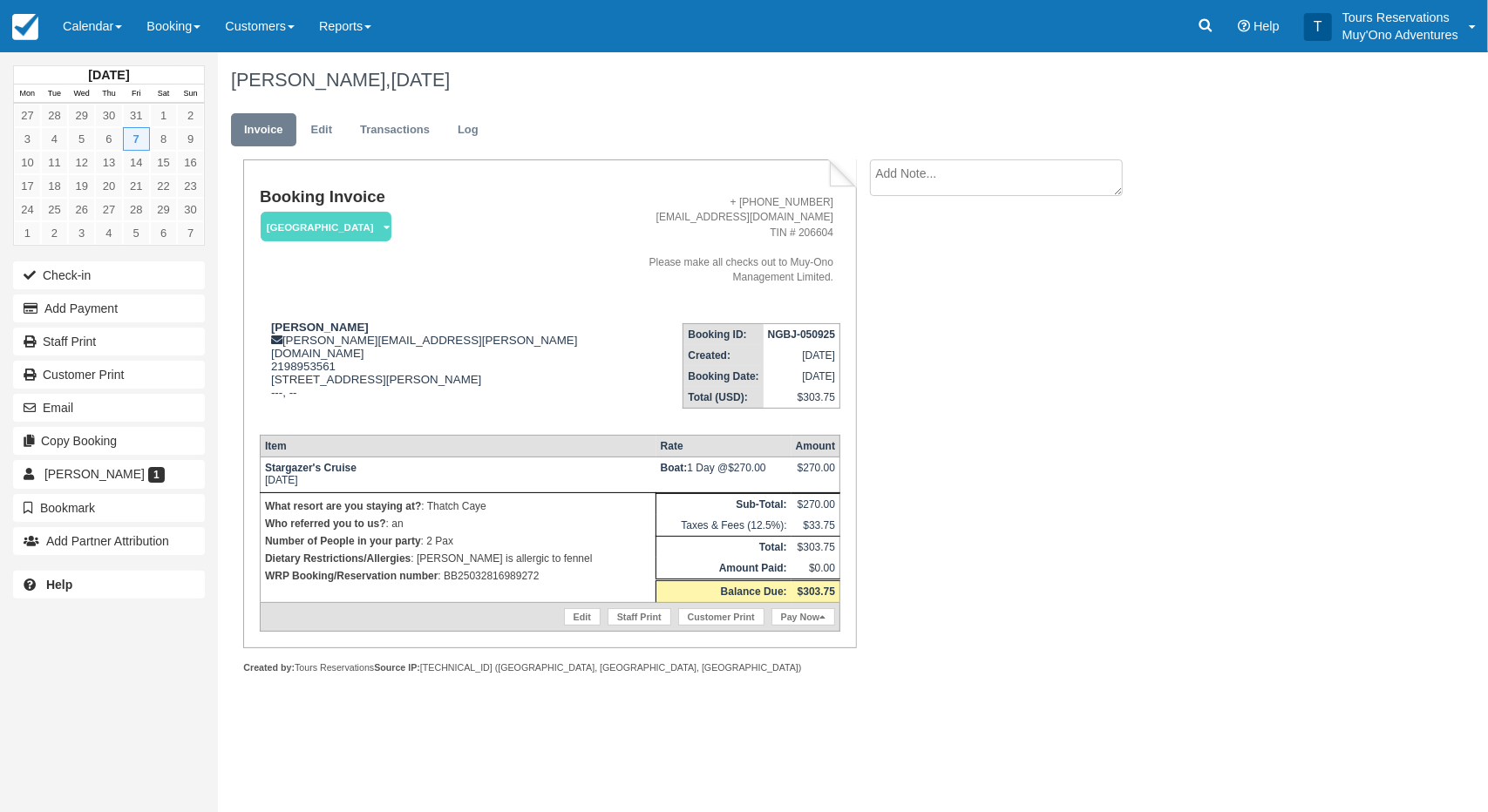
click at [957, 190] on li "Create Show on invoice" at bounding box center [1017, 183] width 294 height 46
click at [957, 189] on textarea at bounding box center [997, 177] width 253 height 37
click at [965, 180] on textarea at bounding box center [997, 209] width 253 height 98
click at [963, 187] on textarea at bounding box center [997, 209] width 253 height 98
paste textarea "BB25032816989272"
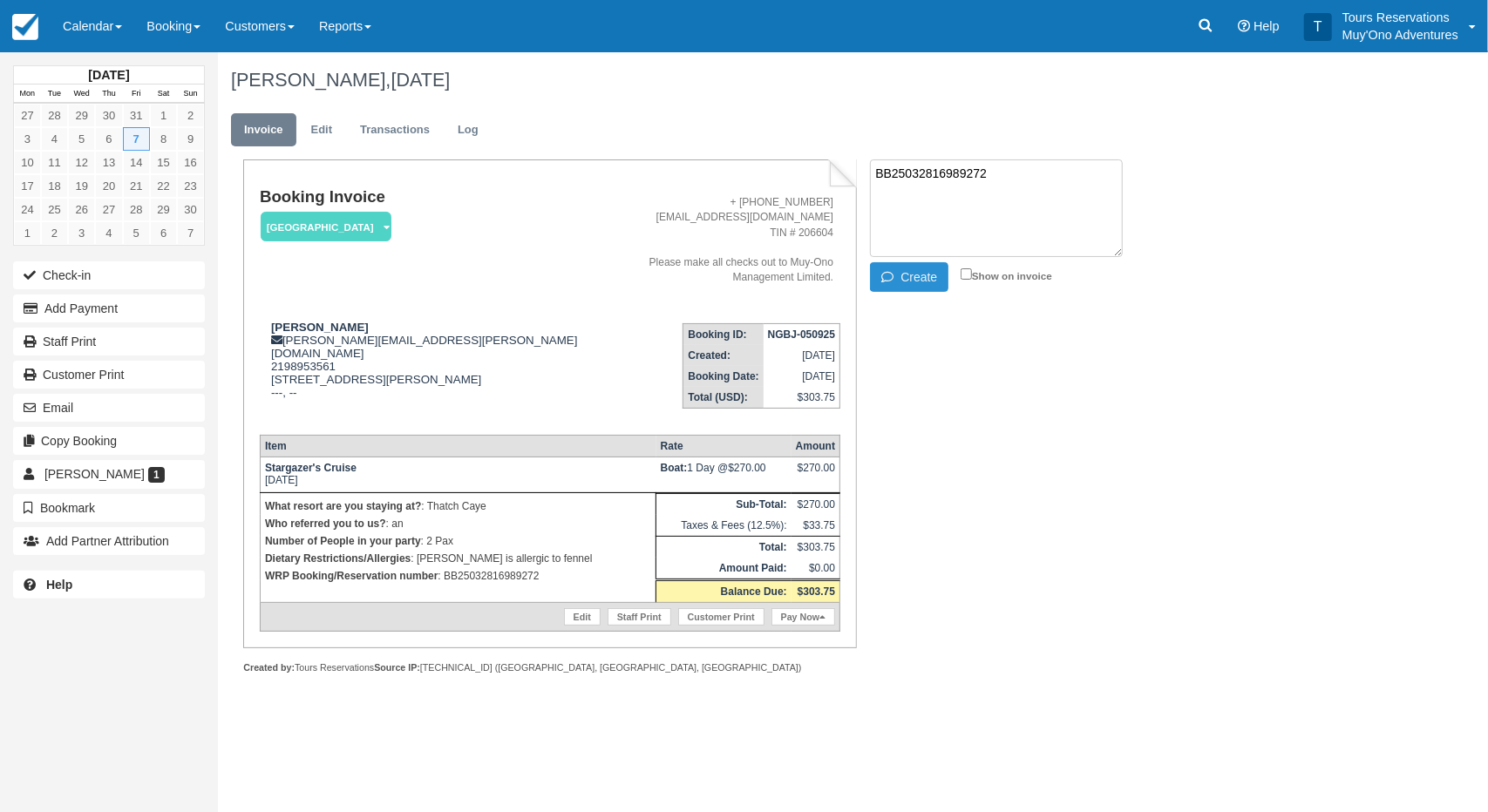
type textarea "BB25032816989272"
click at [903, 287] on button "Create" at bounding box center [909, 276] width 78 height 29
click at [798, 329] on strong "NGBJ-050925" at bounding box center [801, 335] width 67 height 12
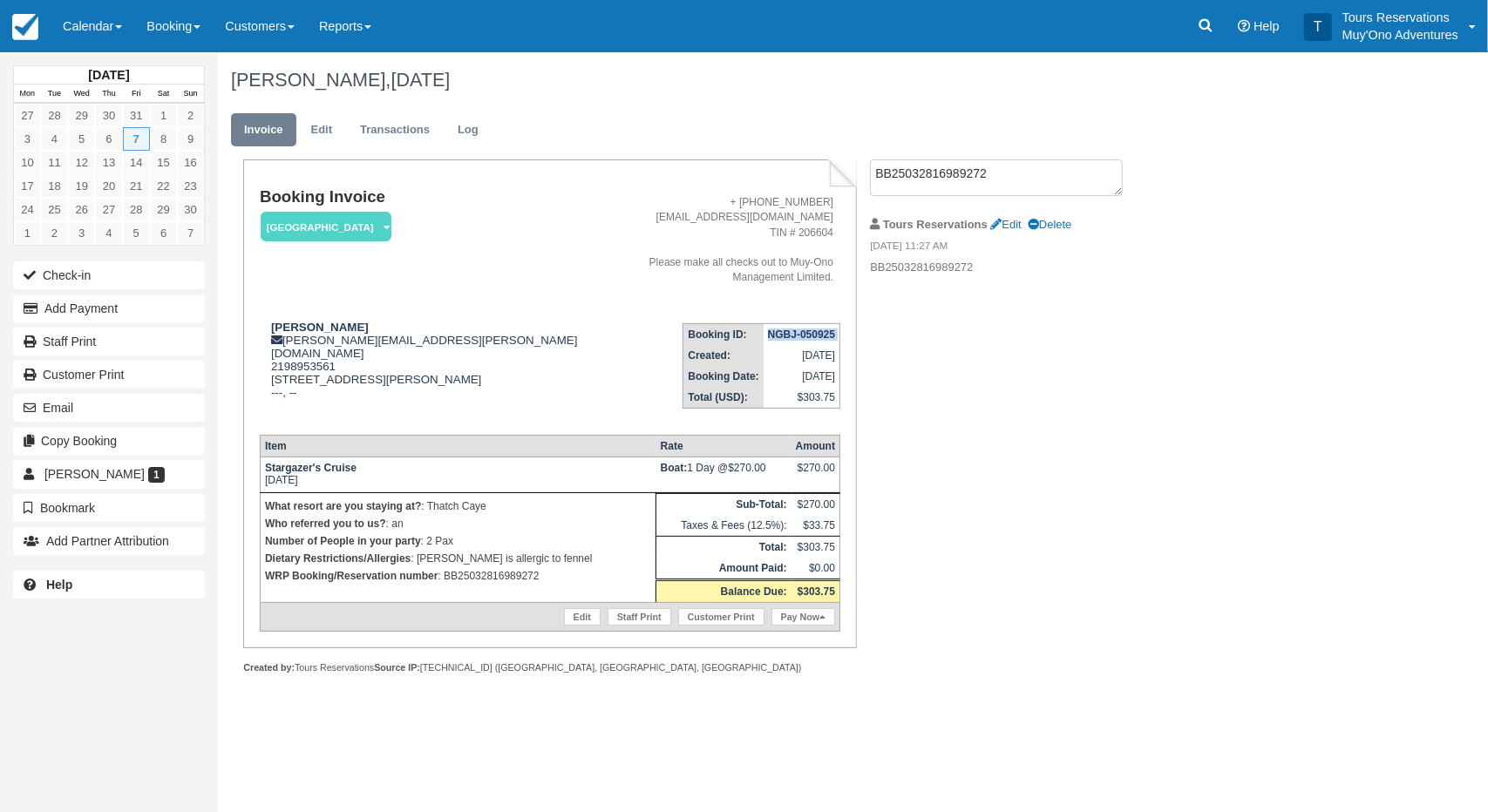
copy tbody "NGBJ-050925"
click at [969, 474] on div "Booking Invoice [GEOGRAPHIC_DATA]   Pending HOLD Deposit Paid Cancelled Void Mu…" at bounding box center [697, 436] width 959 height 553
click at [298, 132] on link "Edit" at bounding box center [321, 130] width 47 height 34
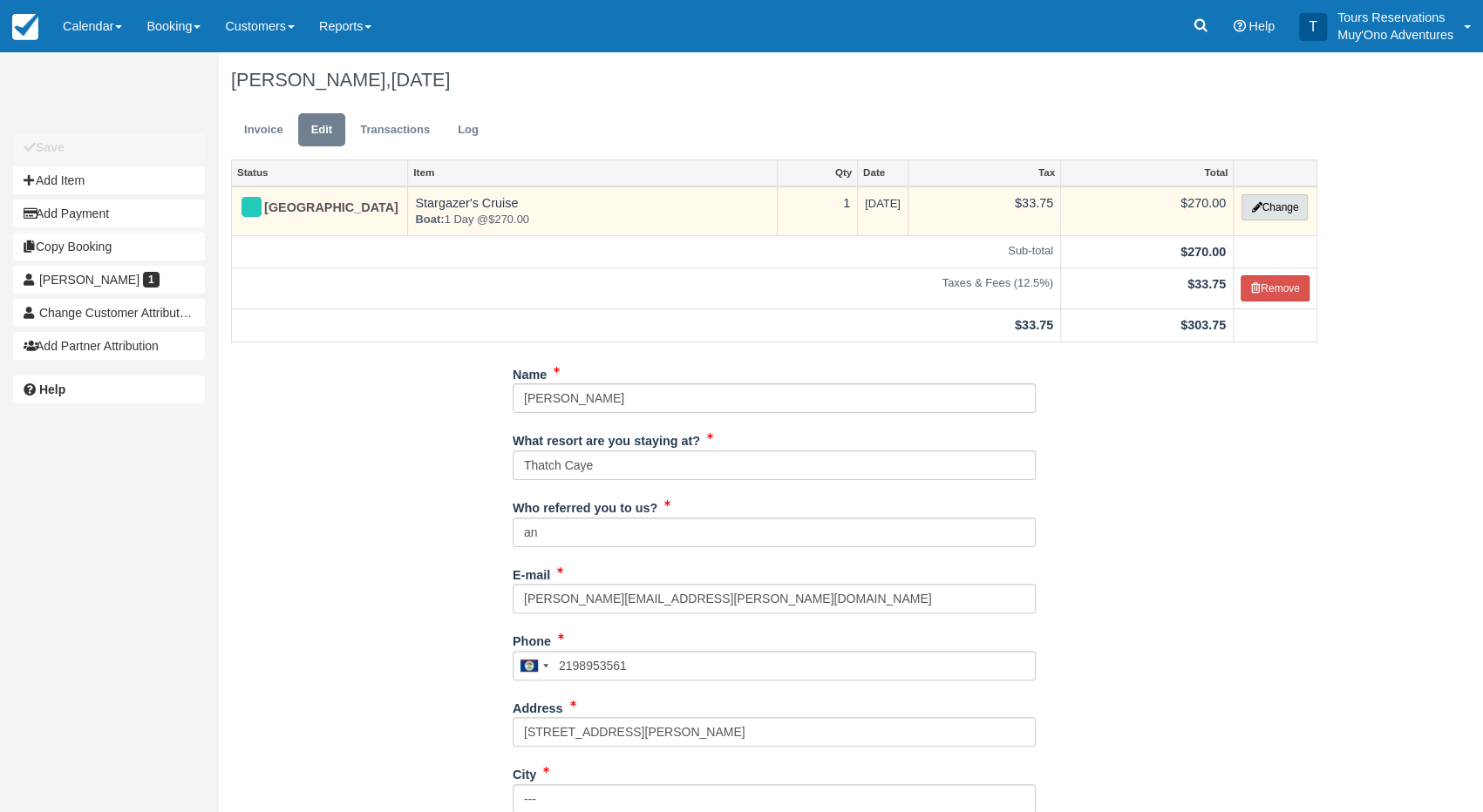
click at [1265, 209] on button "Change" at bounding box center [1274, 207] width 66 height 26
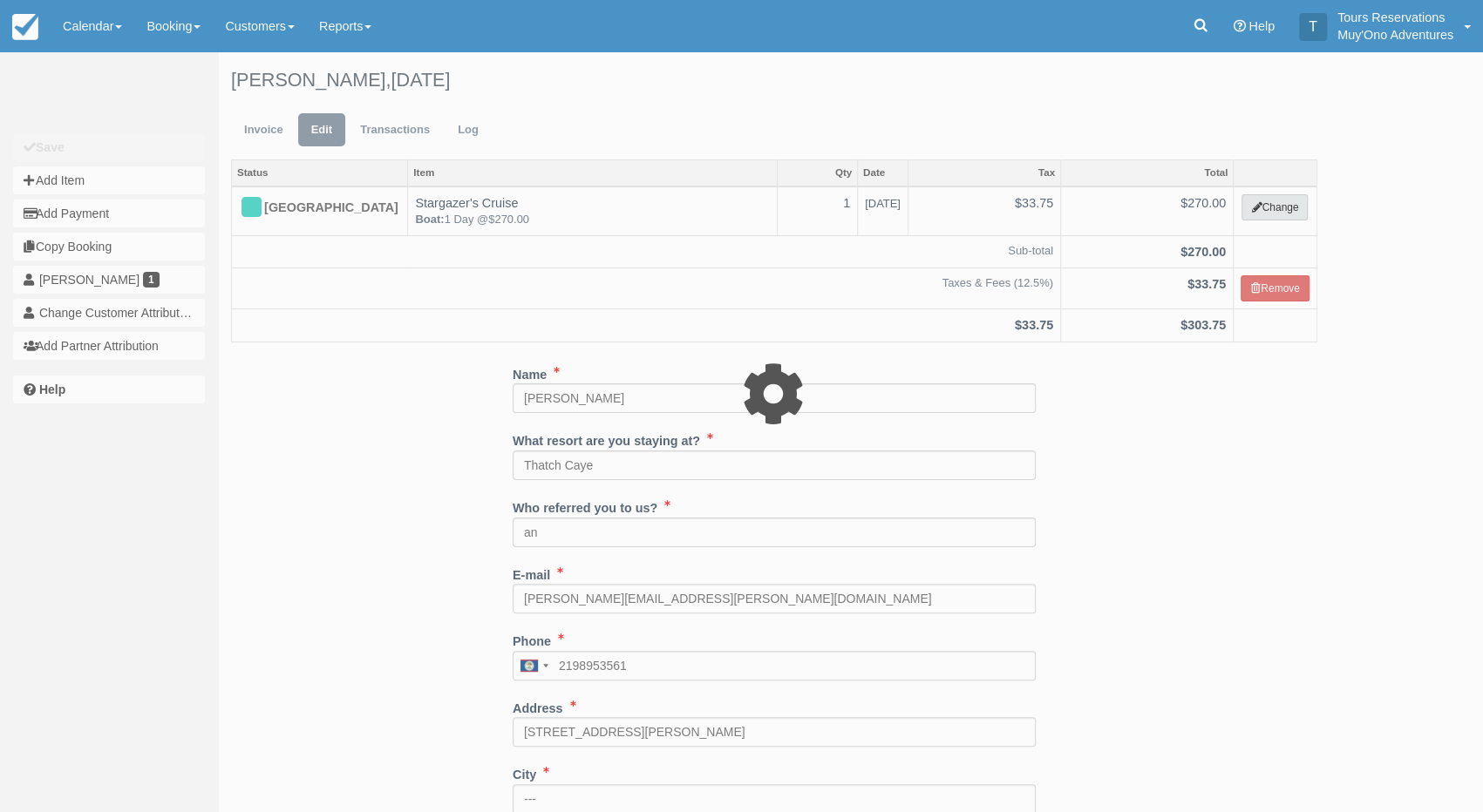
select select "64"
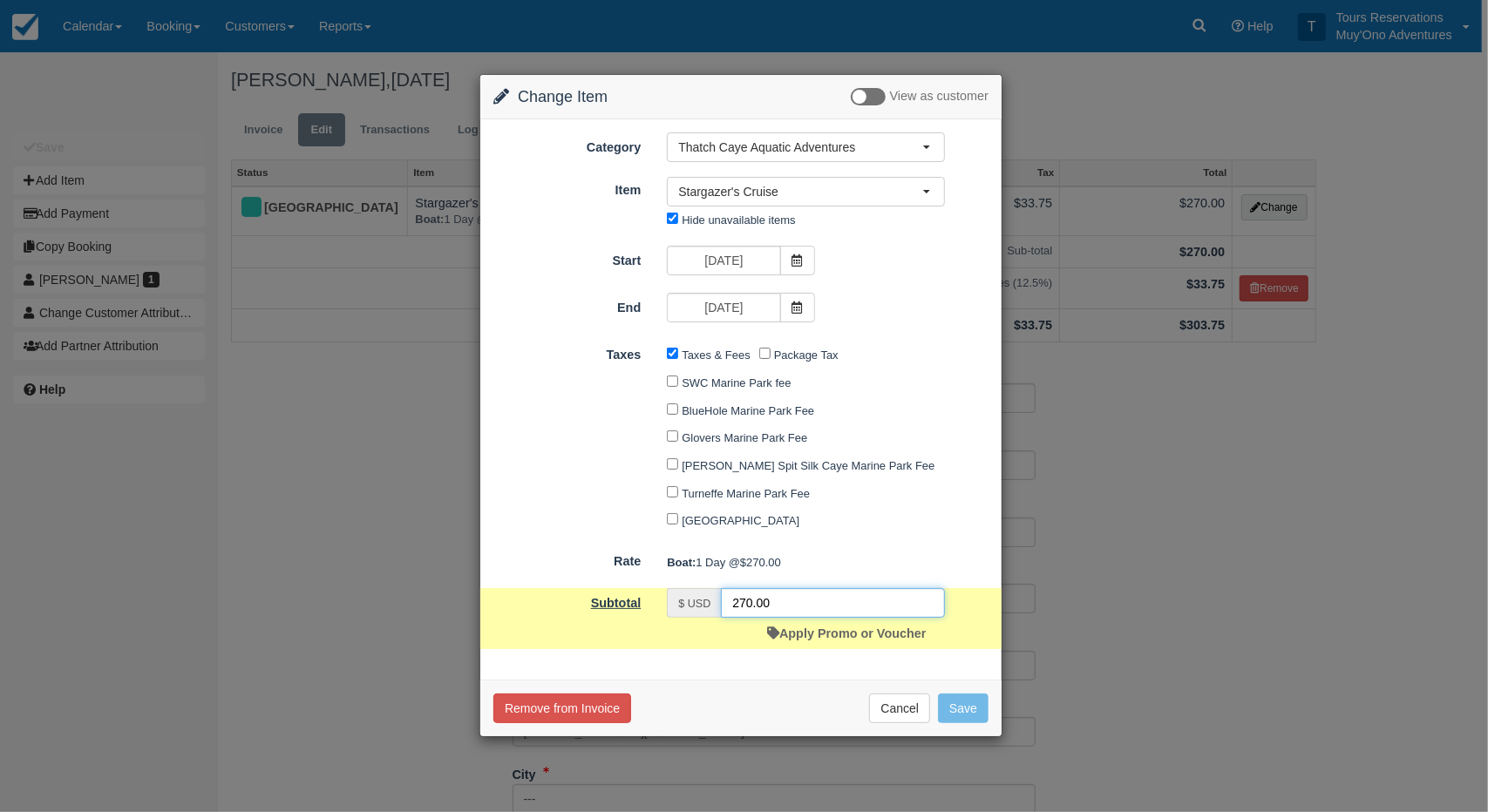
drag, startPoint x: 795, startPoint y: 604, endPoint x: 640, endPoint y: 606, distance: 155.0
click at [637, 608] on div "Subtotal $ USD 270.00 Apply Promo or Voucher" at bounding box center [741, 619] width 522 height 61
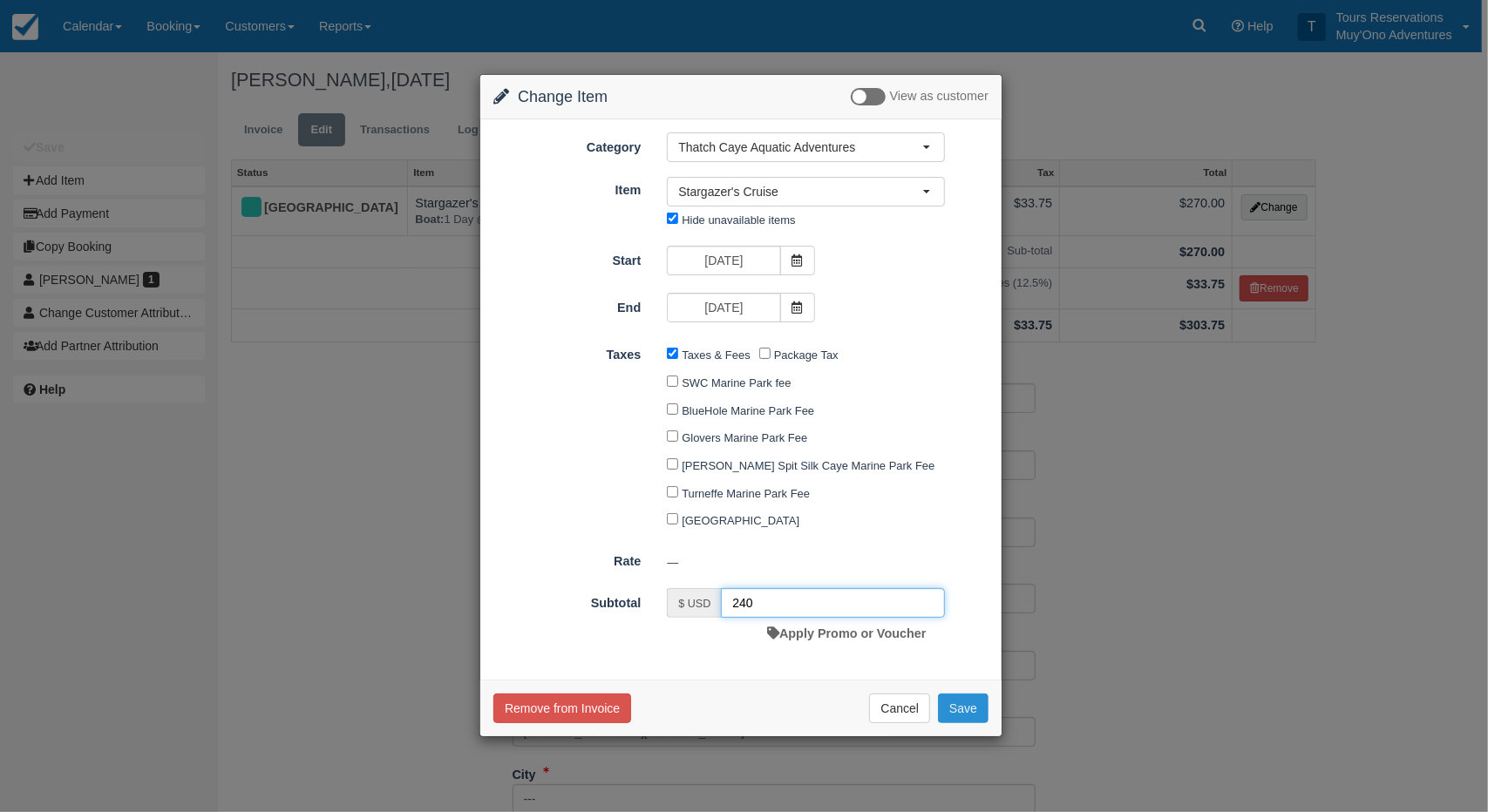
type input "240"
click at [968, 719] on button "Save" at bounding box center [963, 708] width 51 height 29
checkbox input "false"
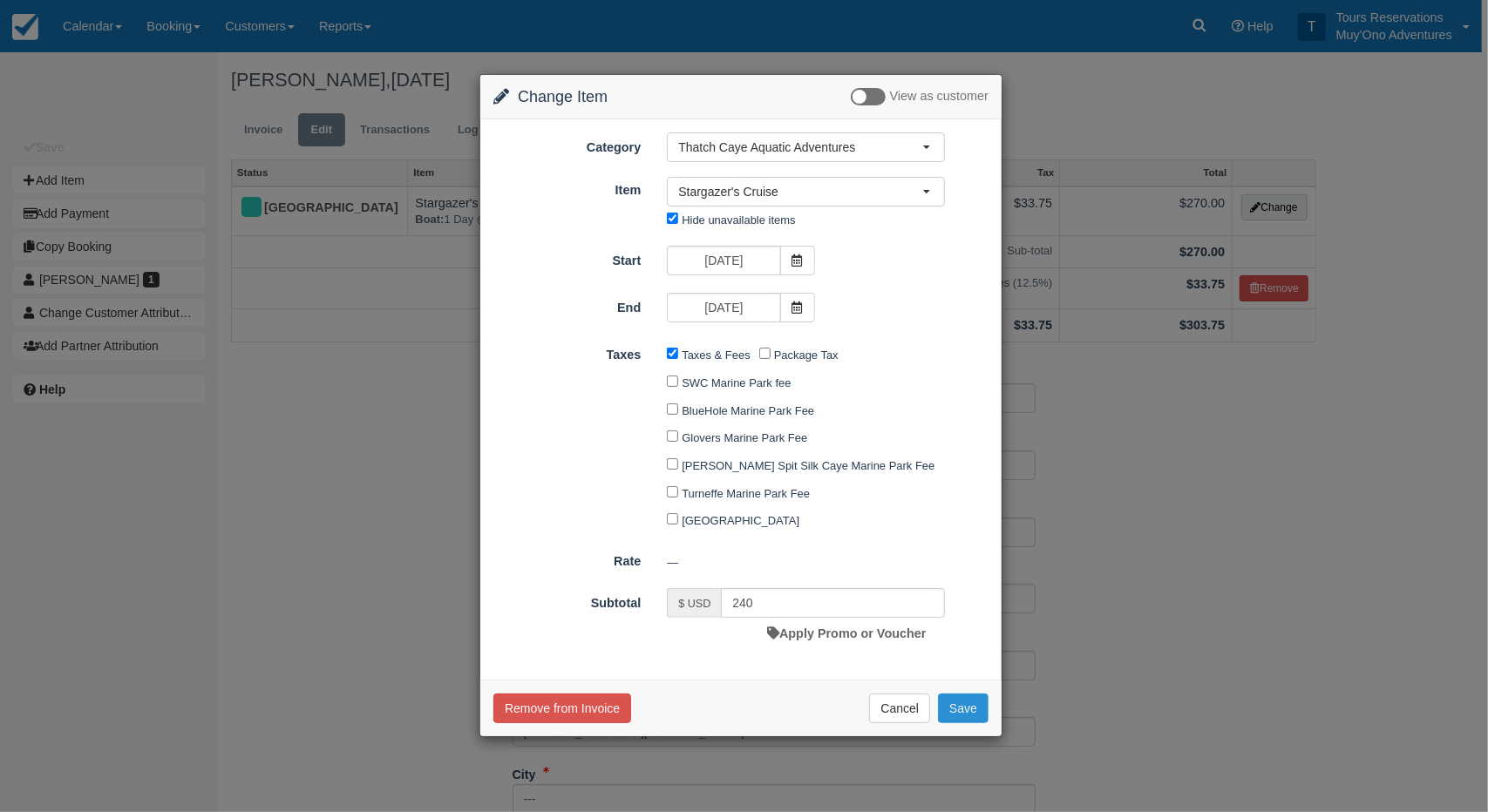
checkbox input "false"
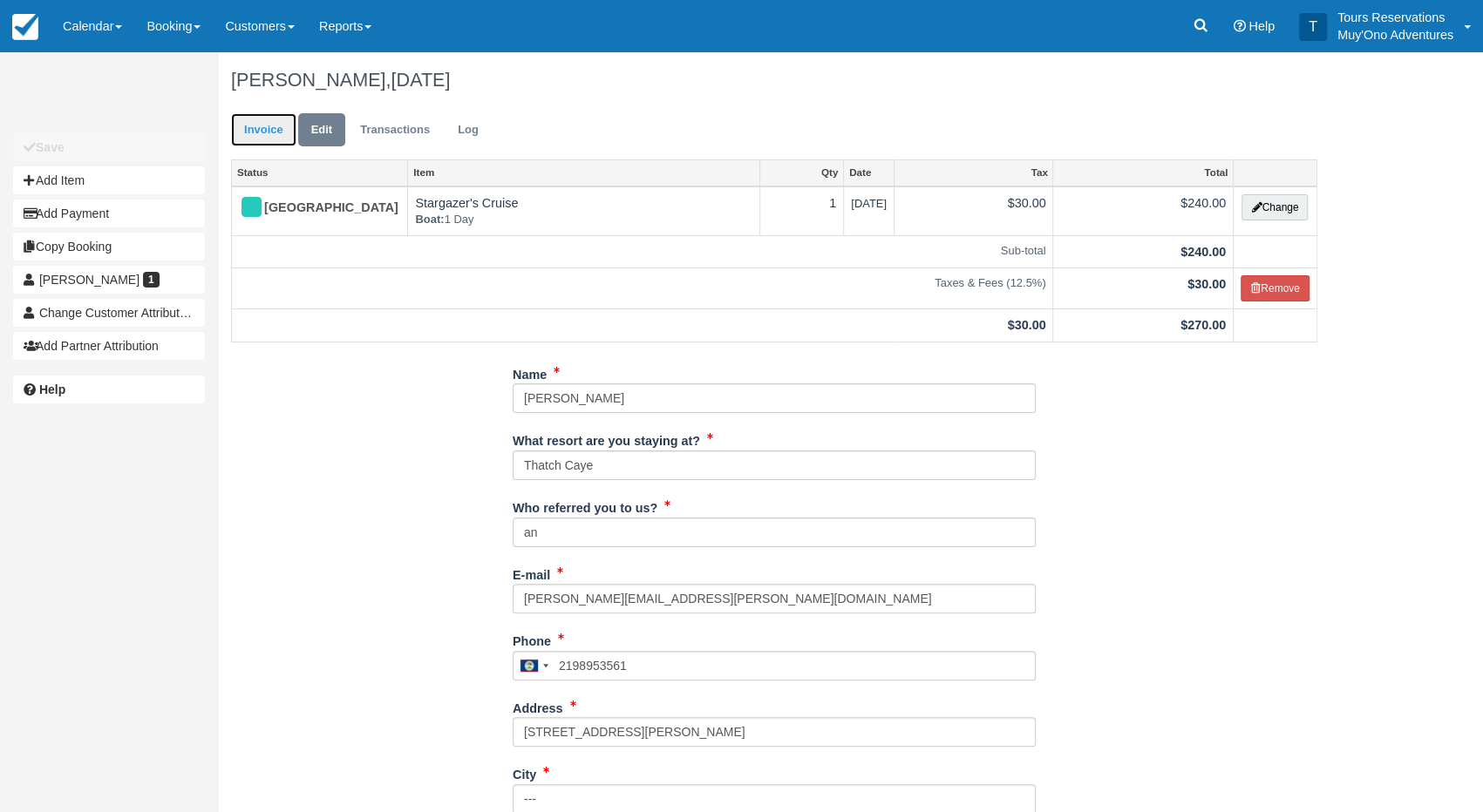
click at [280, 130] on link "Invoice" at bounding box center [263, 130] width 65 height 34
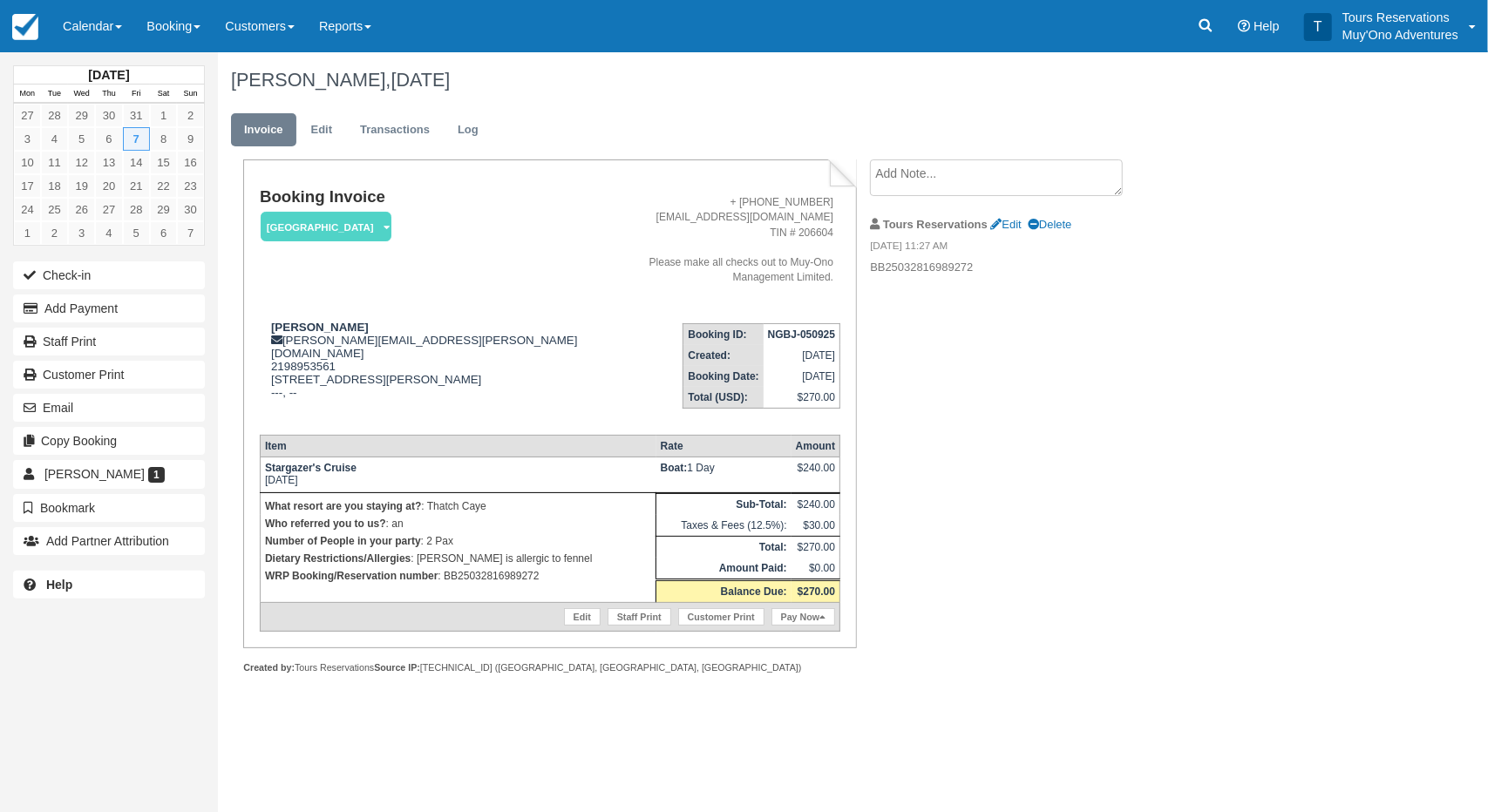
click at [924, 185] on textarea at bounding box center [997, 177] width 253 height 37
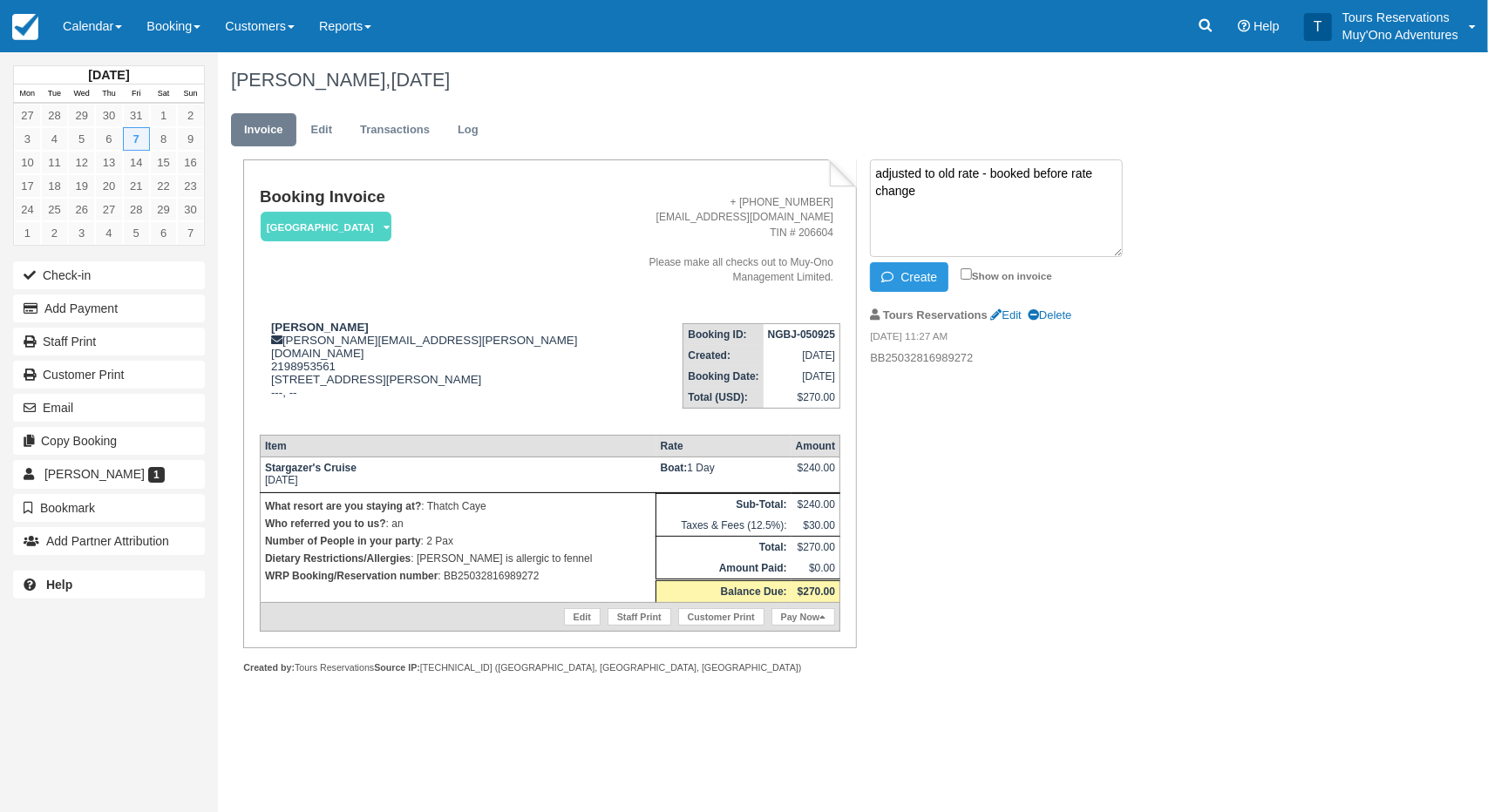
drag, startPoint x: 924, startPoint y: 184, endPoint x: 900, endPoint y: 237, distance: 58.2
click at [923, 191] on textarea "adjusted to old rate - booked before rate change" at bounding box center [997, 209] width 253 height 98
type textarea "adjusted to old rate - booked before rate change"
click at [914, 274] on button "Create" at bounding box center [909, 276] width 78 height 29
click at [1024, 436] on div "Booking Invoice [GEOGRAPHIC_DATA]   Pending HOLD Deposit Paid Cancelled Void Mu…" at bounding box center [697, 436] width 959 height 553
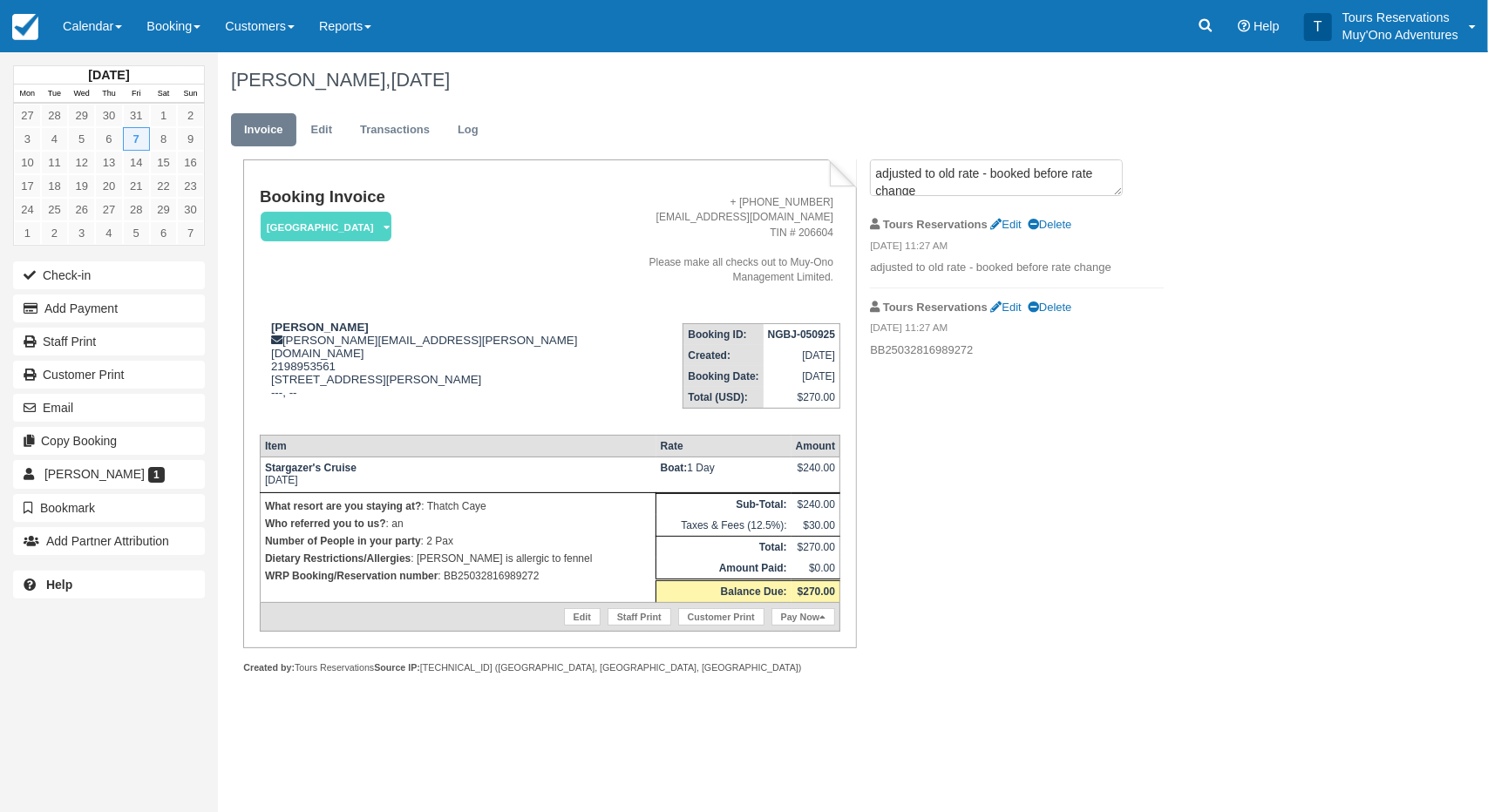
click at [782, 329] on strong "NGBJ-050925" at bounding box center [801, 335] width 67 height 12
click at [1036, 444] on div "Booking Invoice [GEOGRAPHIC_DATA]   Pending HOLD Deposit Paid Cancelled Void Mu…" at bounding box center [697, 436] width 959 height 553
drag, startPoint x: 1050, startPoint y: 537, endPoint x: 923, endPoint y: 324, distance: 248.0
click at [1050, 536] on div "Booking Invoice [GEOGRAPHIC_DATA]   Pending HOLD Deposit Paid Cancelled Void Mu…" at bounding box center [697, 436] width 959 height 553
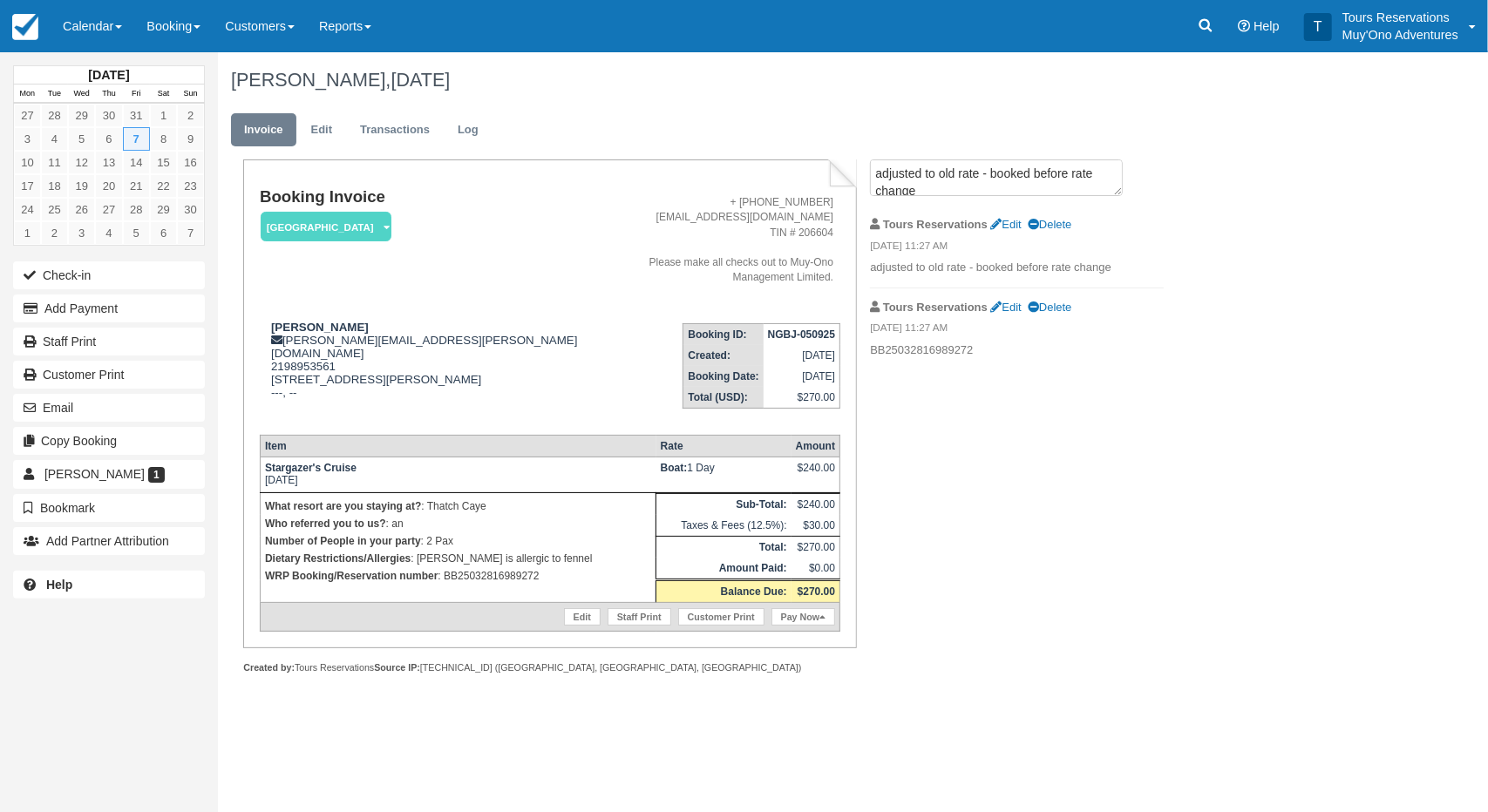
drag, startPoint x: 1037, startPoint y: 449, endPoint x: 1024, endPoint y: 439, distance: 16.4
click at [1032, 450] on div "Booking Invoice Thatch Caye Resort   Pending HOLD Deposit Paid Cancelled Void M…" at bounding box center [697, 436] width 959 height 553
click at [103, 28] on link "Calendar" at bounding box center [93, 26] width 84 height 53
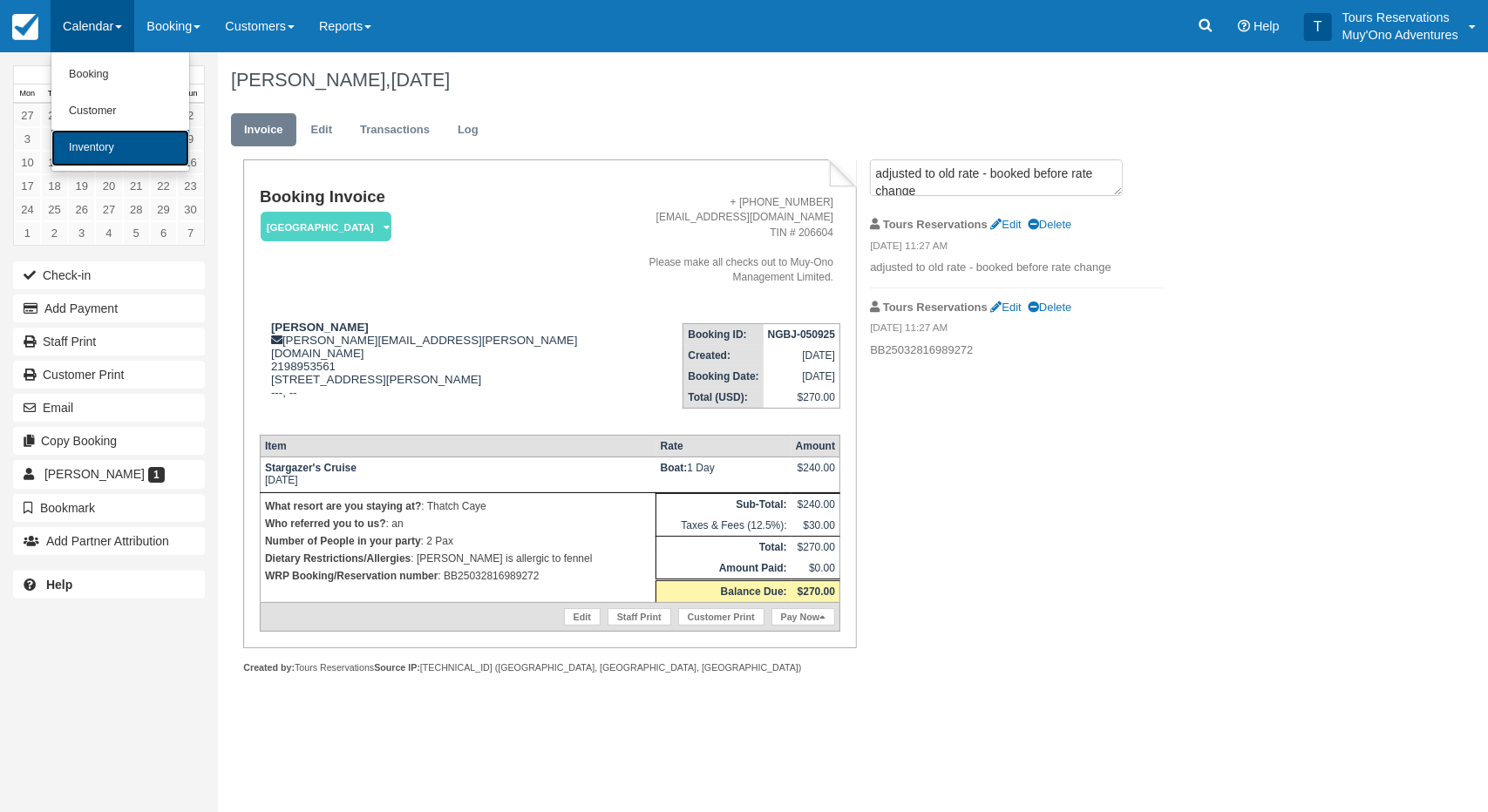
click at [109, 137] on link "Inventory" at bounding box center [120, 148] width 137 height 37
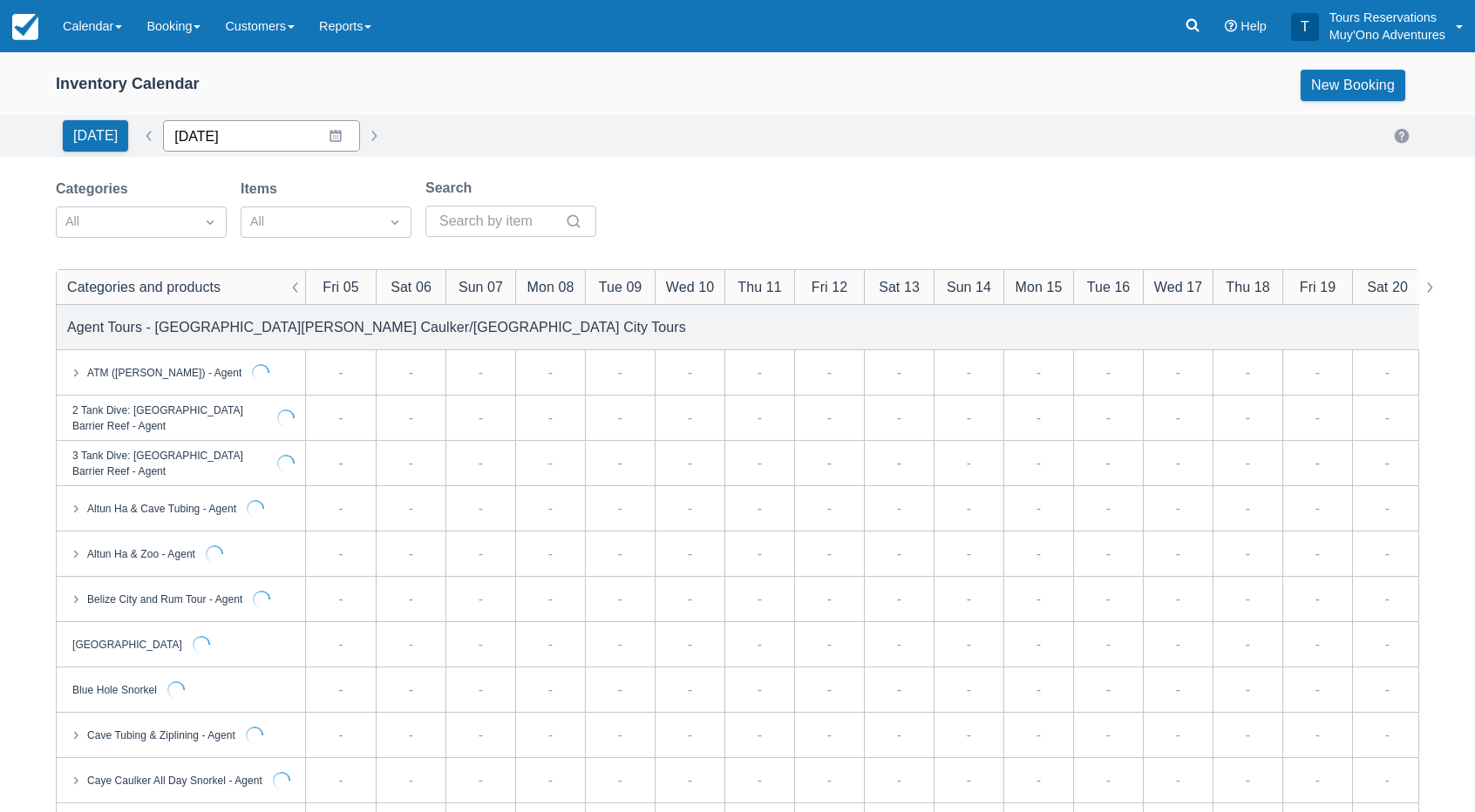
click at [200, 123] on input "[DATE]" at bounding box center [261, 135] width 197 height 31
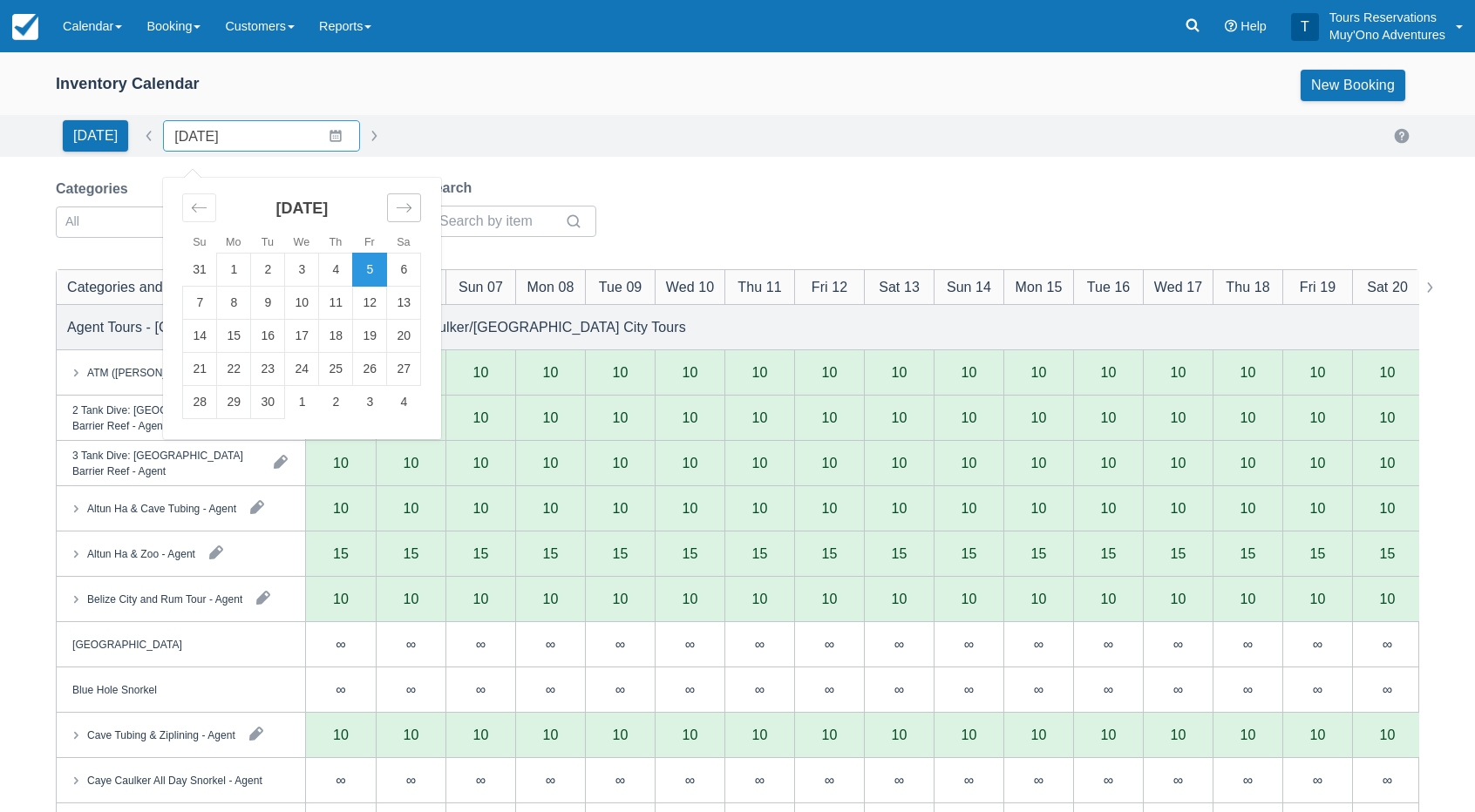
click at [400, 202] on icon "Move forward to switch to the next month." at bounding box center [404, 208] width 17 height 17
click at [400, 202] on icon "Move forward to switch to the next month." at bounding box center [404, 208] width 17 height 17
click at [400, 203] on icon "Move forward to switch to the next month." at bounding box center [404, 208] width 17 height 17
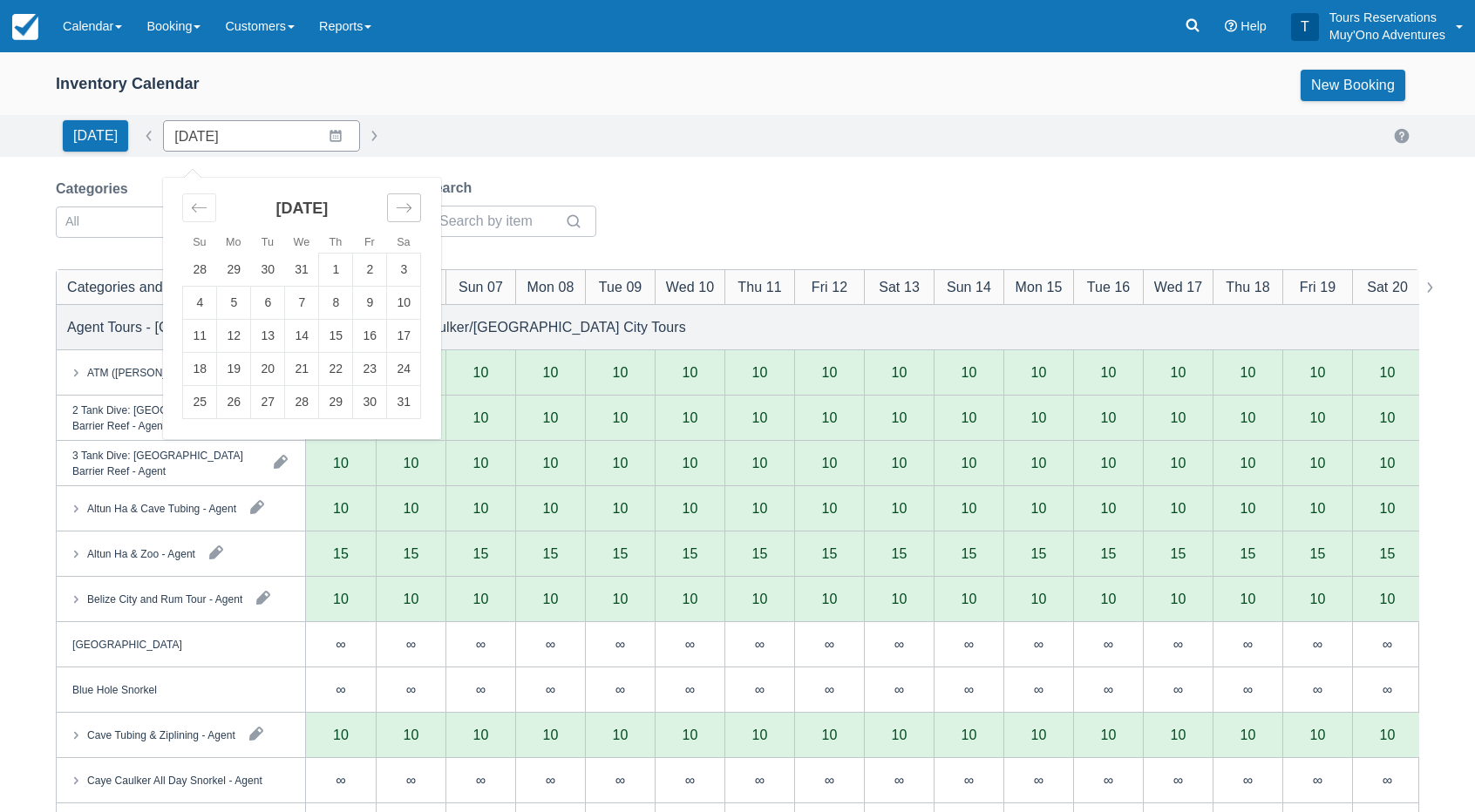
click at [401, 205] on icon "Move forward to switch to the next month." at bounding box center [404, 208] width 17 height 17
click at [332, 271] on td "5" at bounding box center [336, 270] width 34 height 33
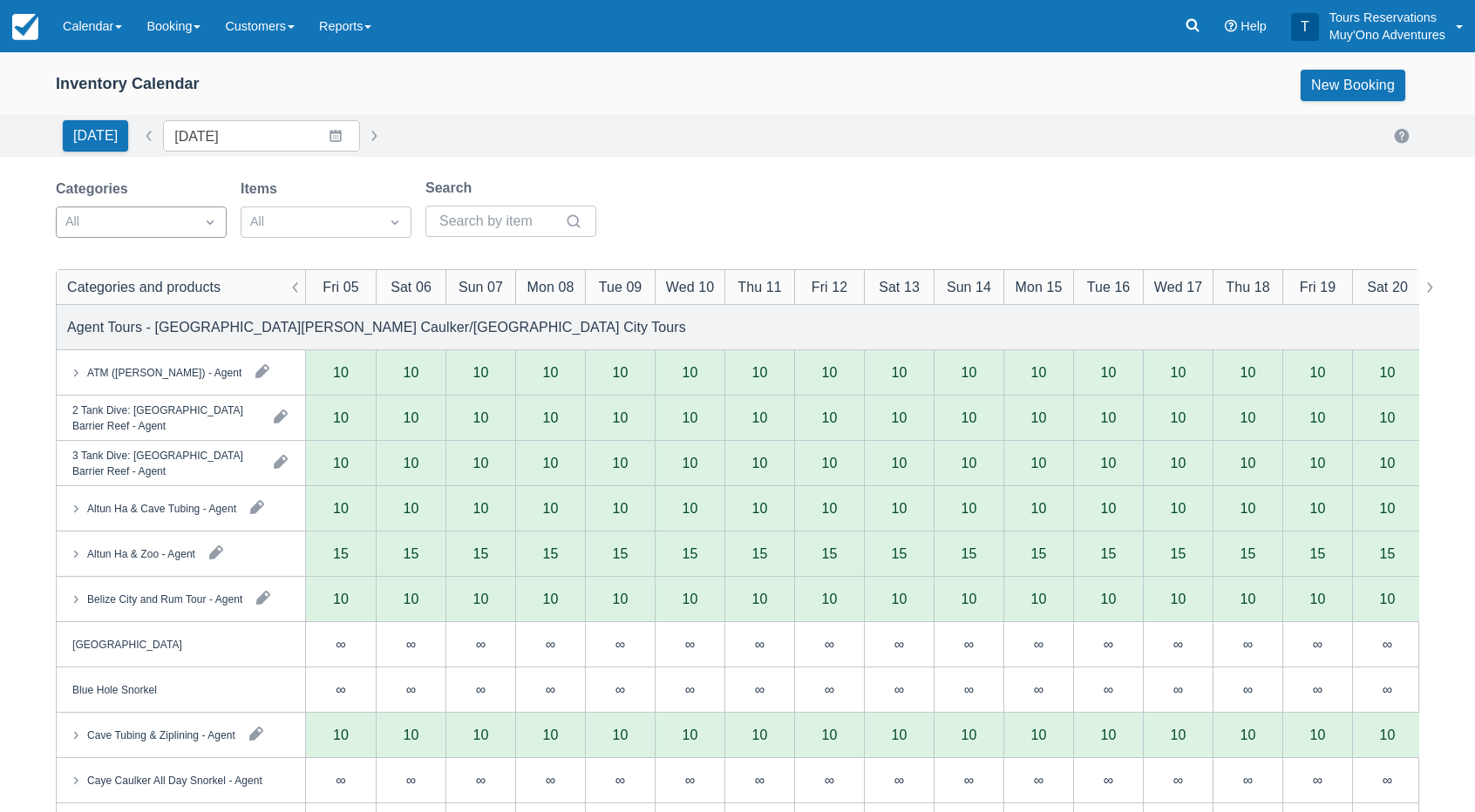
click at [175, 234] on div "All" at bounding box center [126, 222] width 137 height 28
type input "[DATE]"
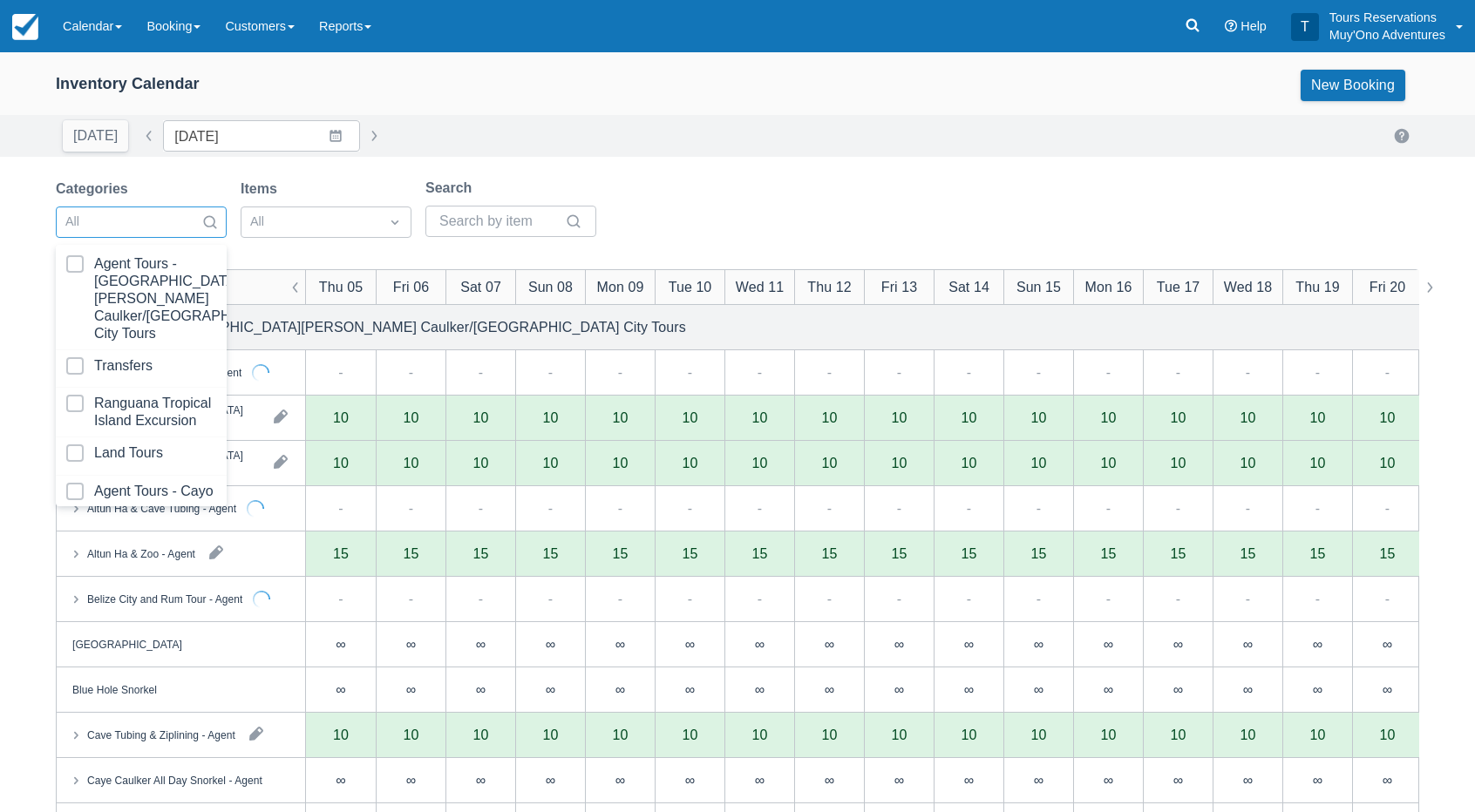
scroll to position [173, 0]
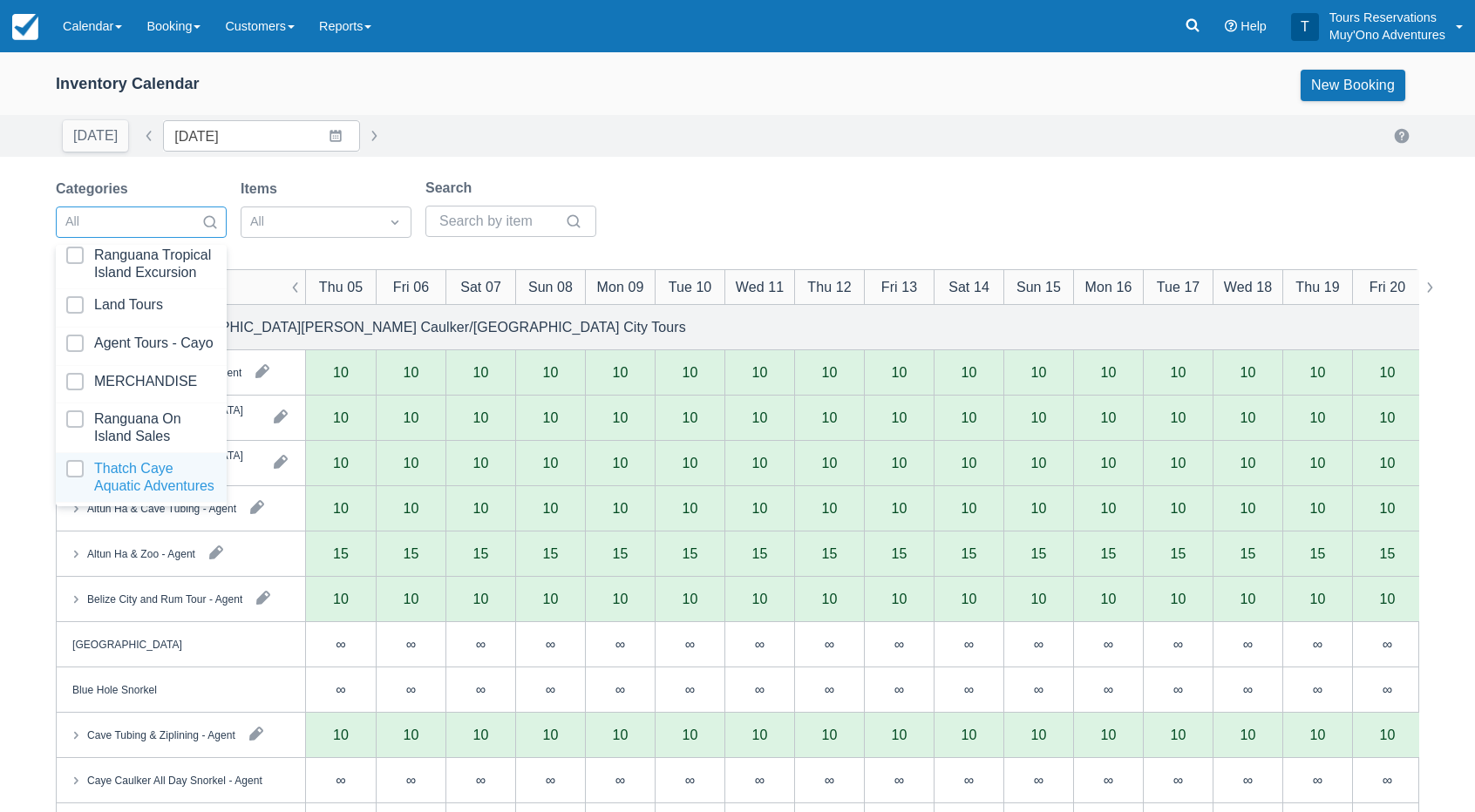
click at [143, 465] on div at bounding box center [141, 477] width 150 height 35
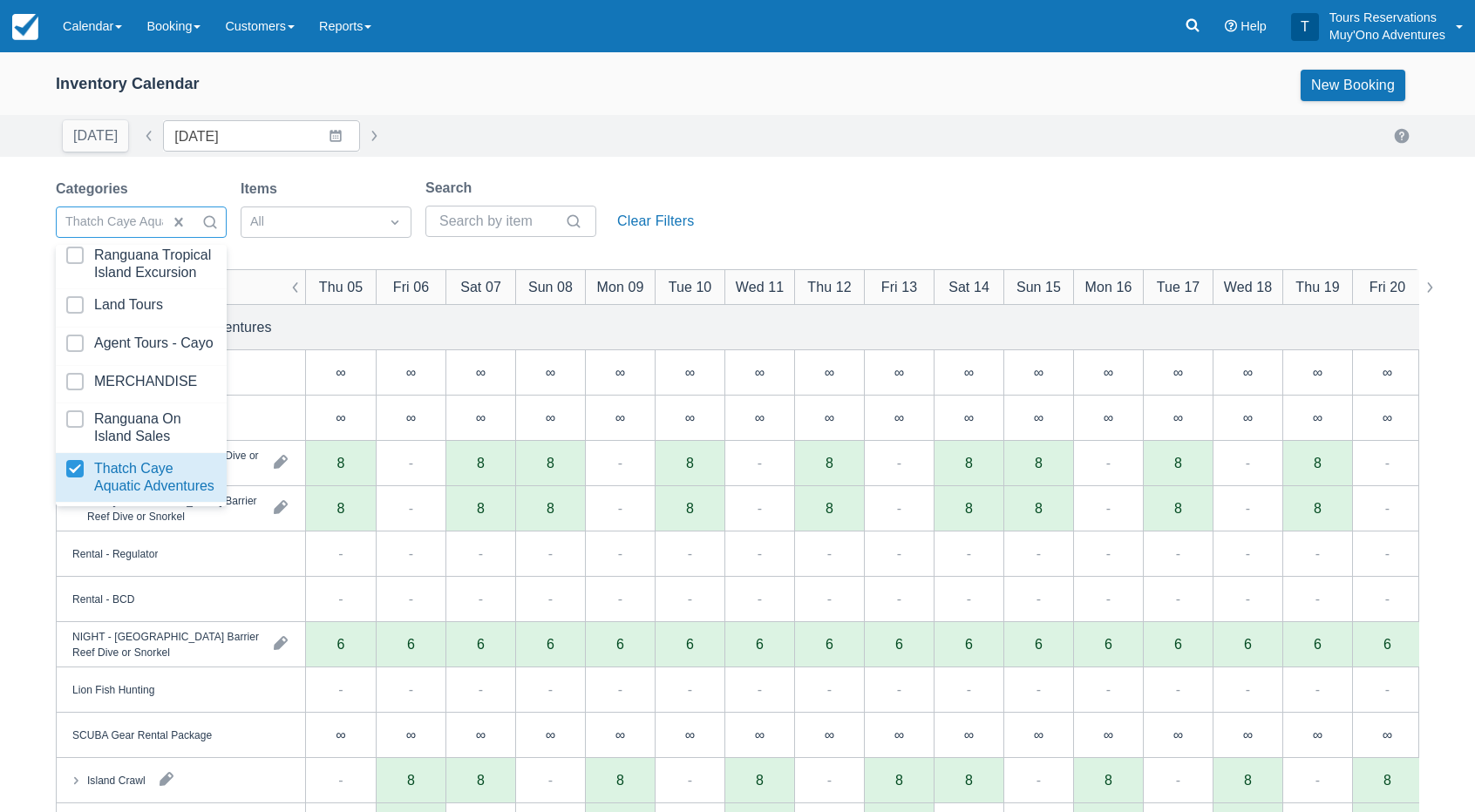
click at [737, 107] on div "Inventory Calendar New Booking" at bounding box center [738, 88] width 1475 height 53
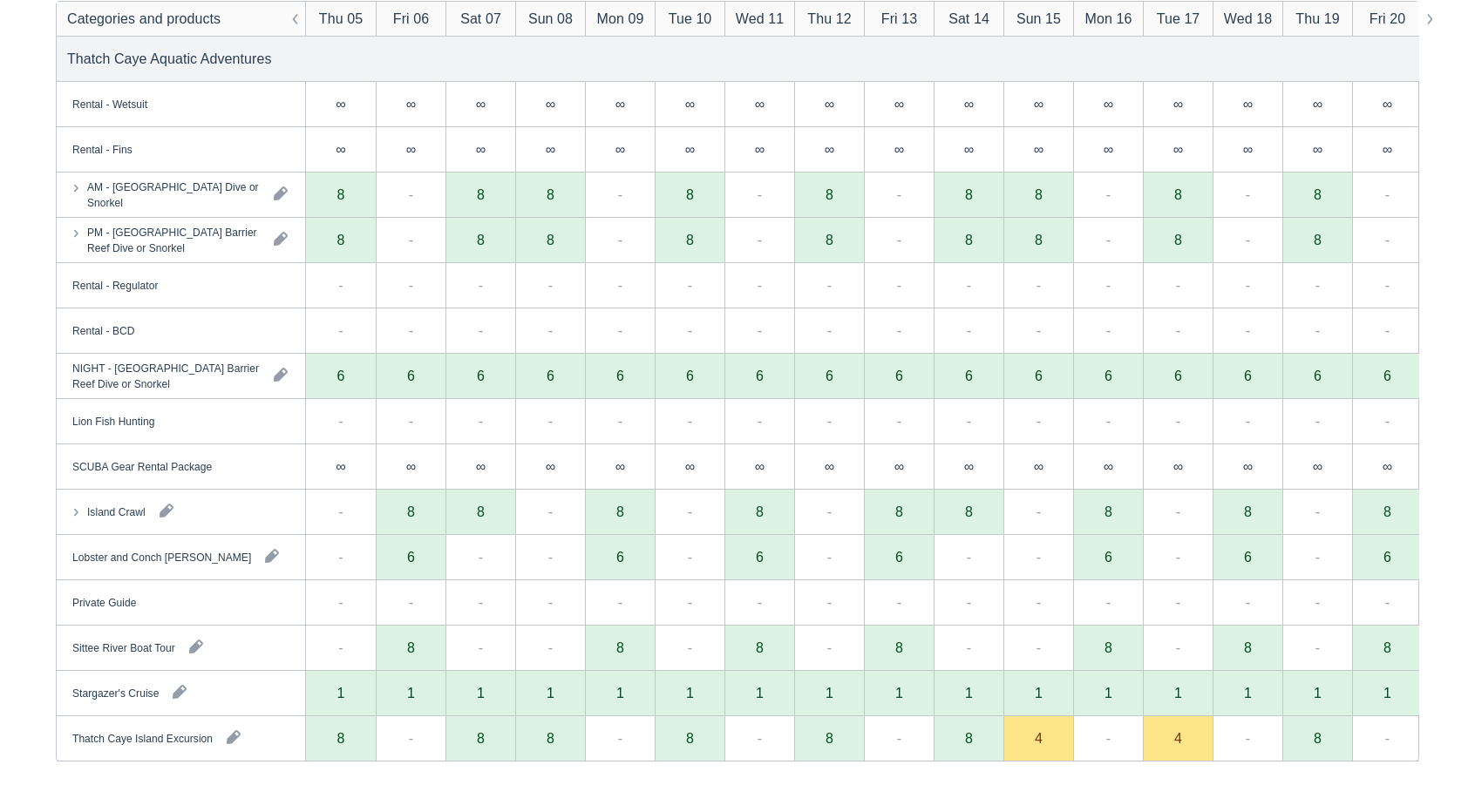
scroll to position [269, 0]
